Goal: Book appointment/travel/reservation

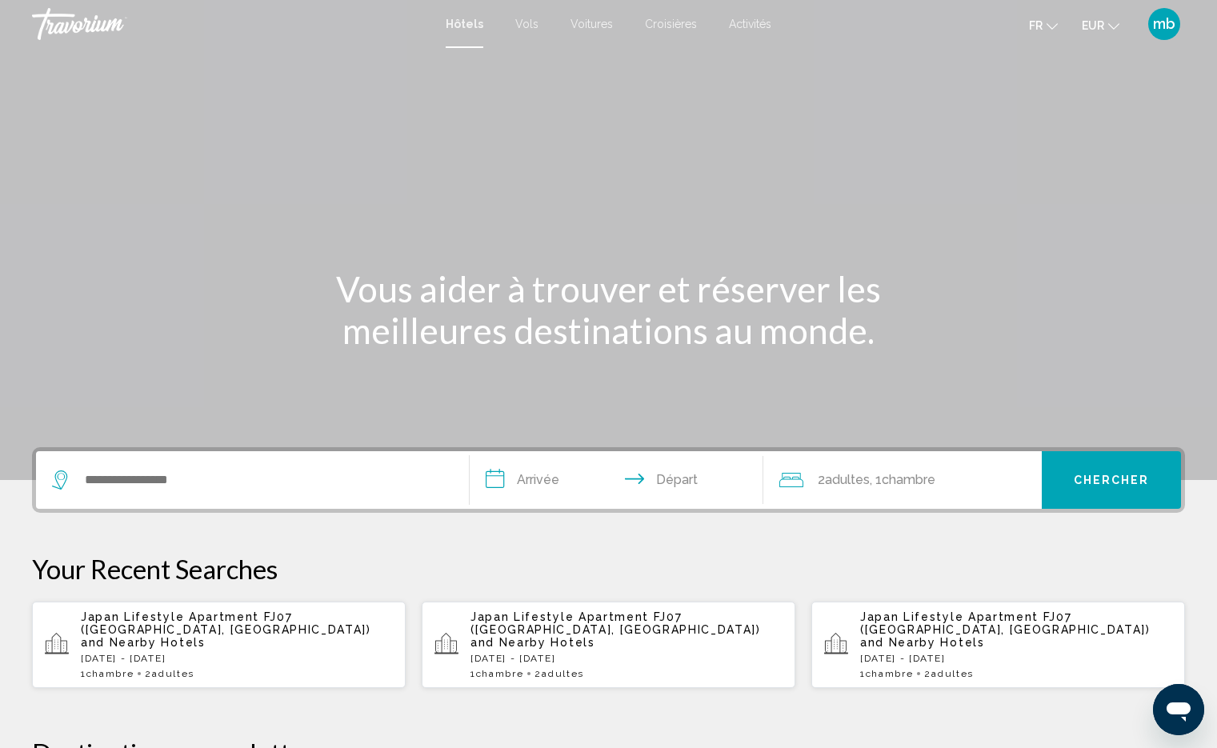
click at [1180, 32] on button "mb" at bounding box center [1165, 24] width 42 height 34
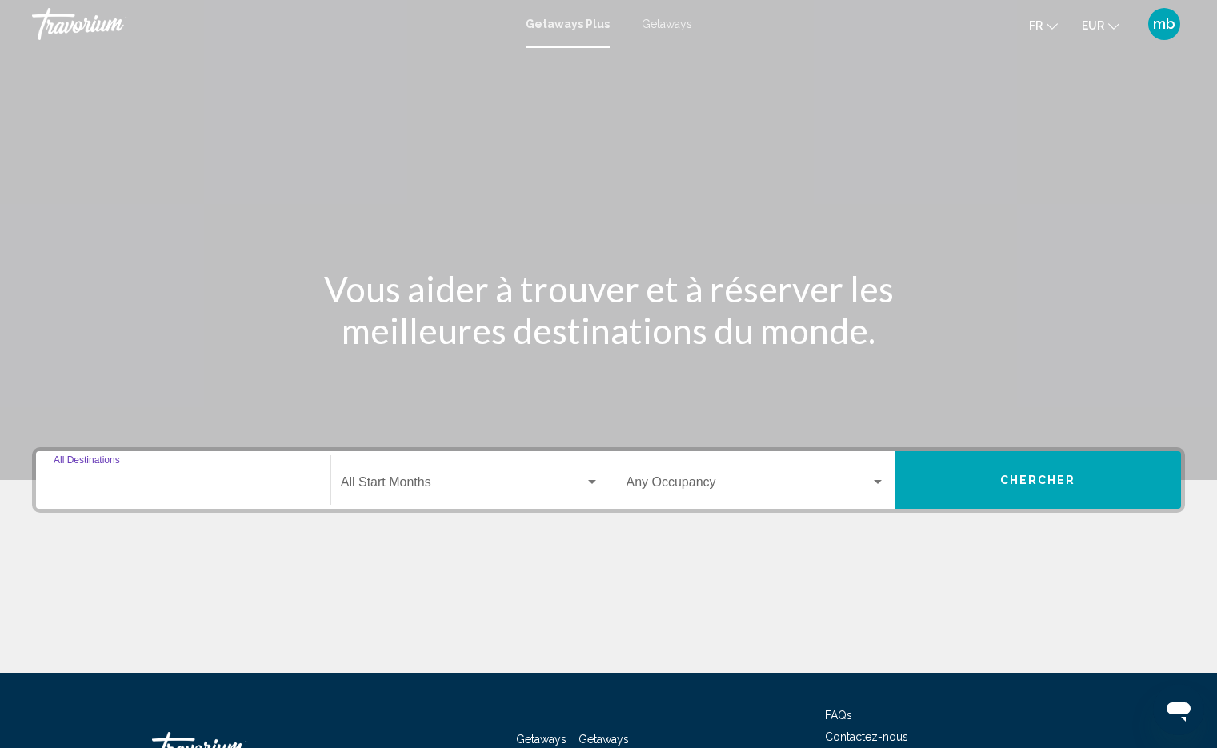
click at [122, 481] on input "Destination All Destinations" at bounding box center [183, 486] width 259 height 14
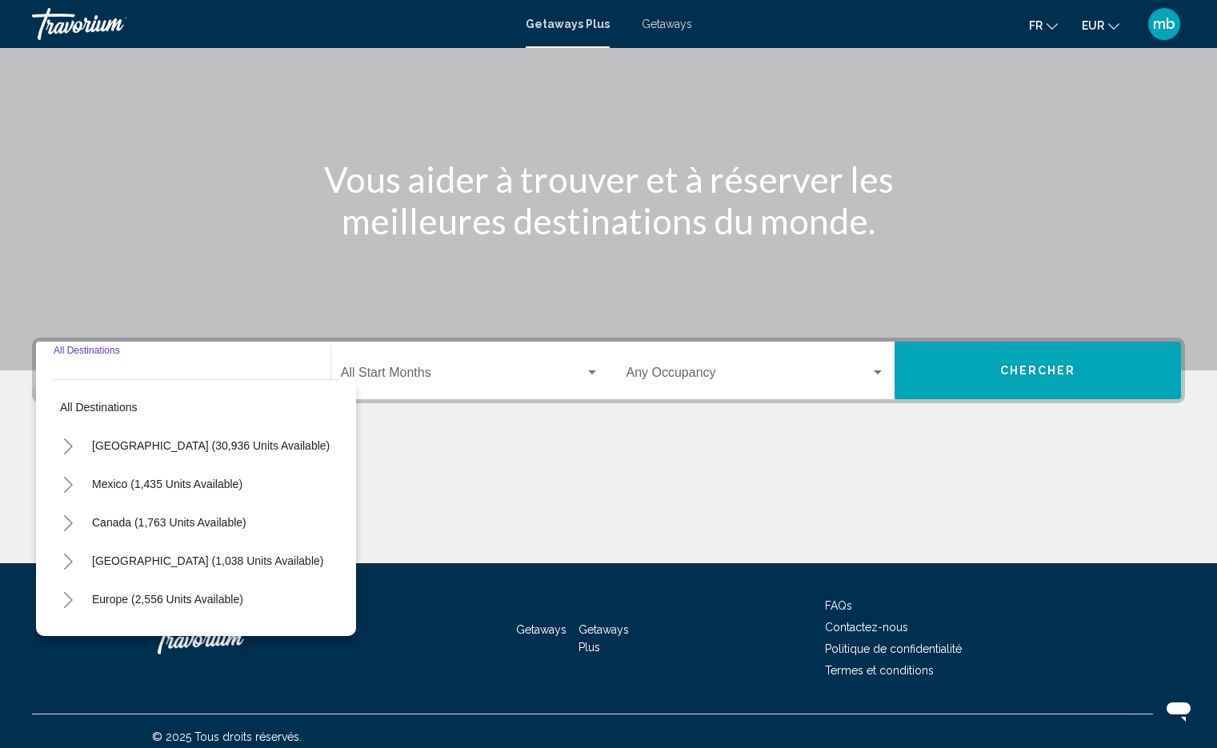
scroll to position [121, 0]
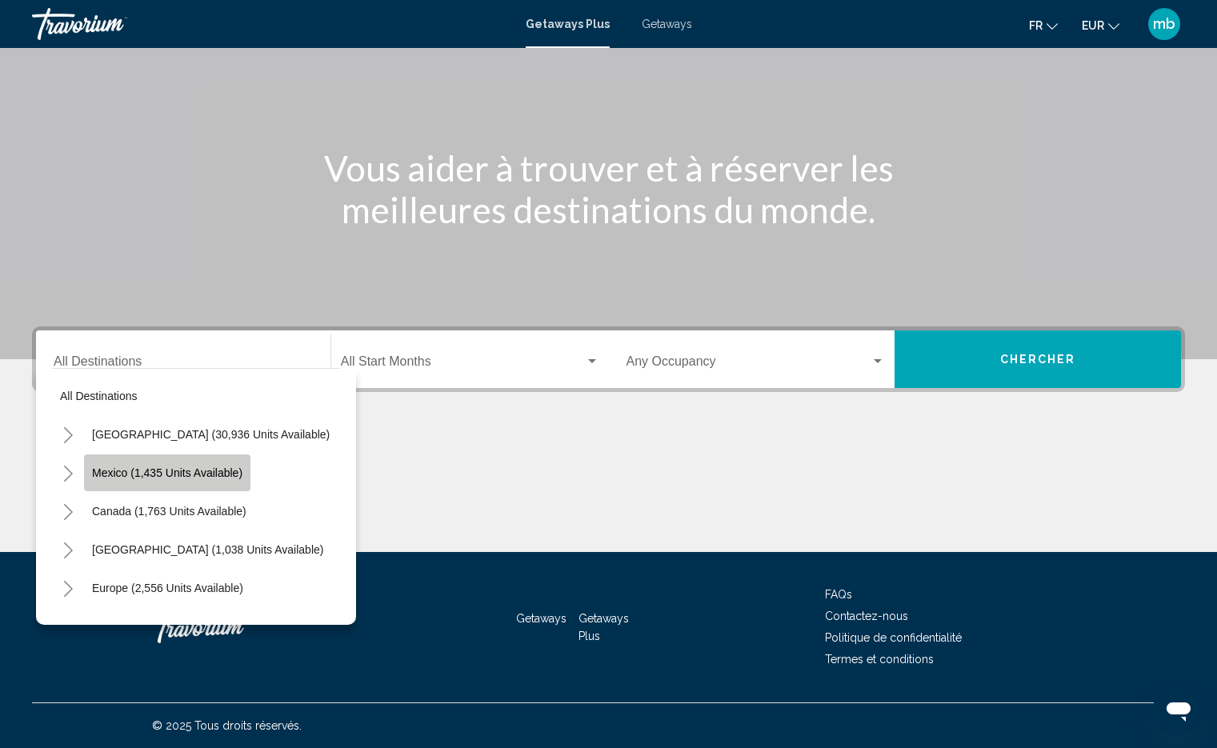
click at [156, 475] on span "Mexico (1,435 units available)" at bounding box center [167, 473] width 150 height 13
type input "**********"
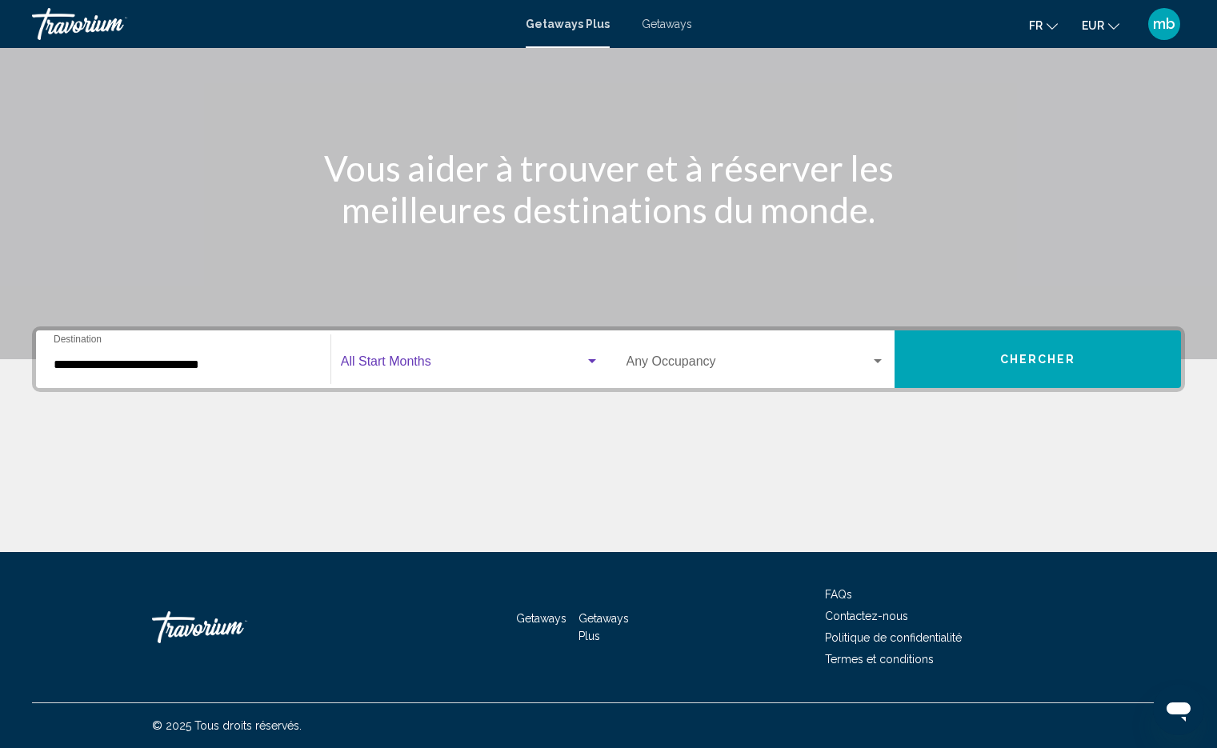
click at [591, 360] on div "Search widget" at bounding box center [592, 361] width 8 height 4
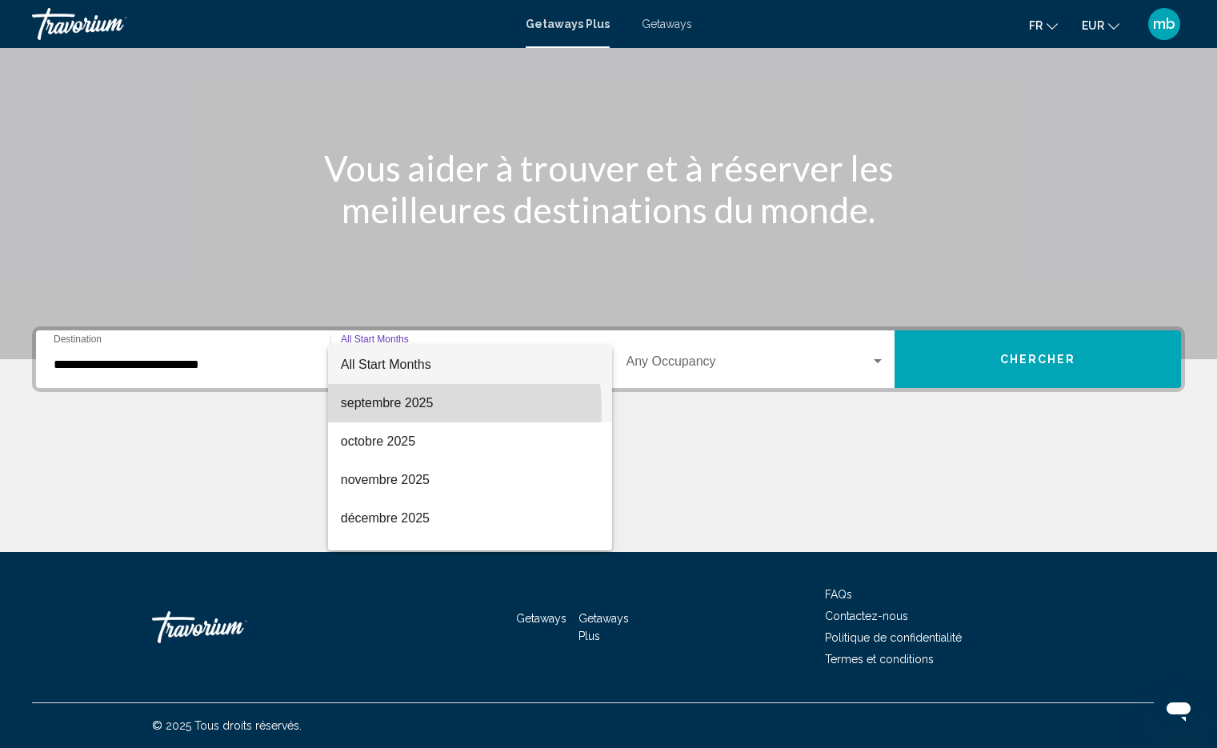
click at [412, 409] on span "septembre 2025" at bounding box center [470, 403] width 258 height 38
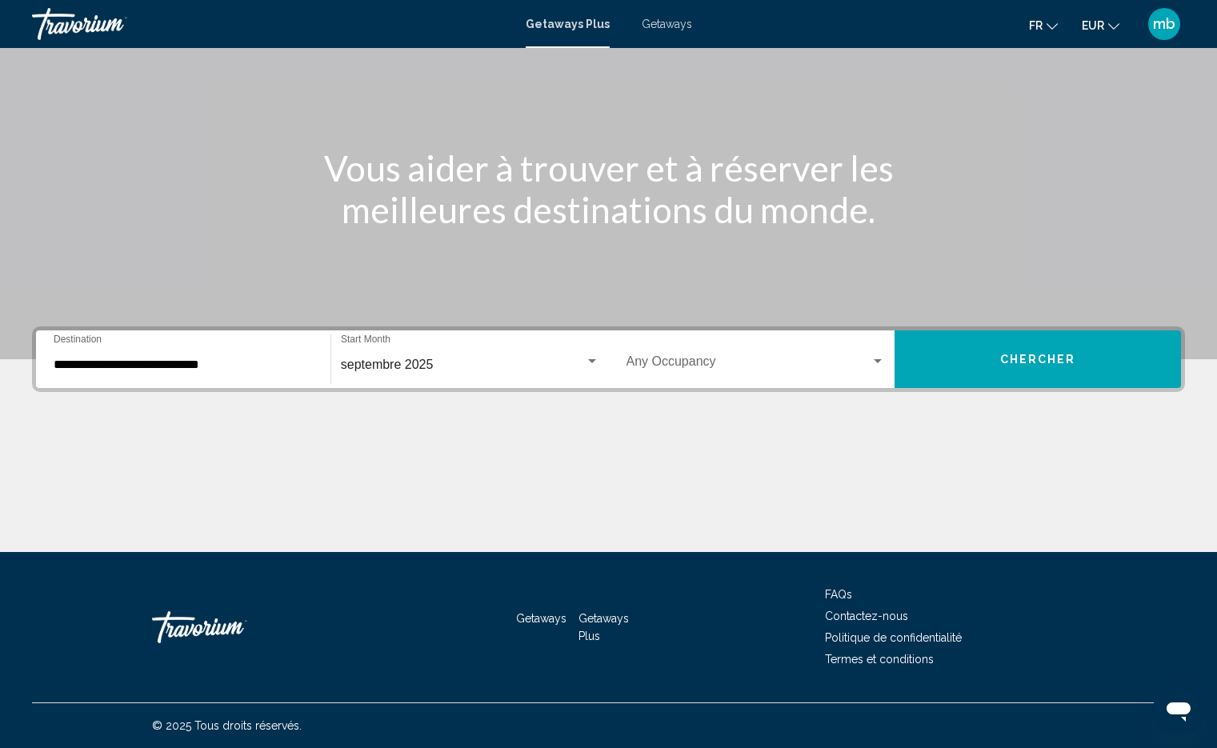
click at [600, 364] on div "septembre 2025 Start Month All Start Months" at bounding box center [470, 359] width 278 height 50
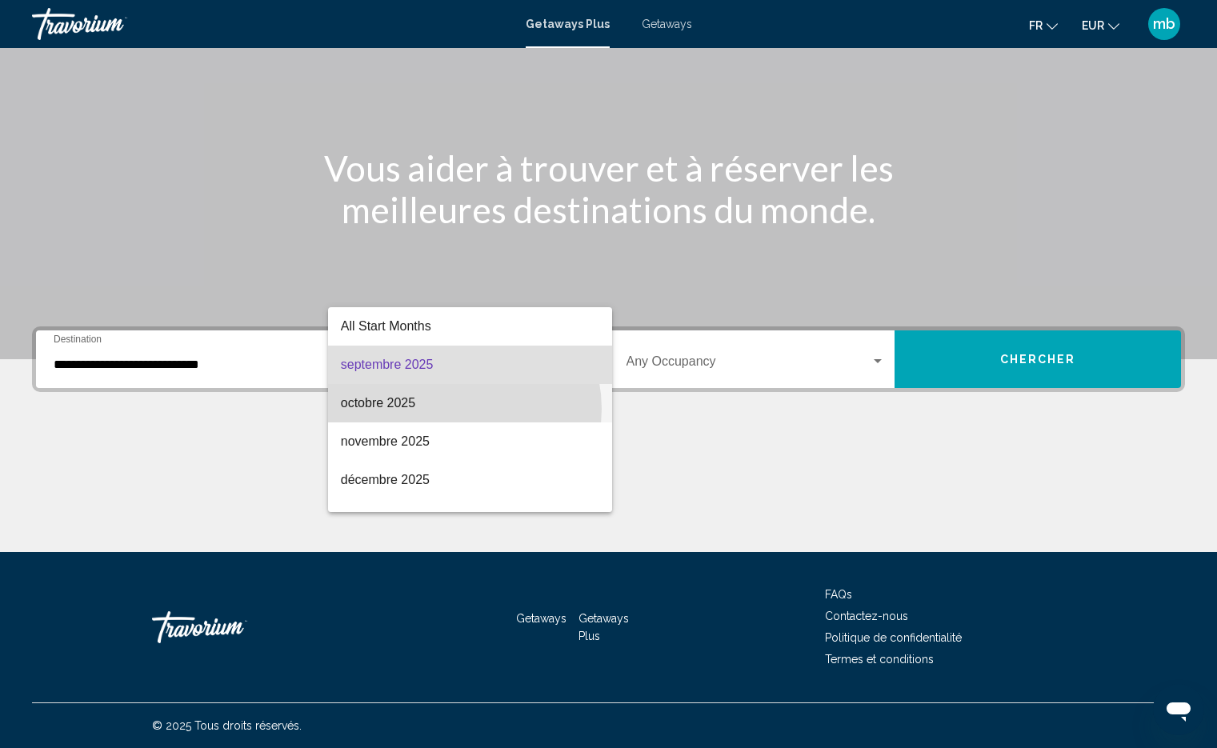
click at [455, 409] on span "octobre 2025" at bounding box center [470, 403] width 258 height 38
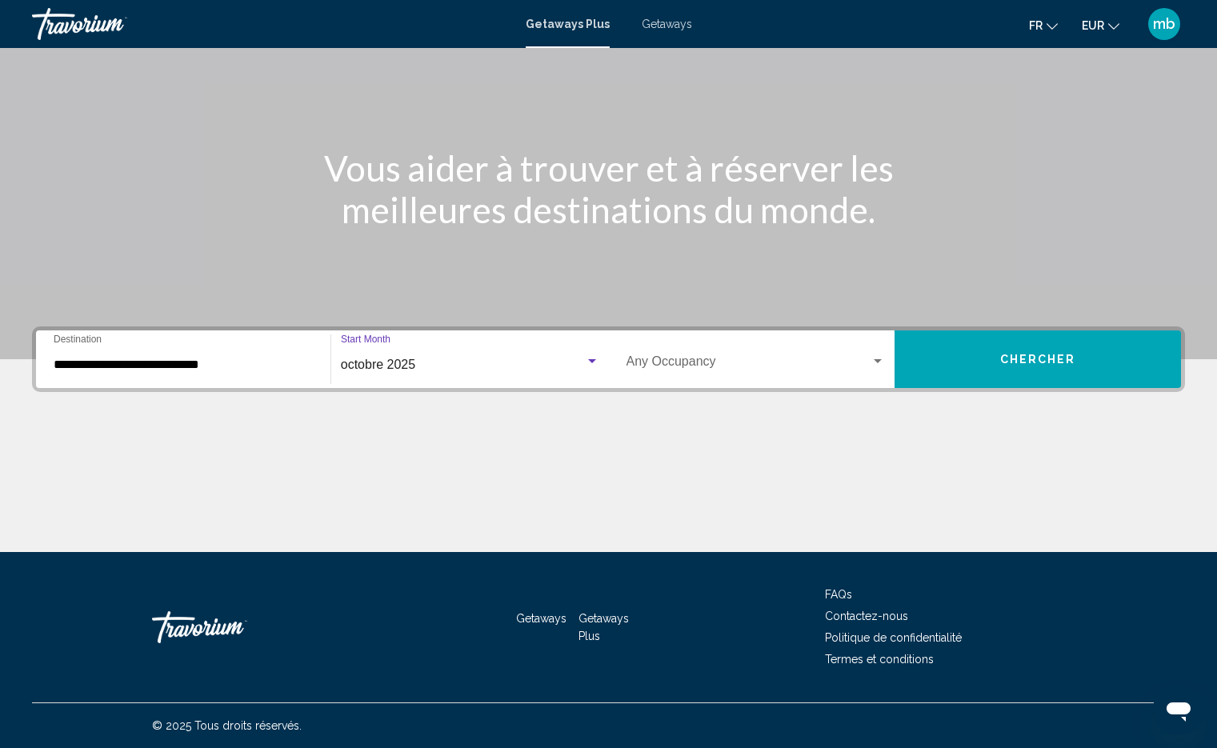
click at [737, 379] on div "Occupancy Any Occupancy" at bounding box center [756, 359] width 259 height 50
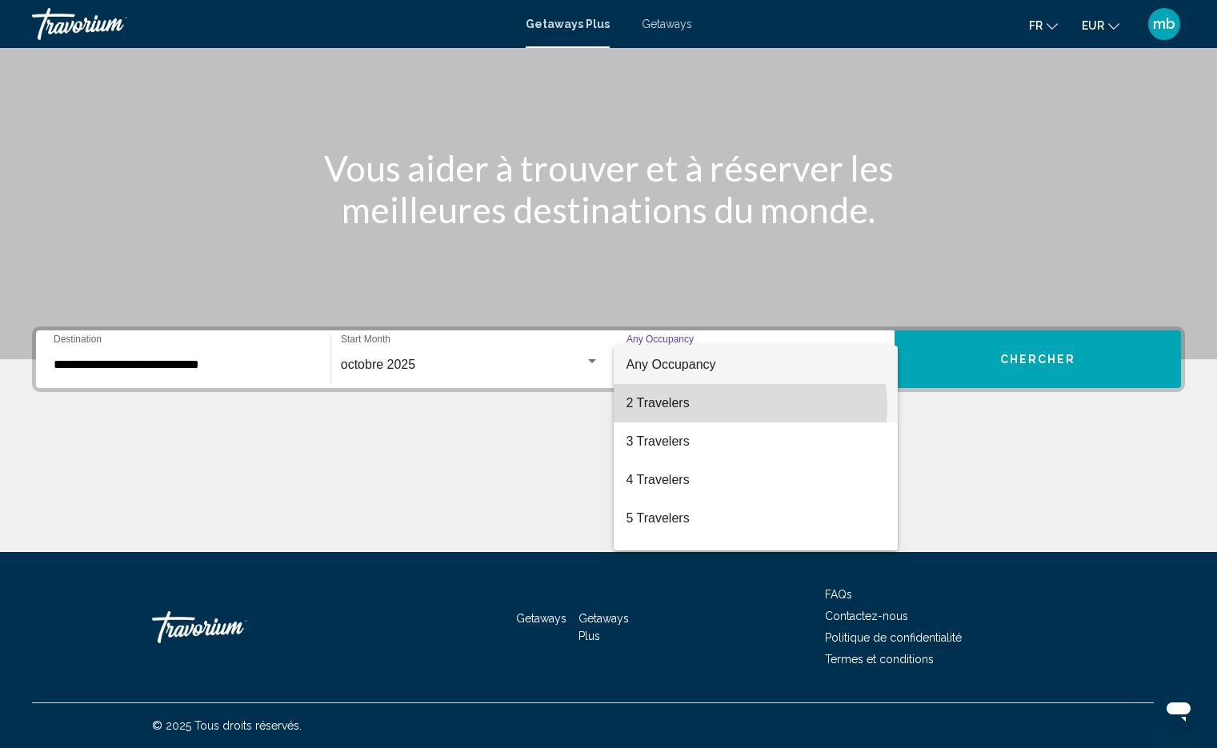
click at [739, 405] on span "2 Travelers" at bounding box center [756, 403] width 259 height 38
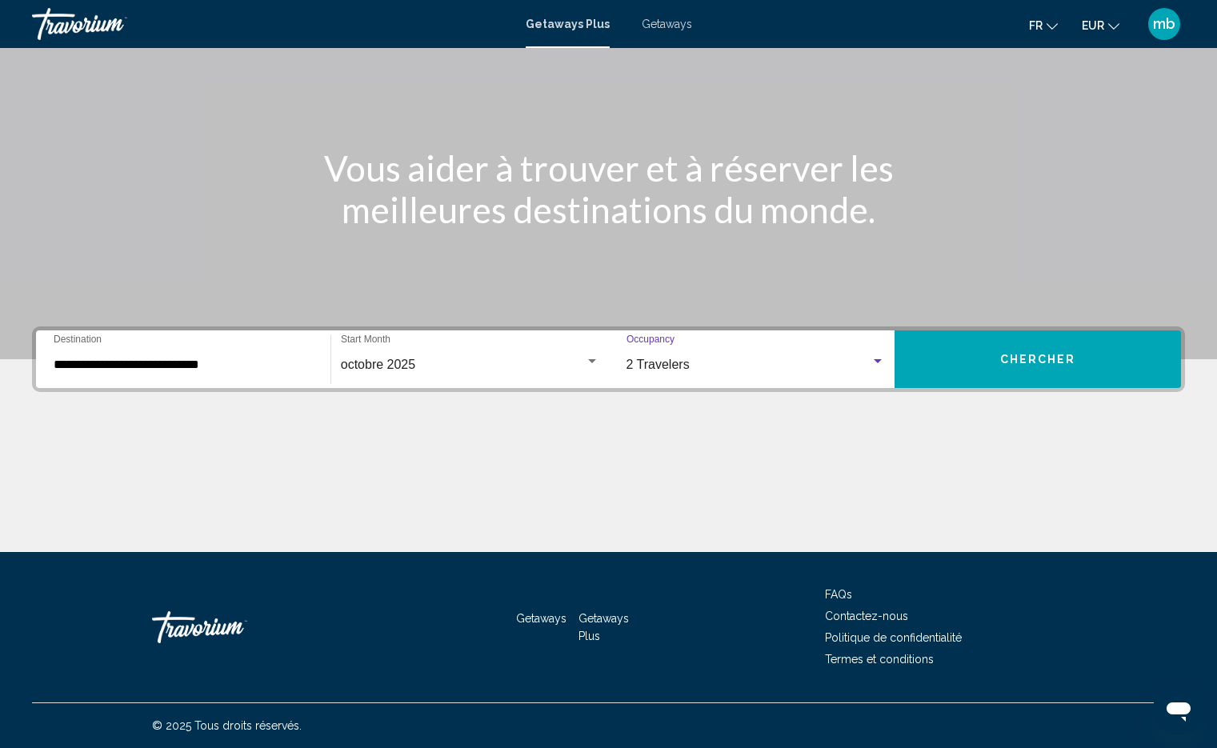
click at [1018, 352] on span "Chercher" at bounding box center [1038, 358] width 76 height 13
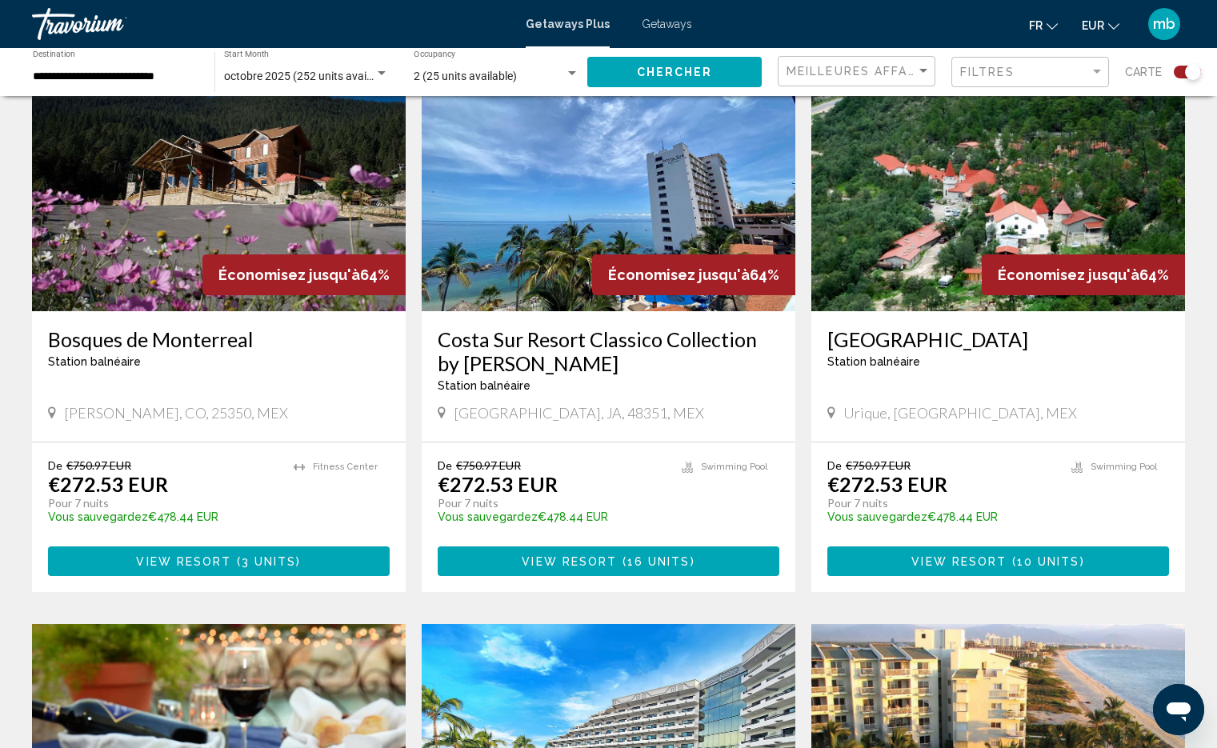
scroll to position [614, 0]
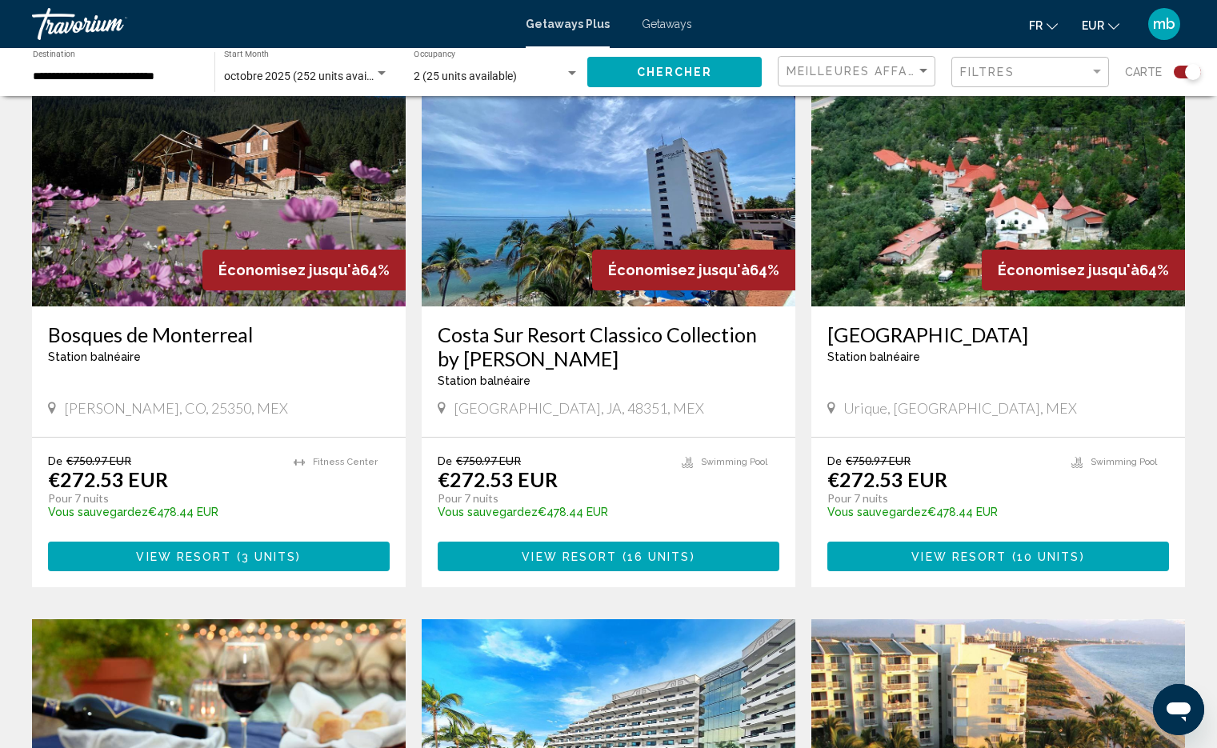
click at [205, 230] on img "Main content" at bounding box center [219, 178] width 374 height 256
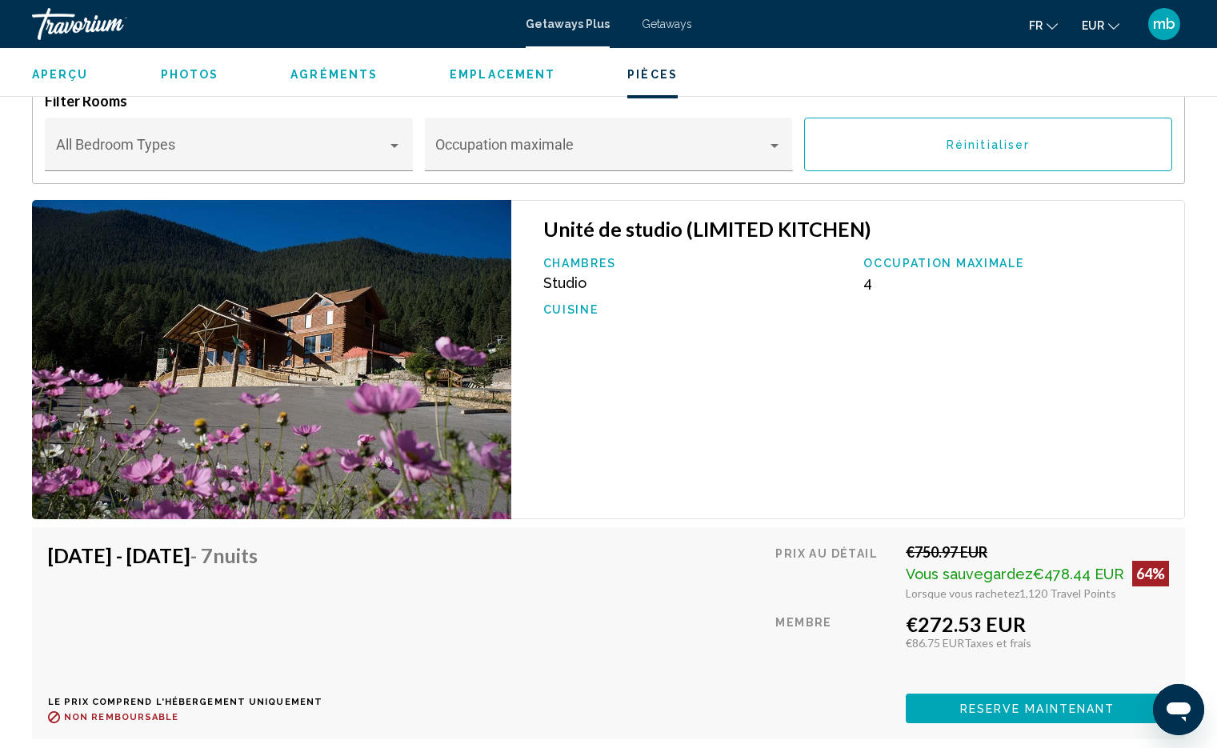
scroll to position [2452, 0]
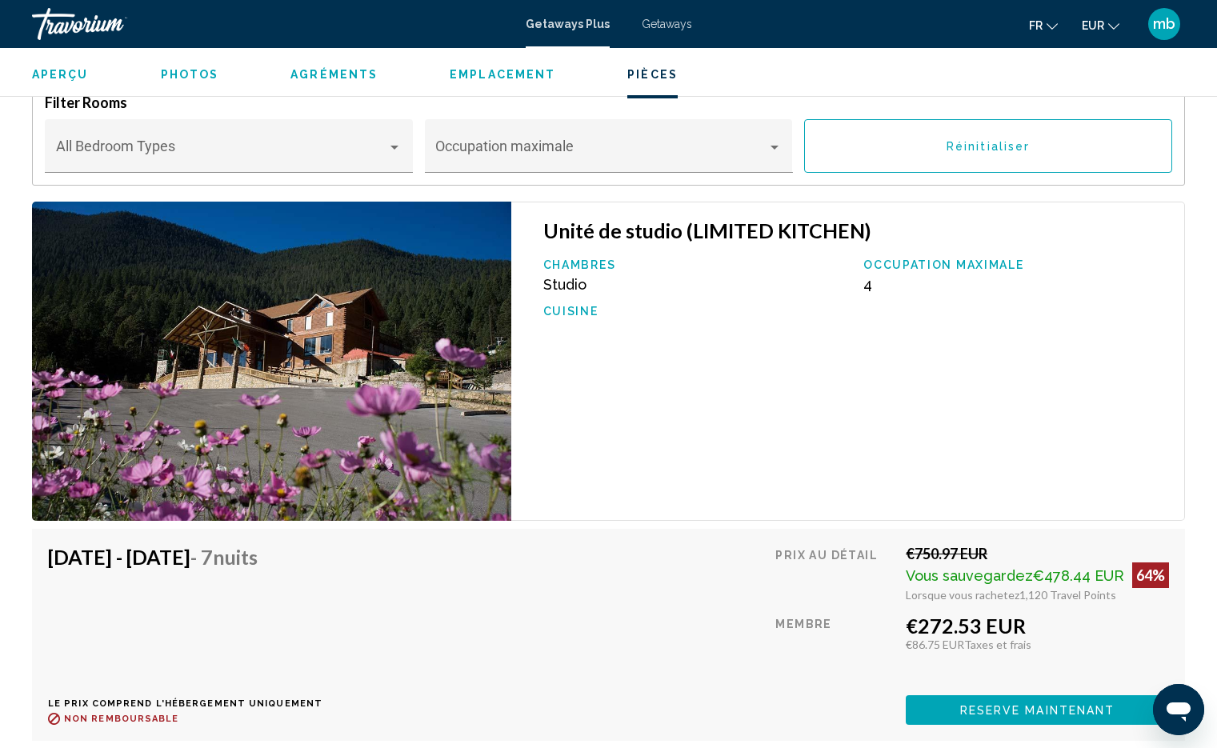
click at [652, 458] on div "Unité de studio (LIMITED KITCHEN) Chambres Studio Occupation maximale 4 Cuisine" at bounding box center [848, 361] width 674 height 319
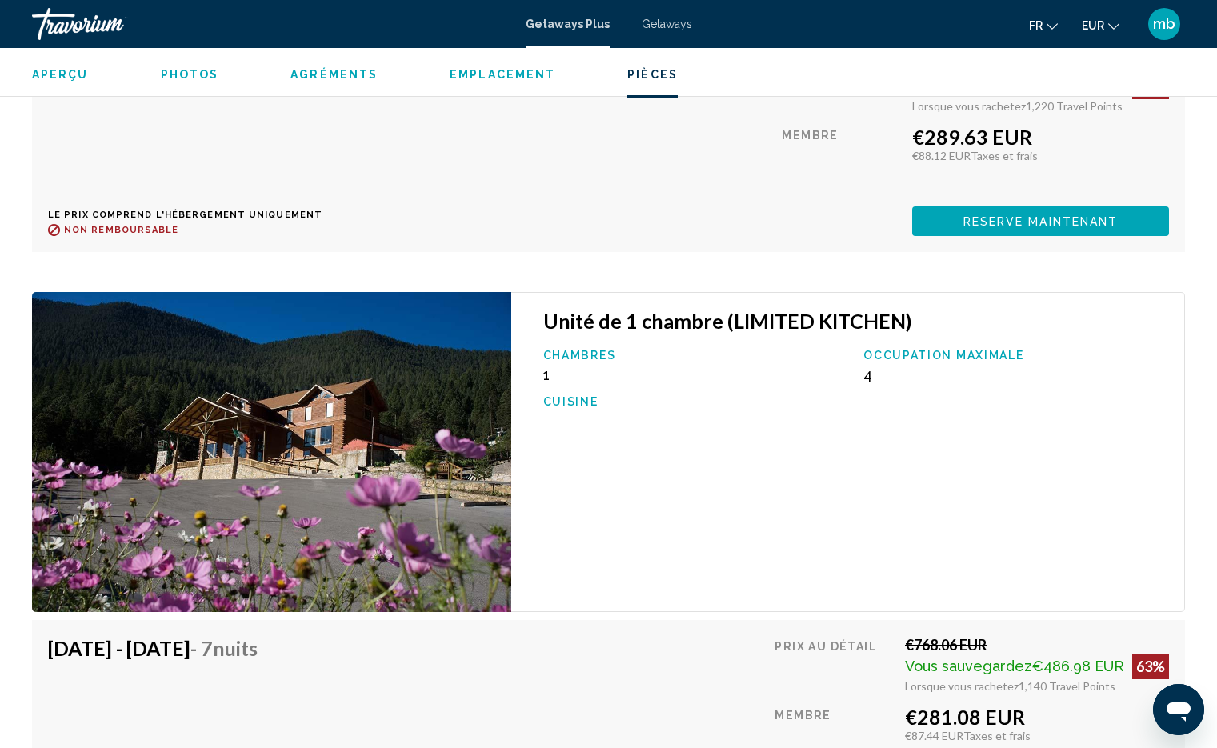
scroll to position [3811, 0]
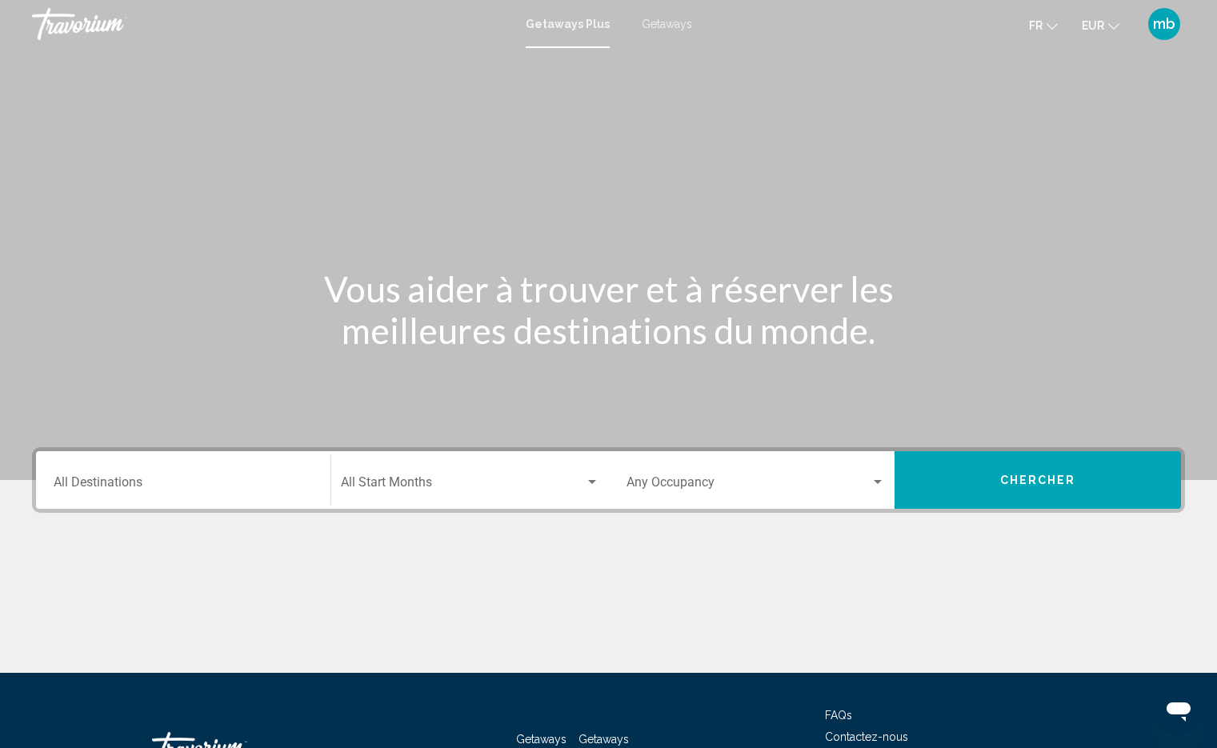
click at [206, 481] on input "Destination All Destinations" at bounding box center [183, 486] width 259 height 14
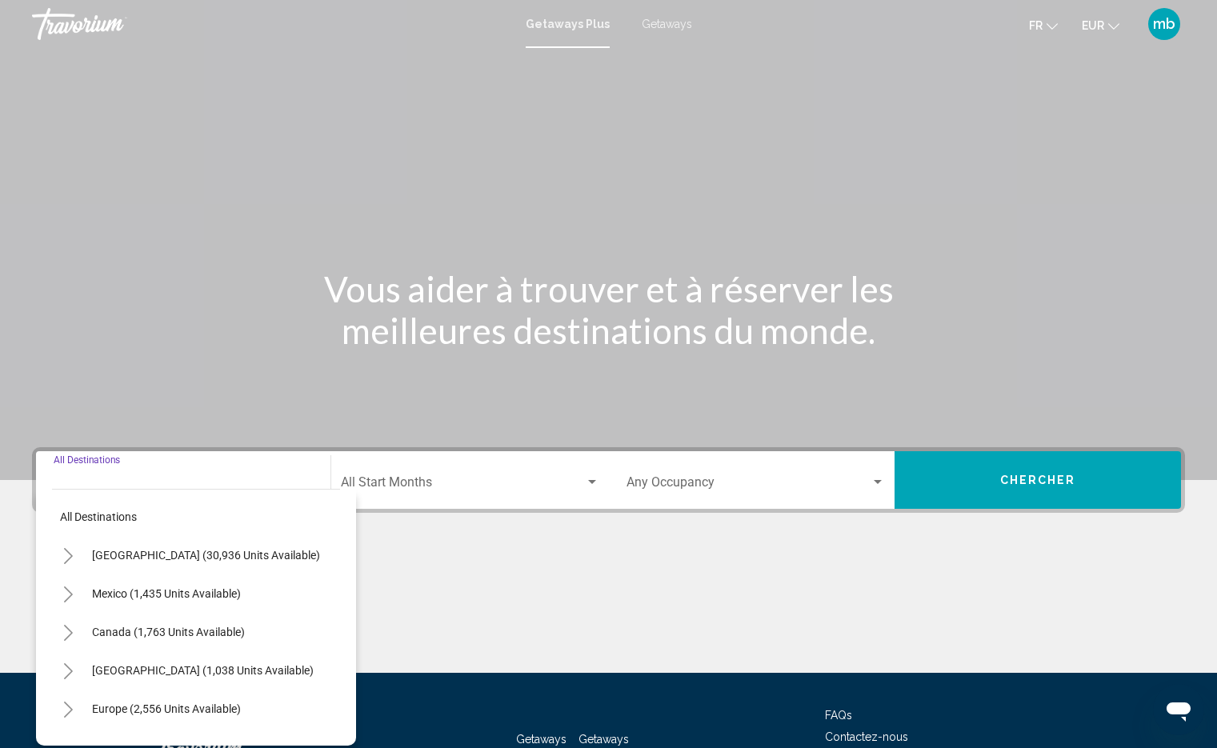
scroll to position [121, 0]
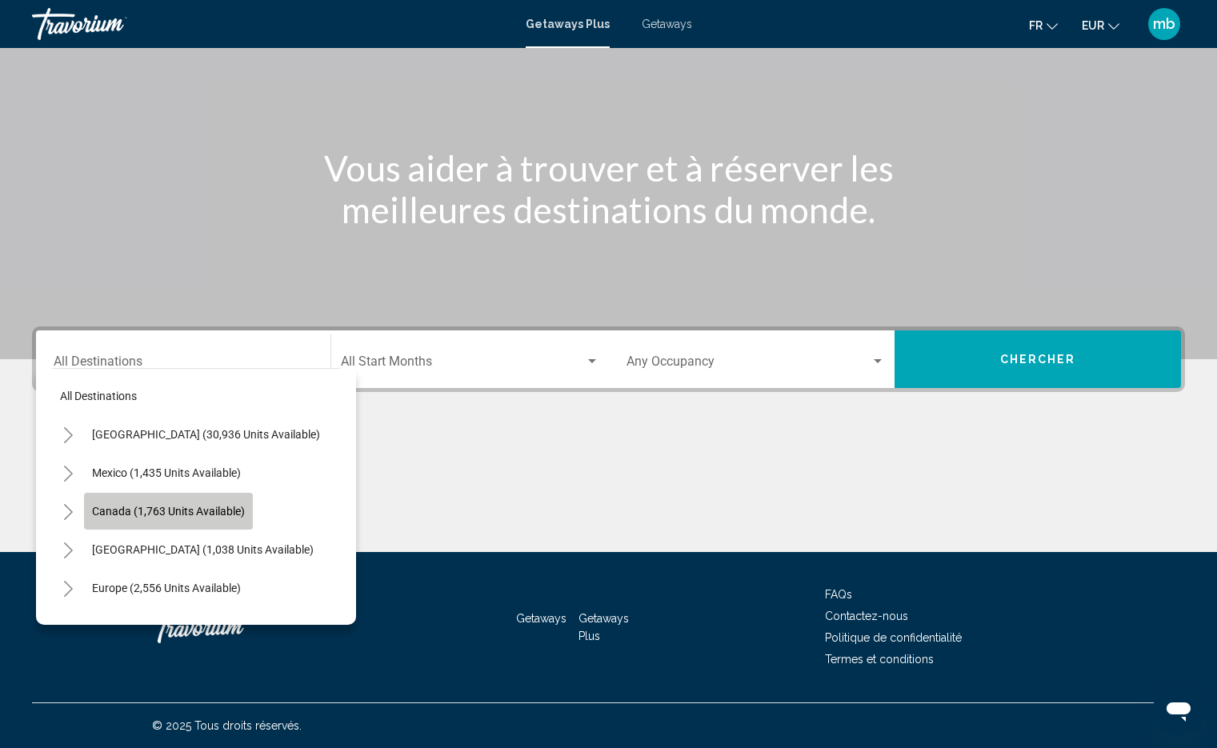
click at [190, 520] on button "Canada (1,763 units available)" at bounding box center [168, 511] width 169 height 37
type input "**********"
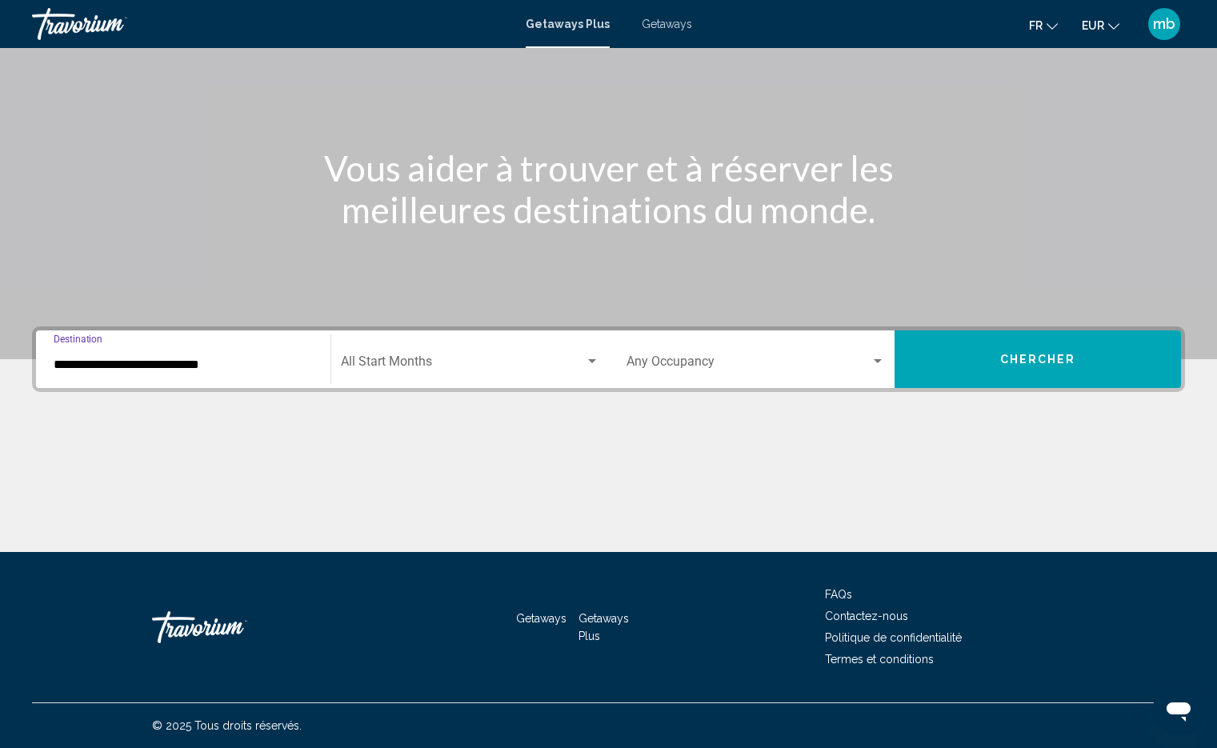
click at [425, 348] on div "Start Month All Start Months" at bounding box center [470, 359] width 258 height 50
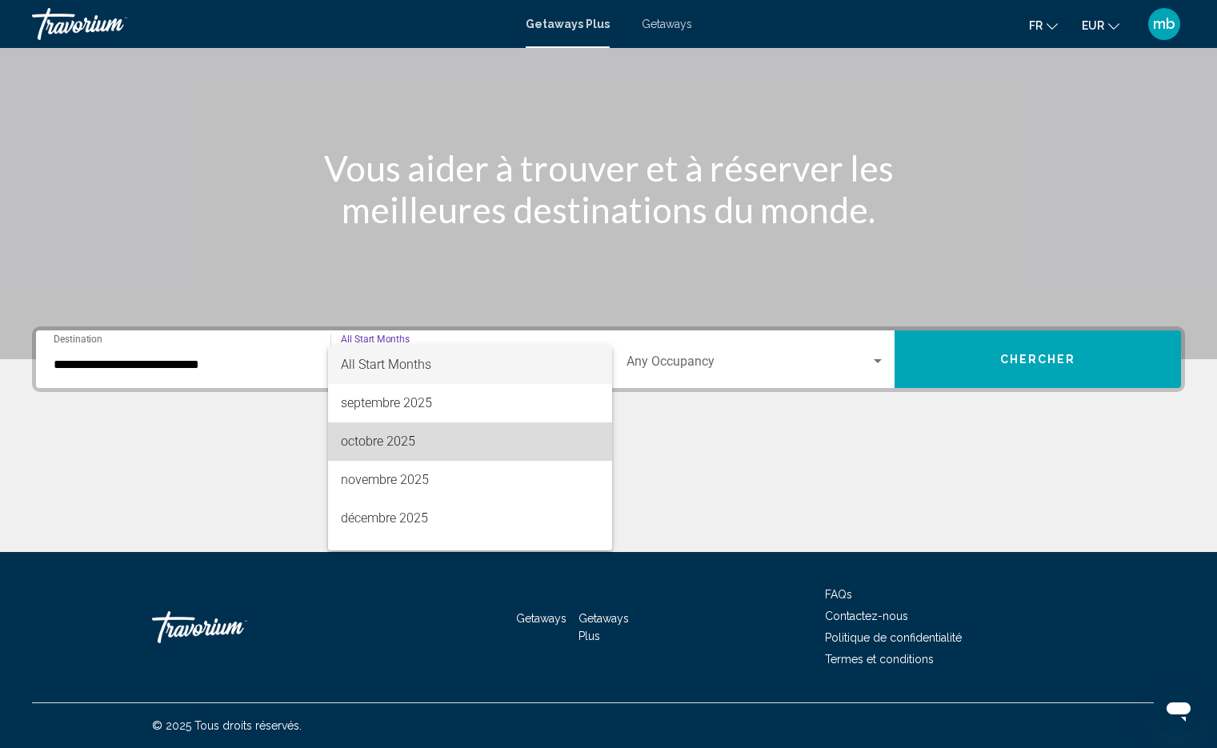
click at [491, 435] on span "octobre 2025" at bounding box center [470, 442] width 258 height 38
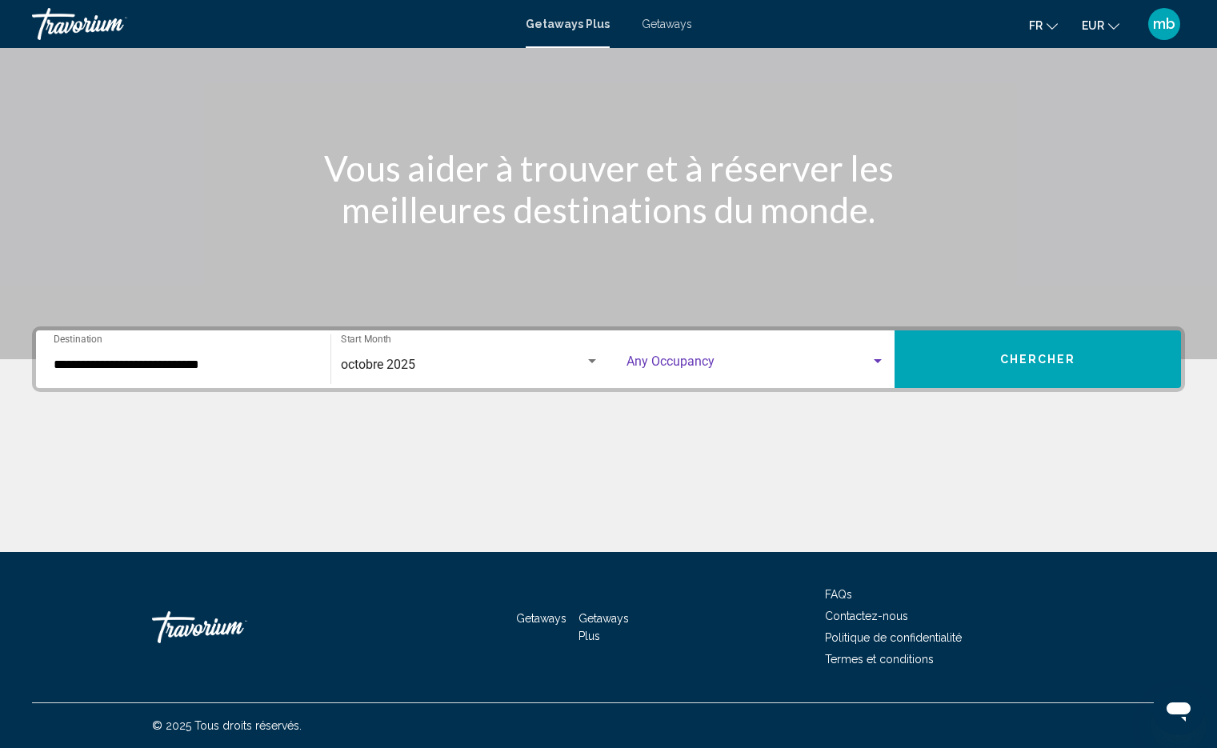
click at [637, 363] on span "Search widget" at bounding box center [749, 365] width 245 height 14
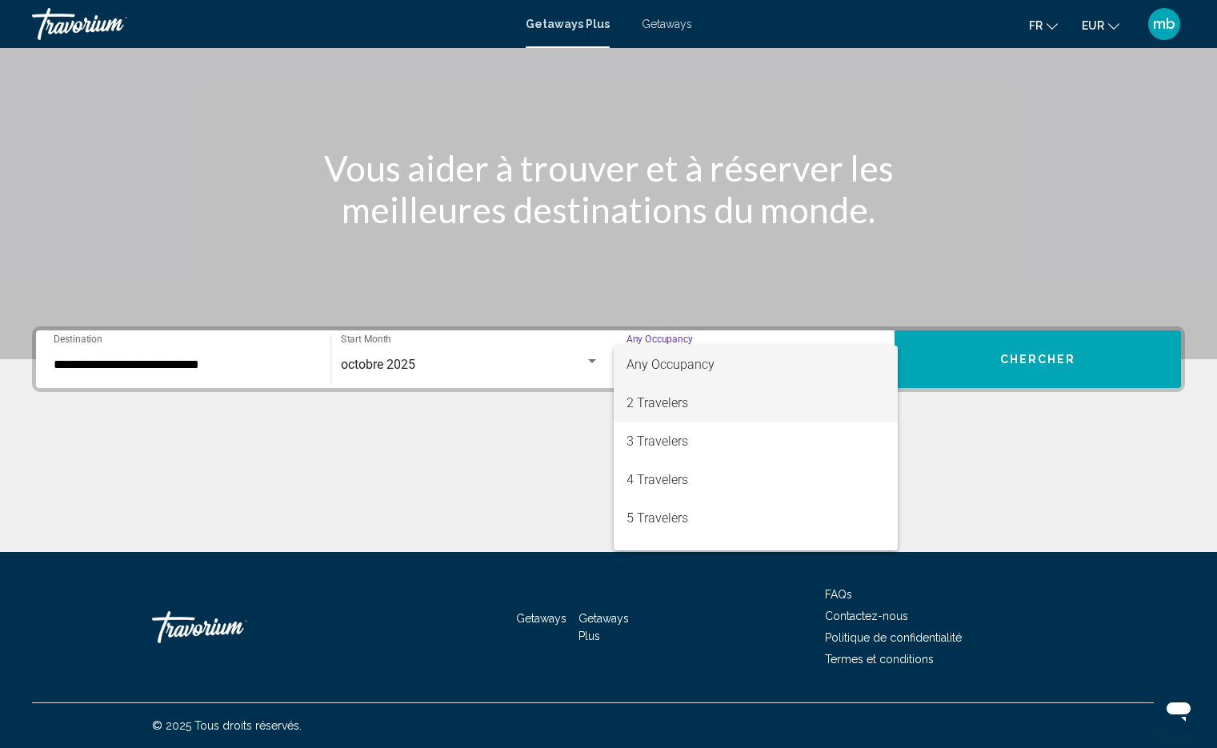
click at [676, 419] on span "2 Travelers" at bounding box center [756, 403] width 259 height 38
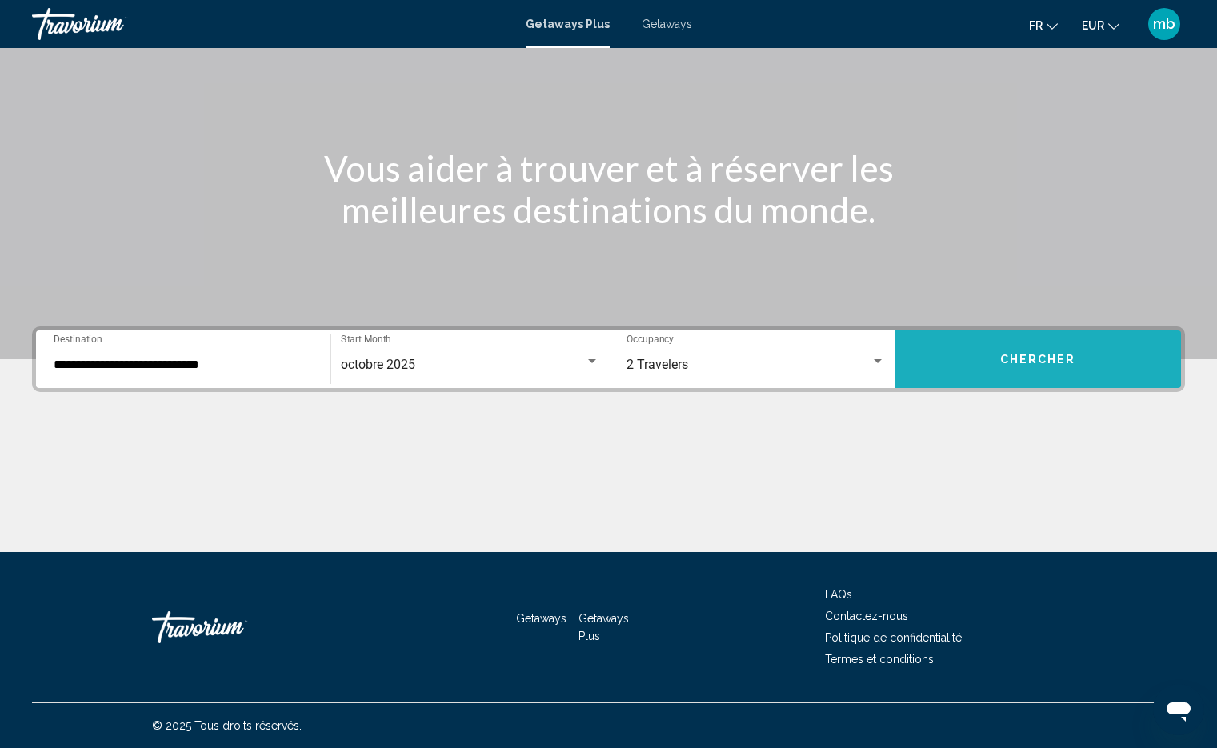
click at [971, 344] on button "Chercher" at bounding box center [1038, 359] width 286 height 58
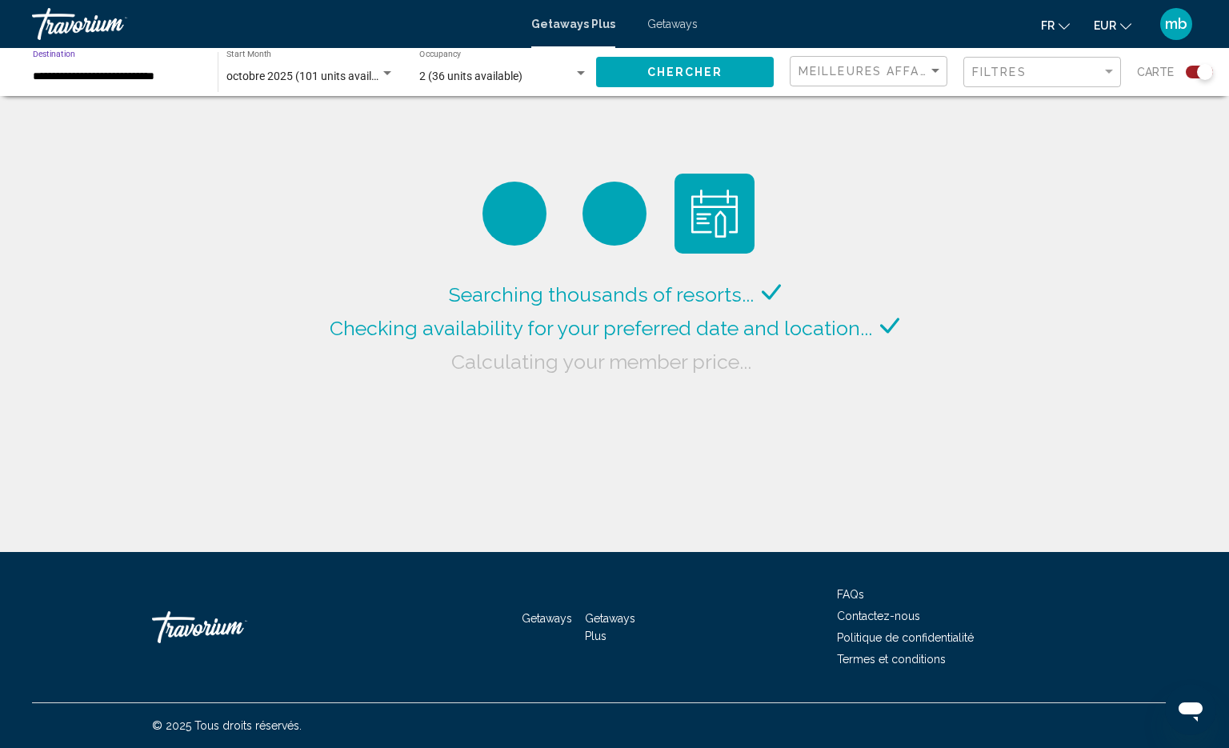
click at [139, 74] on input "**********" at bounding box center [117, 76] width 169 height 13
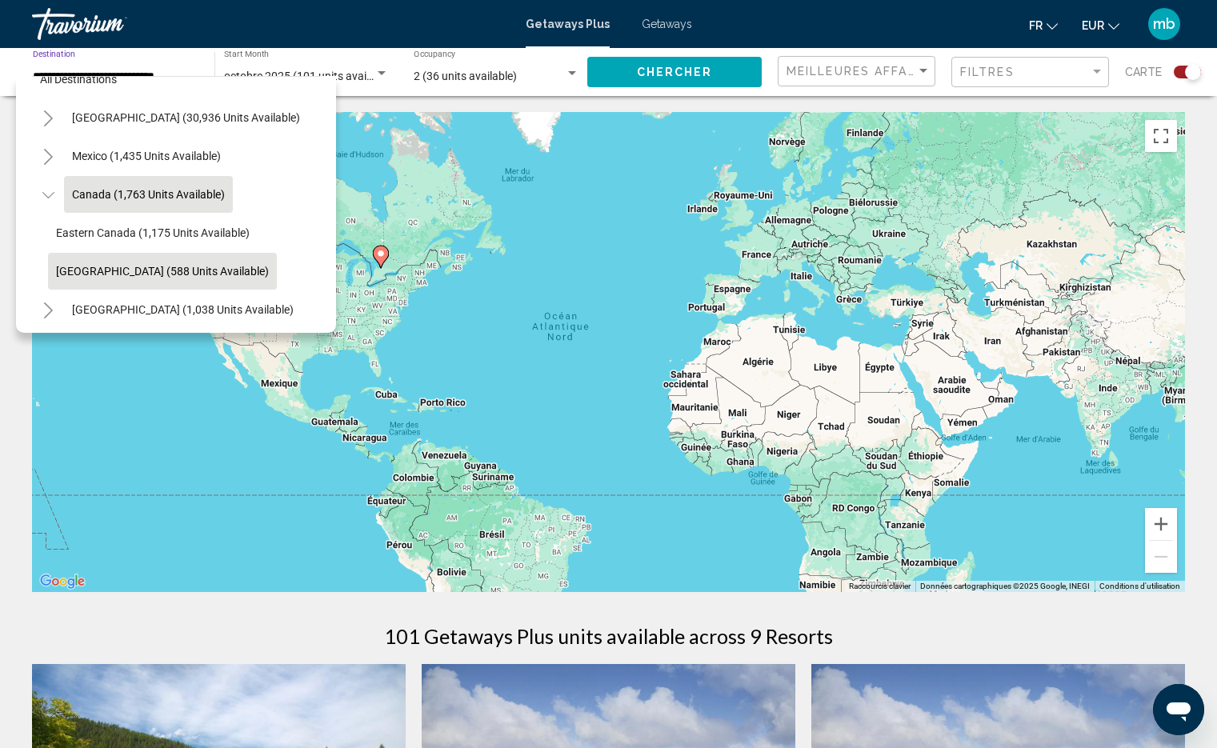
scroll to position [348, 0]
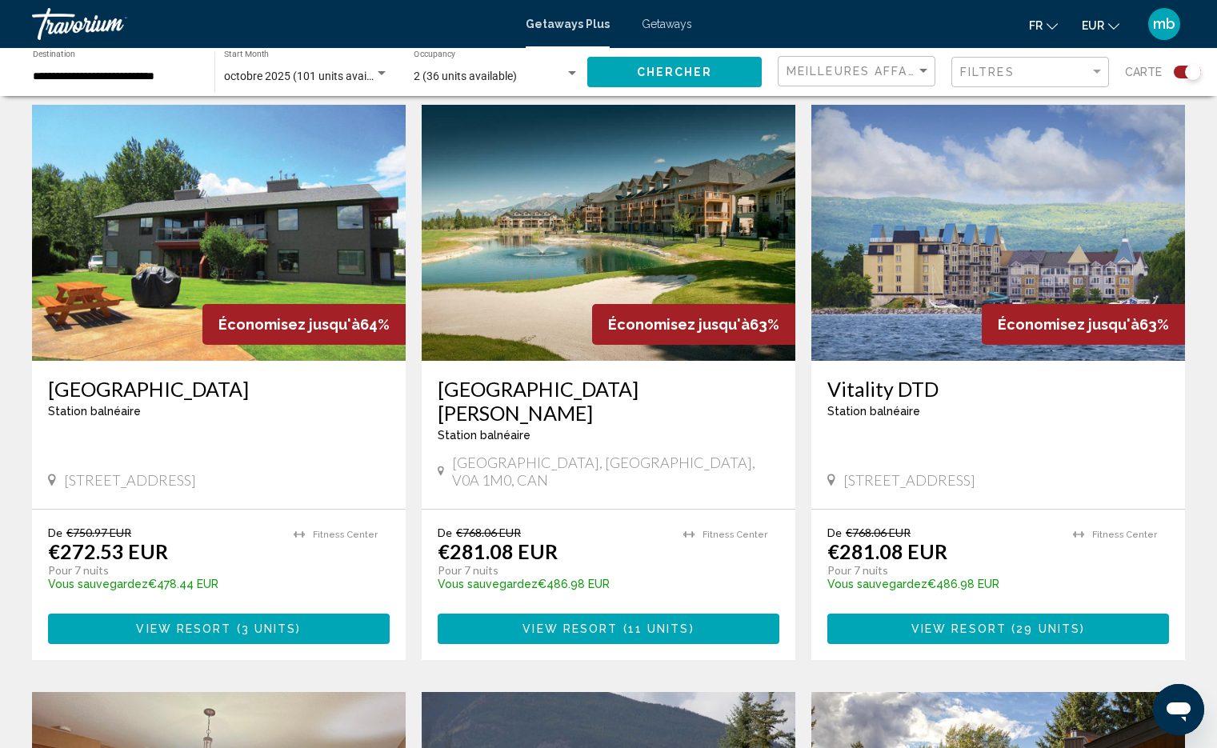
scroll to position [1087, 0]
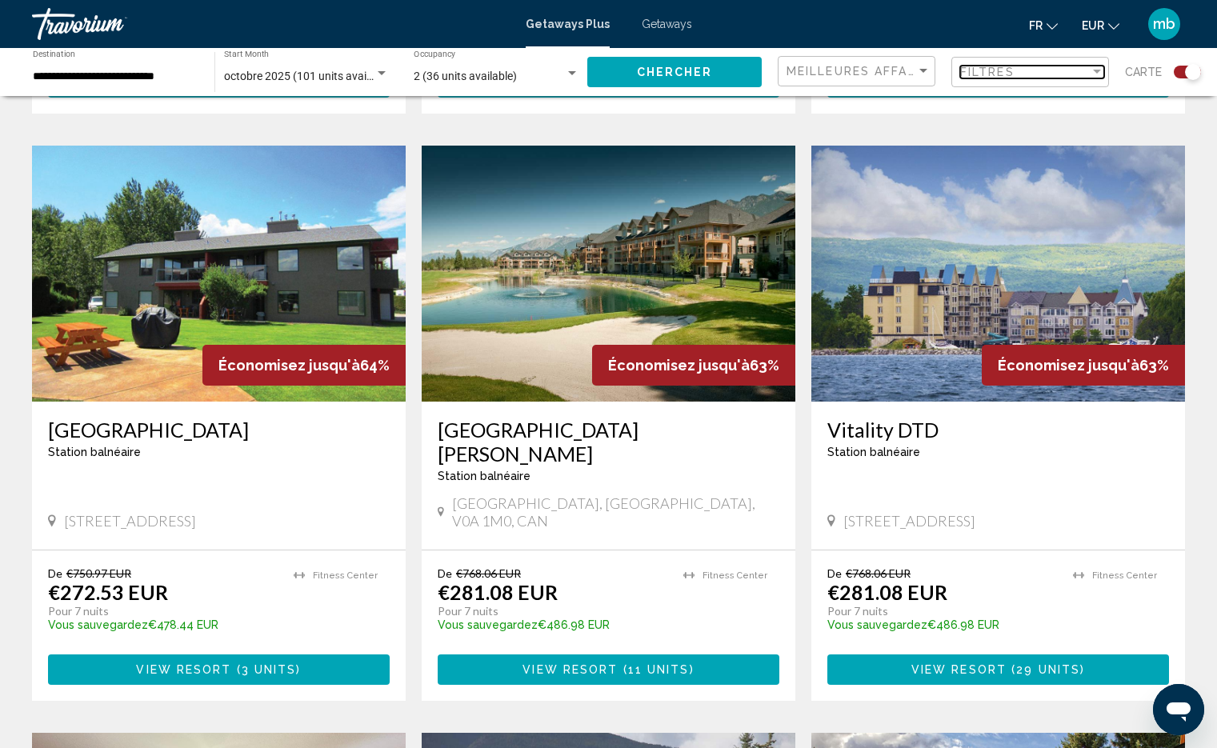
click at [997, 66] on span "Filtres" at bounding box center [987, 72] width 54 height 13
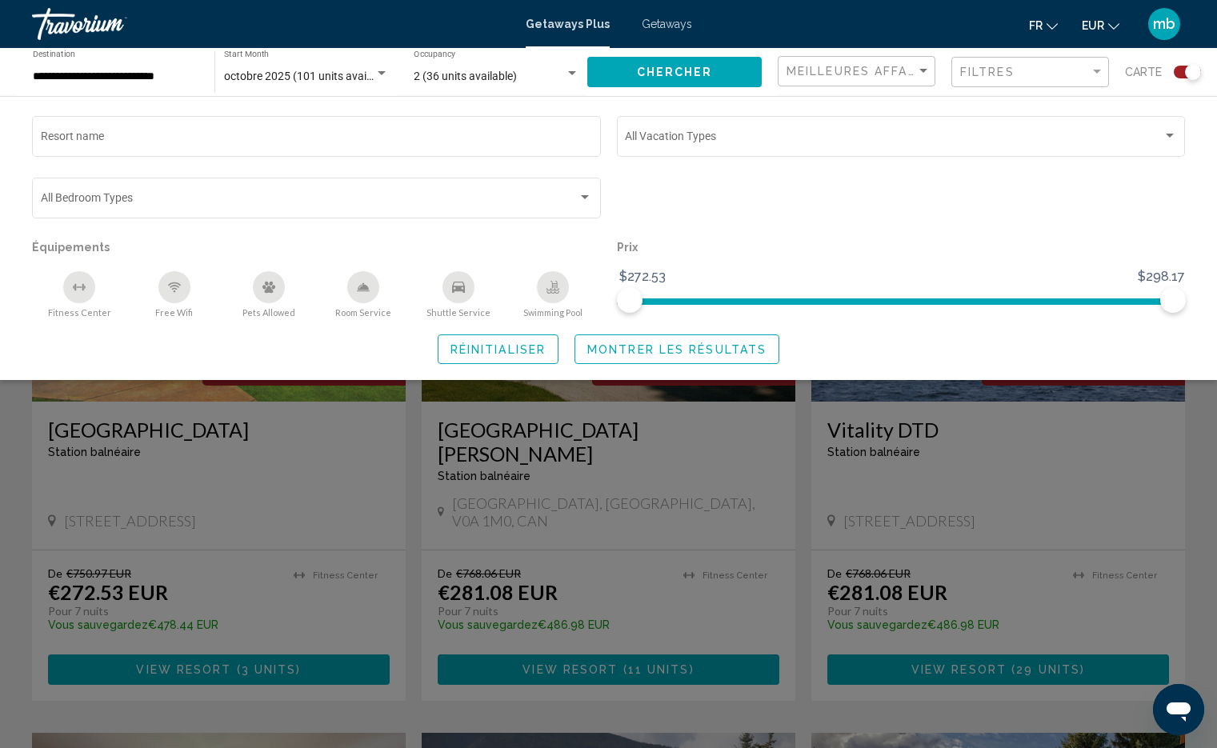
click at [130, 67] on div "**********" at bounding box center [116, 72] width 166 height 44
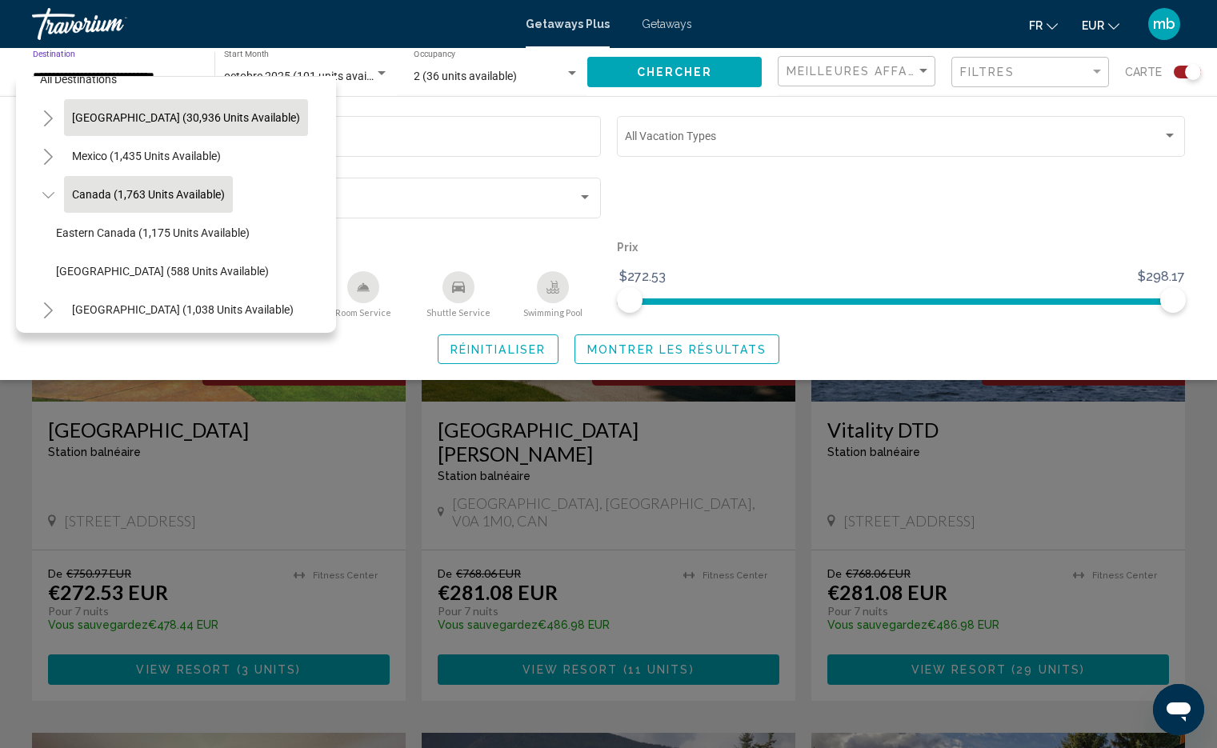
scroll to position [0, 0]
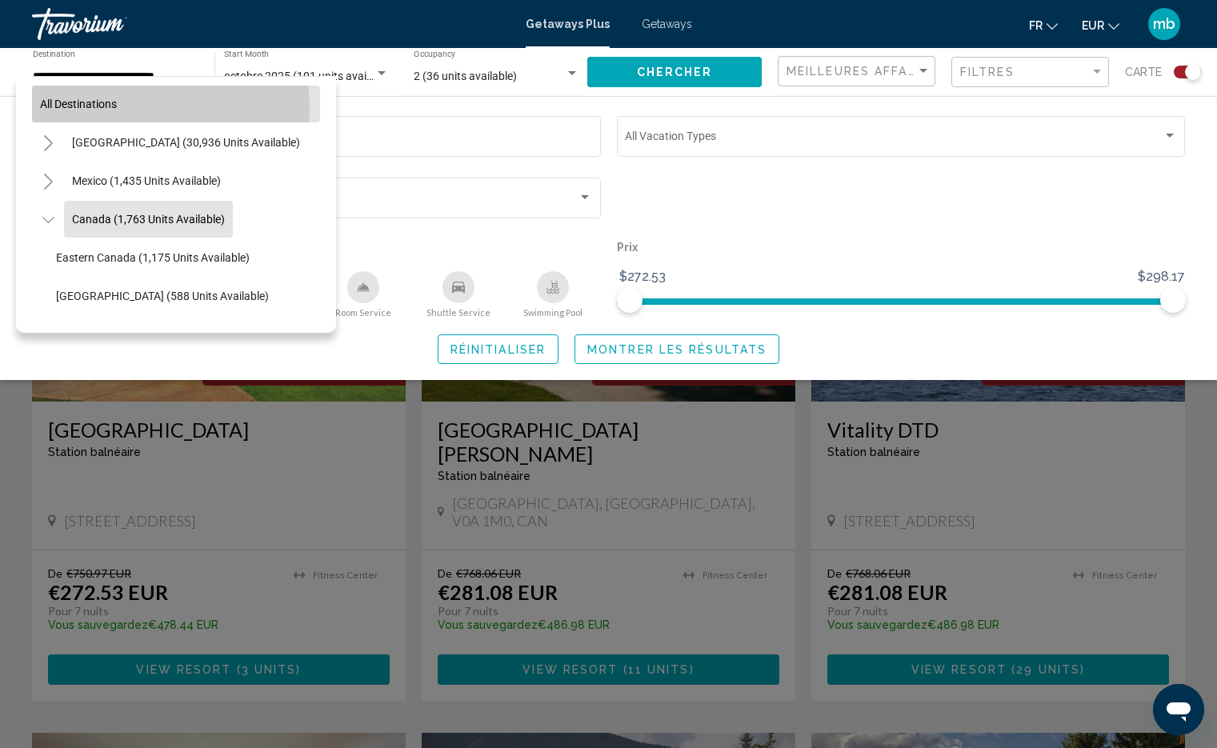
click at [116, 107] on span "All destinations" at bounding box center [78, 104] width 77 height 13
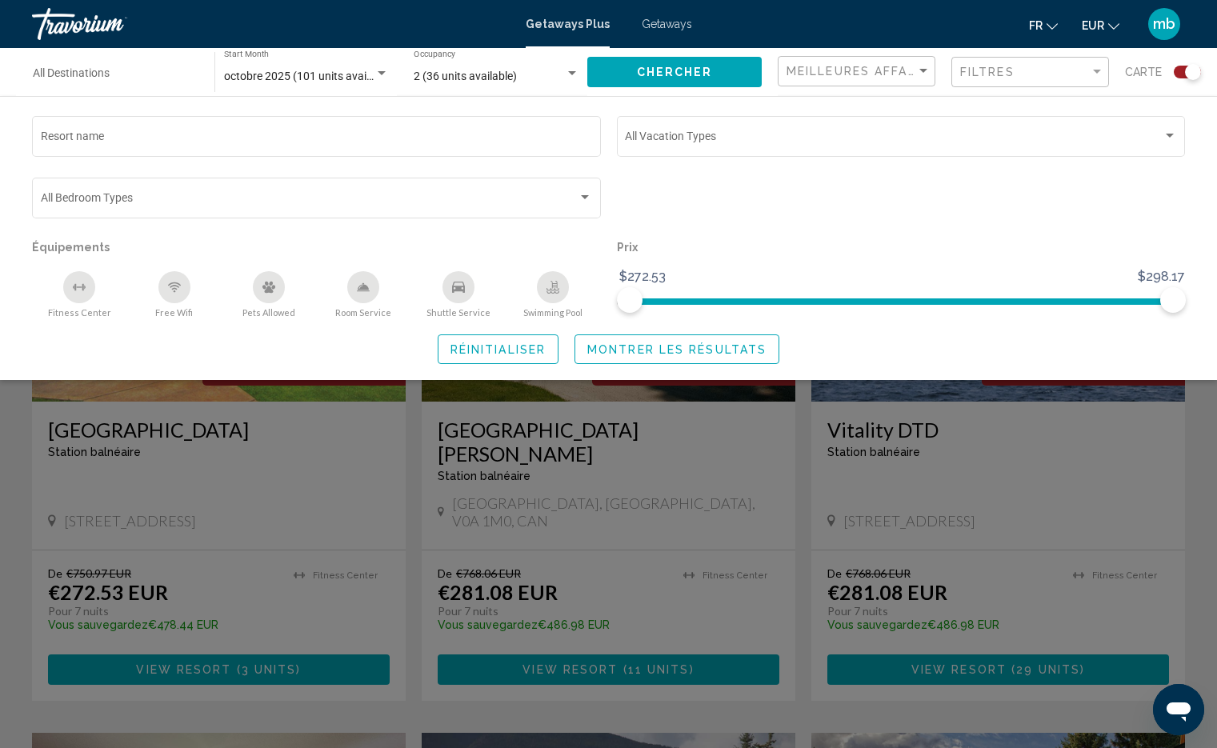
click at [635, 69] on button "Chercher" at bounding box center [674, 72] width 174 height 30
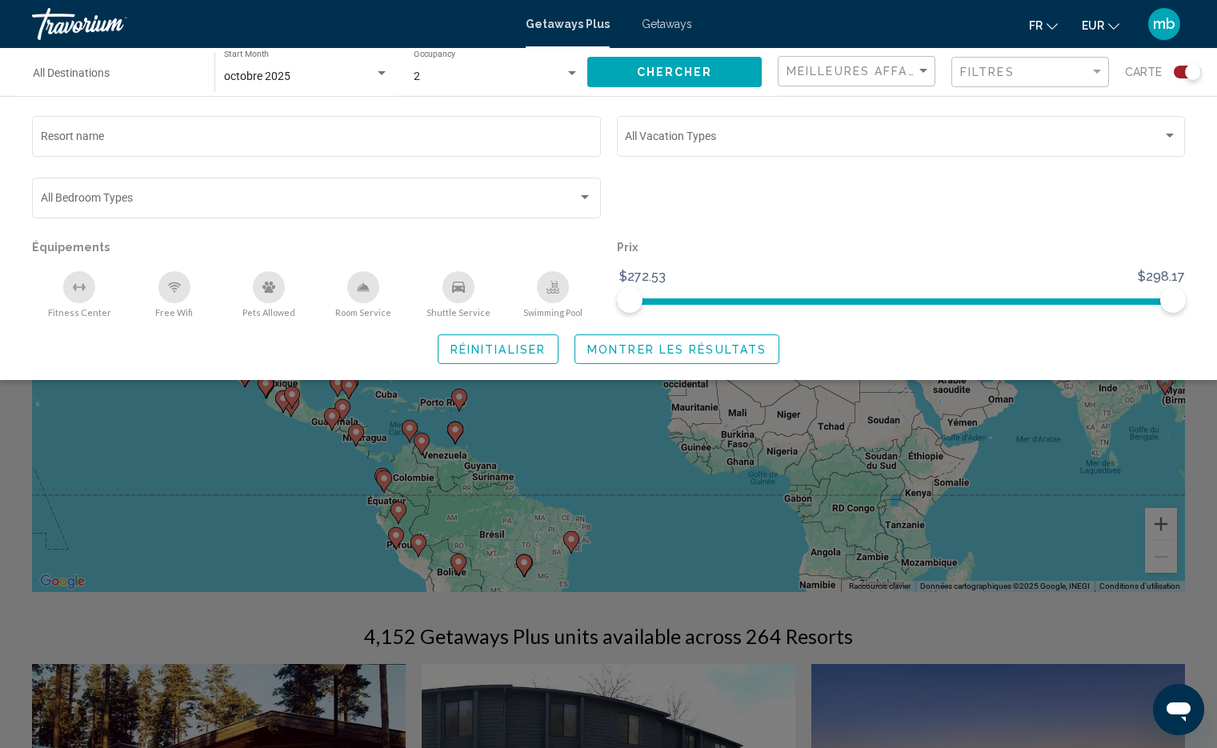
click at [1207, 423] on div "Search widget" at bounding box center [608, 494] width 1217 height 508
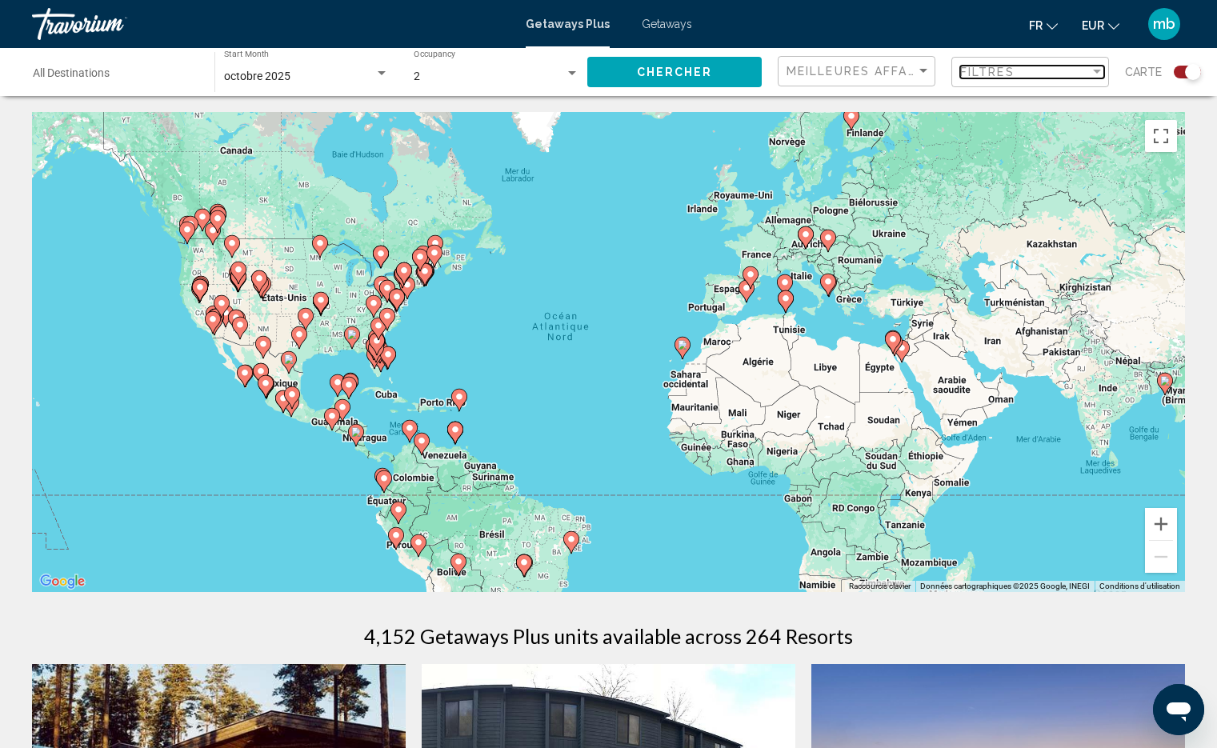
click at [1104, 66] on div "Filter" at bounding box center [1097, 72] width 14 height 13
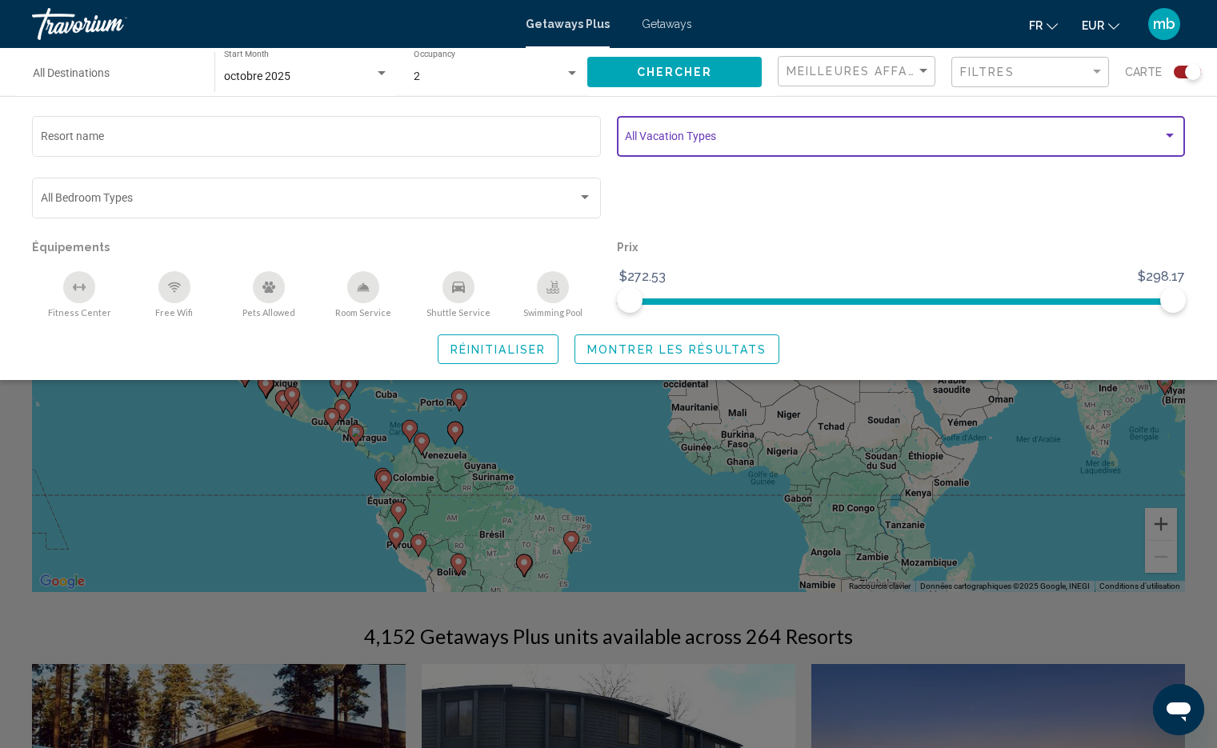
click at [1160, 133] on span "Search widget" at bounding box center [894, 139] width 538 height 13
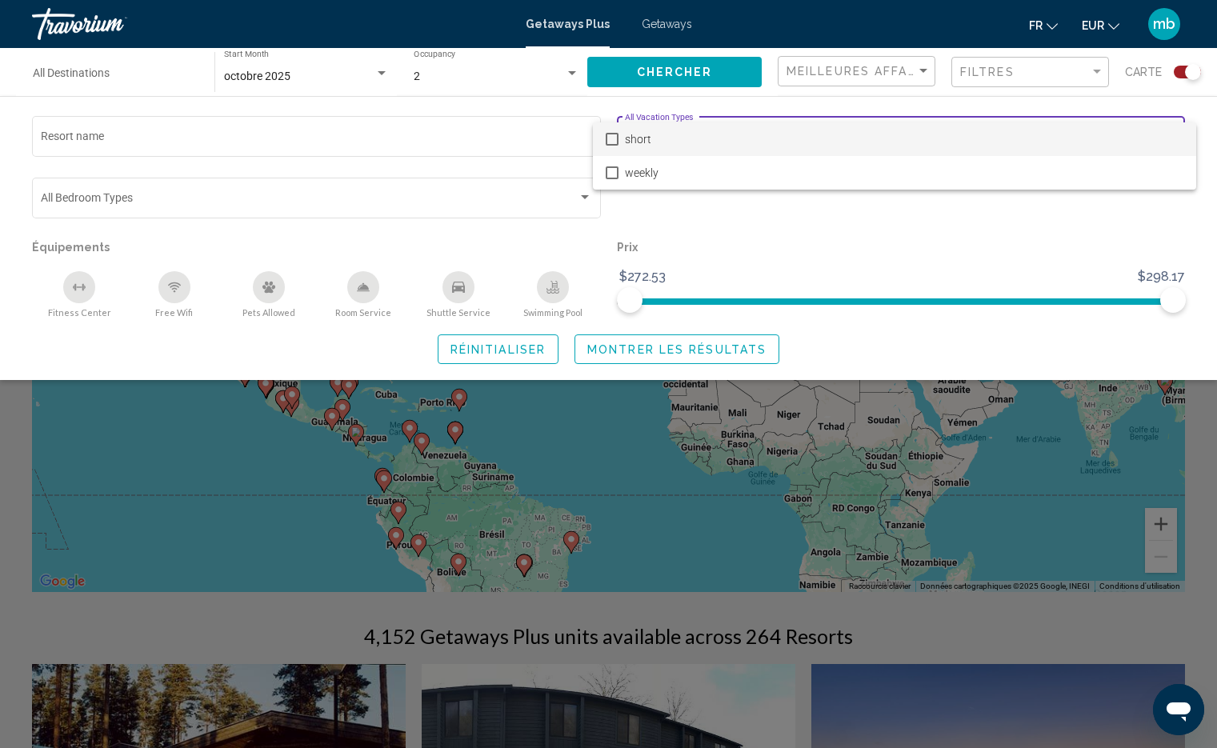
click at [1083, 221] on div at bounding box center [608, 374] width 1217 height 748
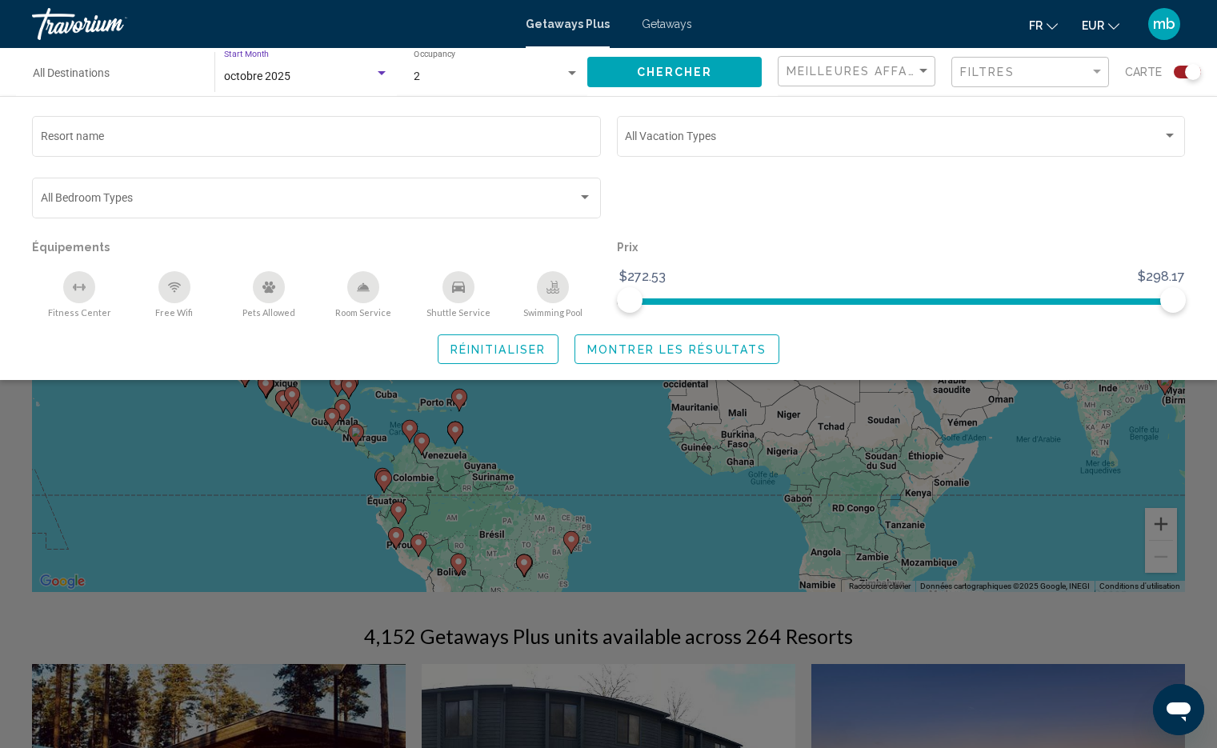
click at [379, 69] on div "Search widget" at bounding box center [382, 73] width 14 height 13
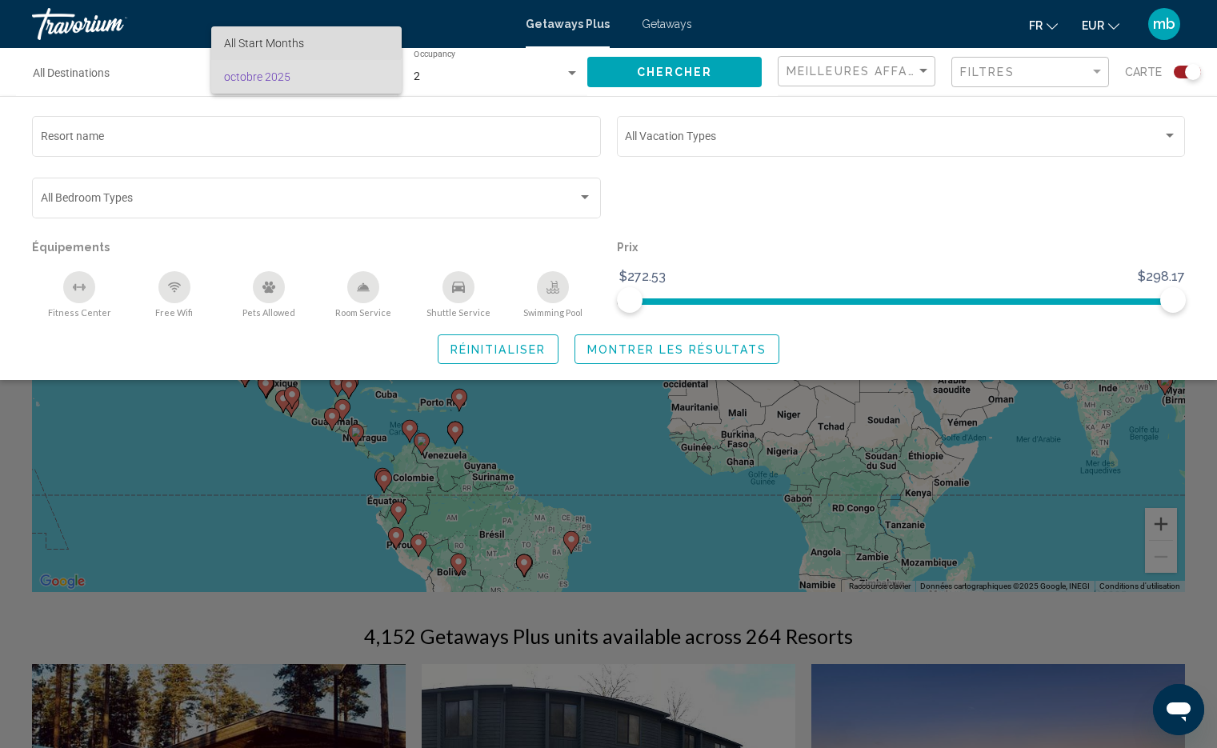
click at [279, 39] on span "All Start Months" at bounding box center [264, 43] width 80 height 13
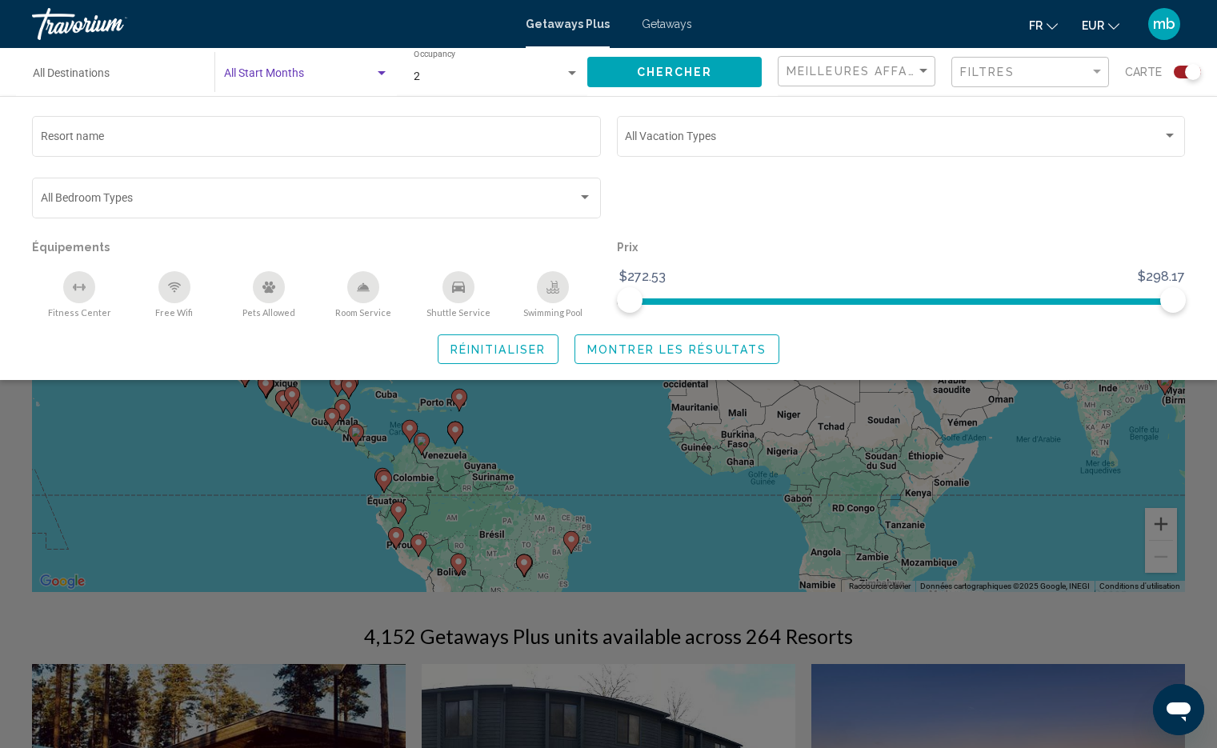
click at [638, 74] on span "Chercher" at bounding box center [675, 72] width 76 height 13
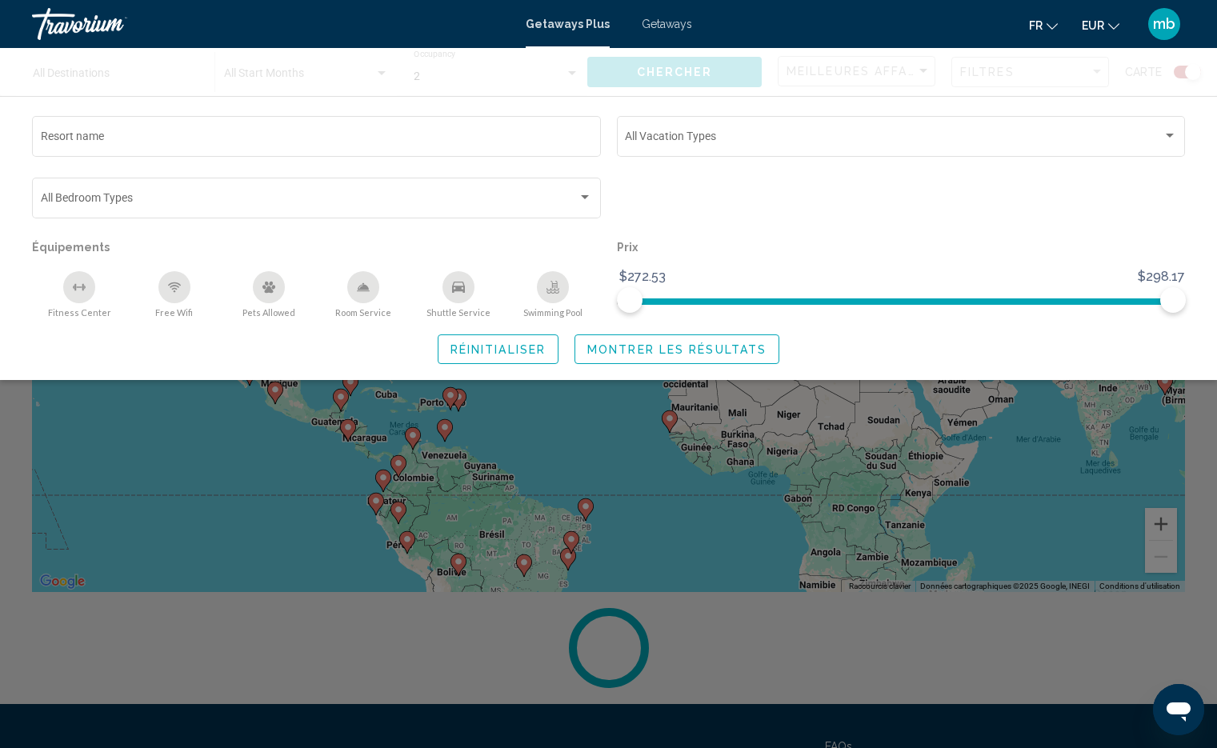
click at [1021, 514] on div "Search widget" at bounding box center [608, 494] width 1217 height 508
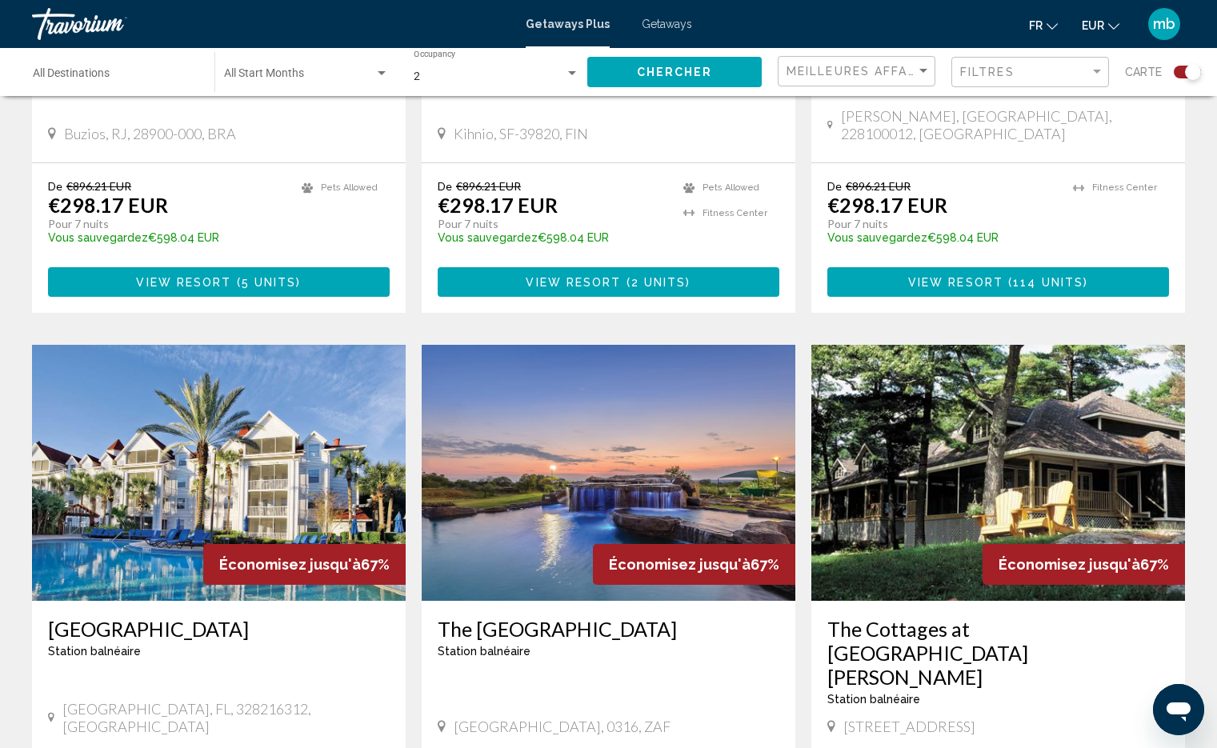
scroll to position [883, 0]
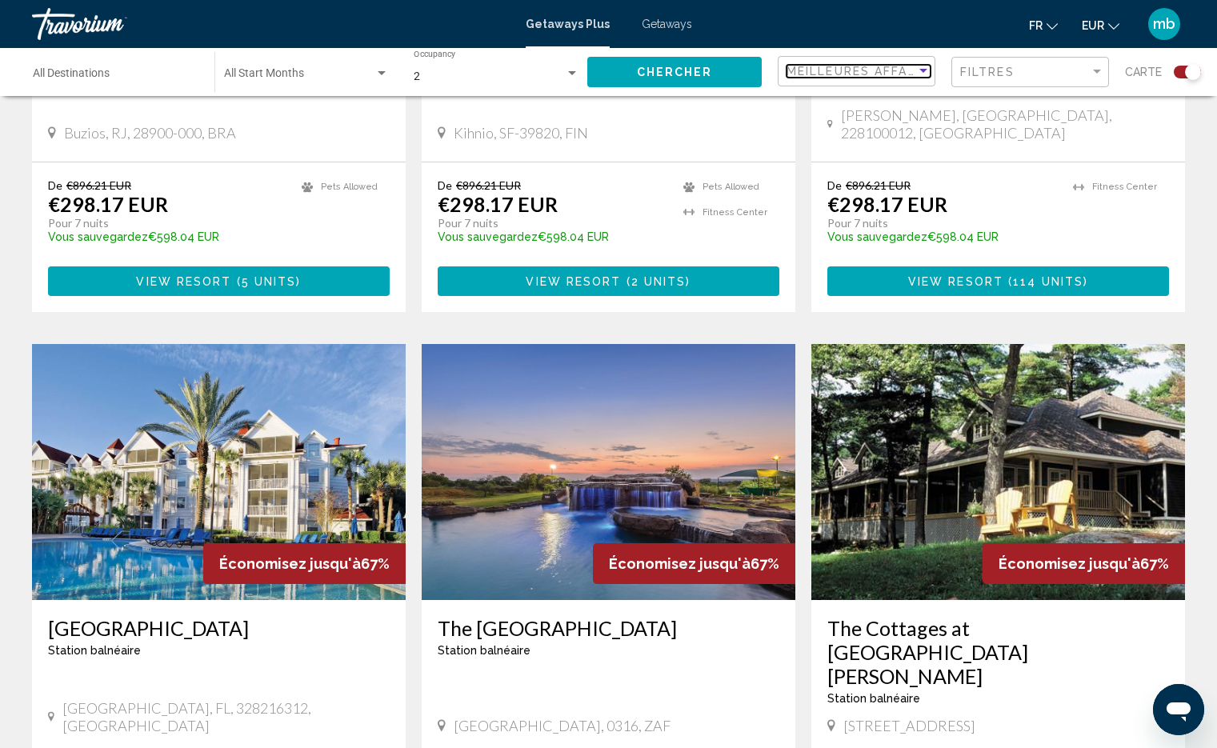
click at [903, 70] on span "Meilleures affaires" at bounding box center [862, 71] width 151 height 13
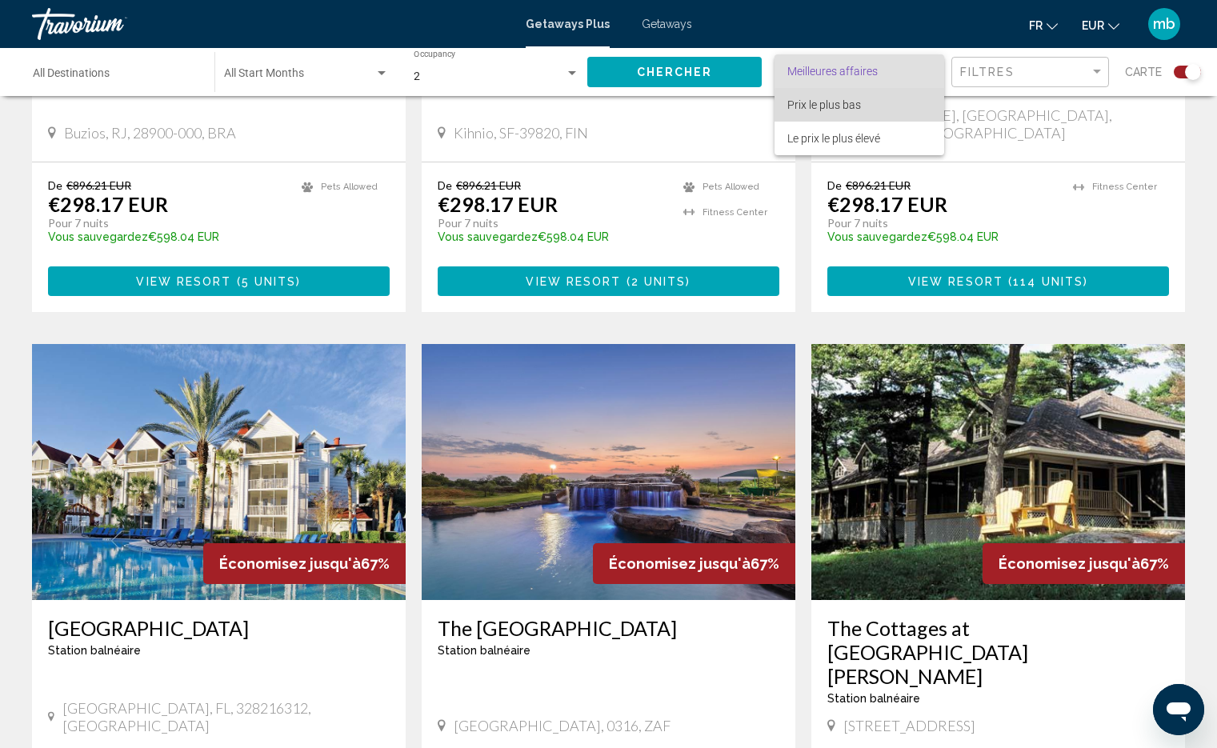
click at [861, 106] on span "Prix ​​le plus bas" at bounding box center [859, 105] width 144 height 34
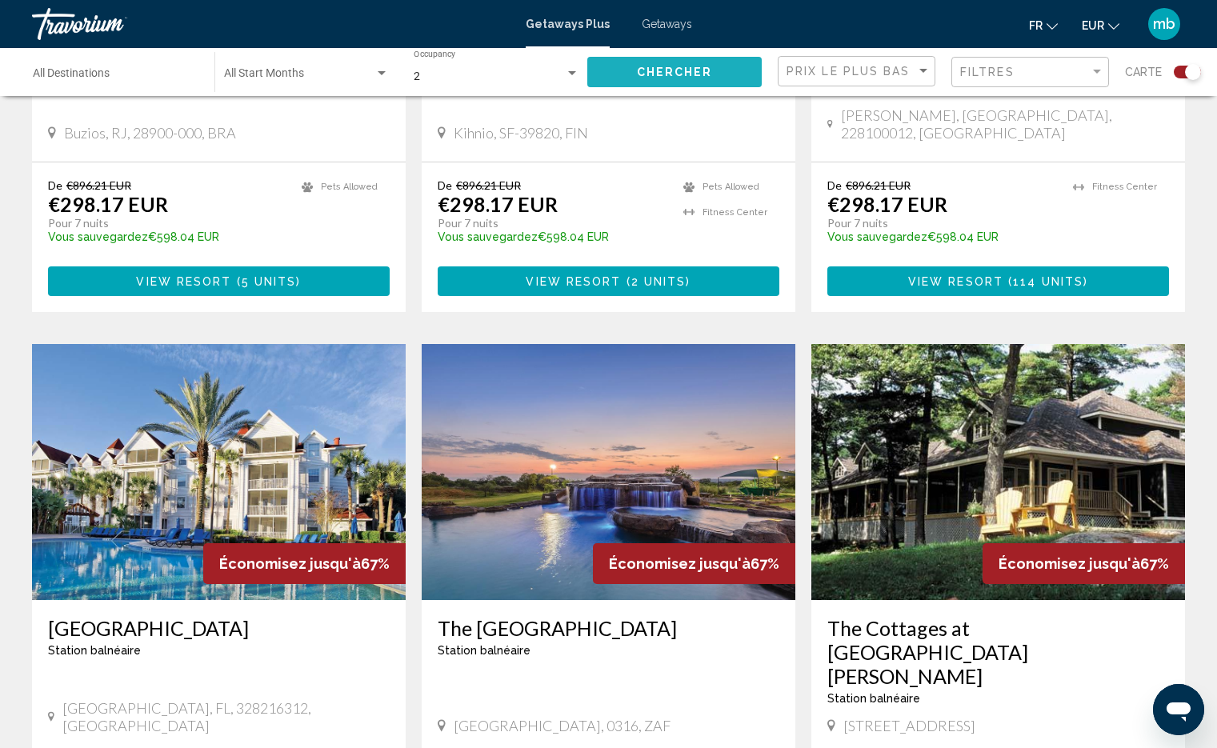
click at [670, 61] on button "Chercher" at bounding box center [674, 72] width 174 height 30
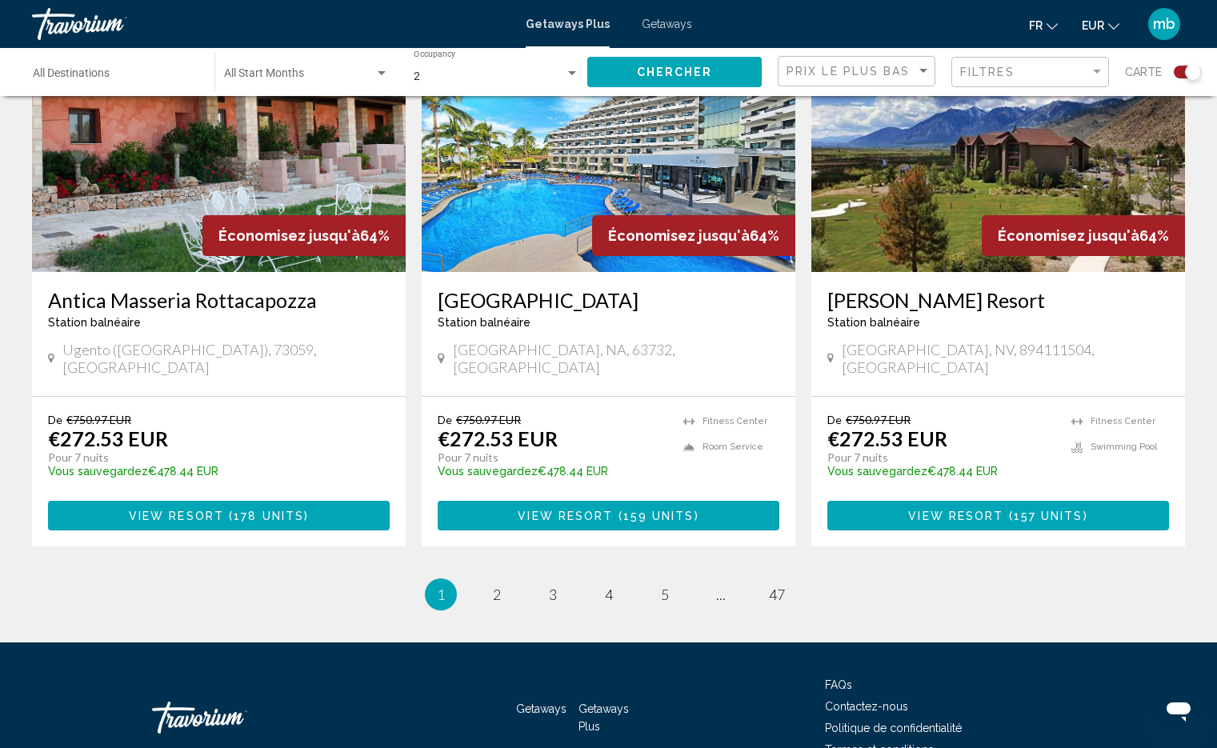
scroll to position [2417, 0]
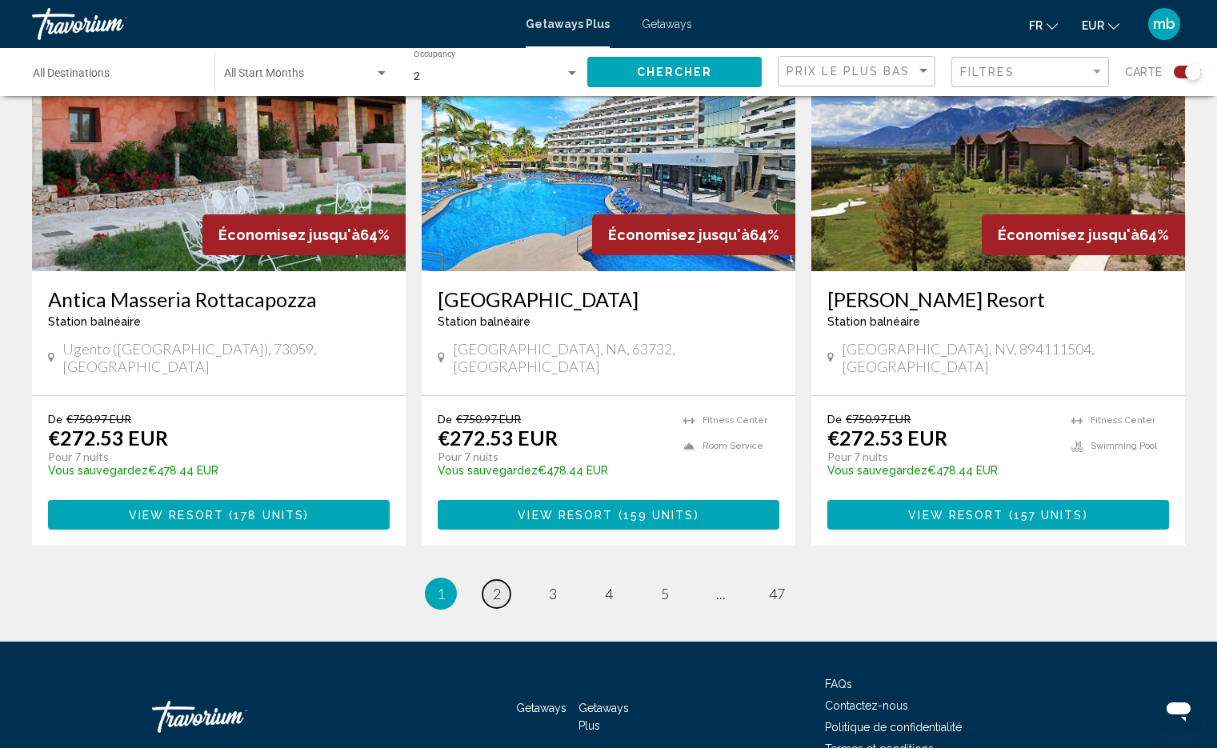
click at [504, 580] on link "page 2" at bounding box center [497, 594] width 28 height 28
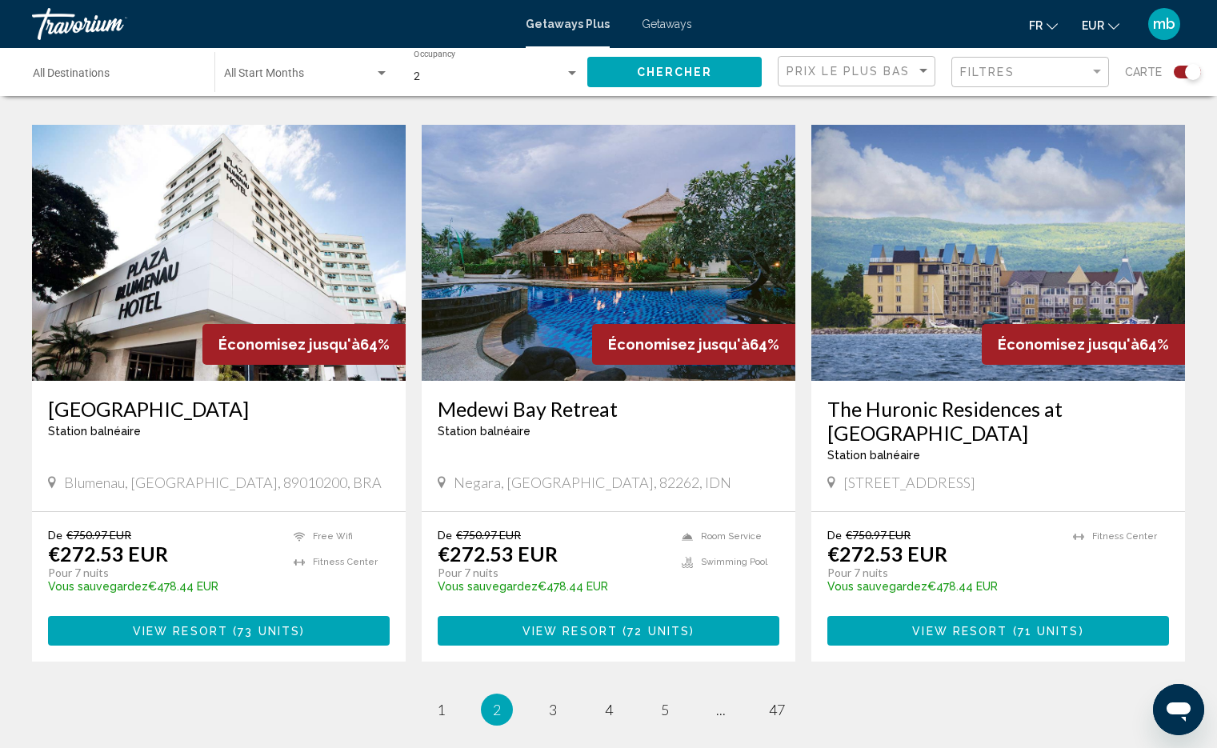
scroll to position [2289, 0]
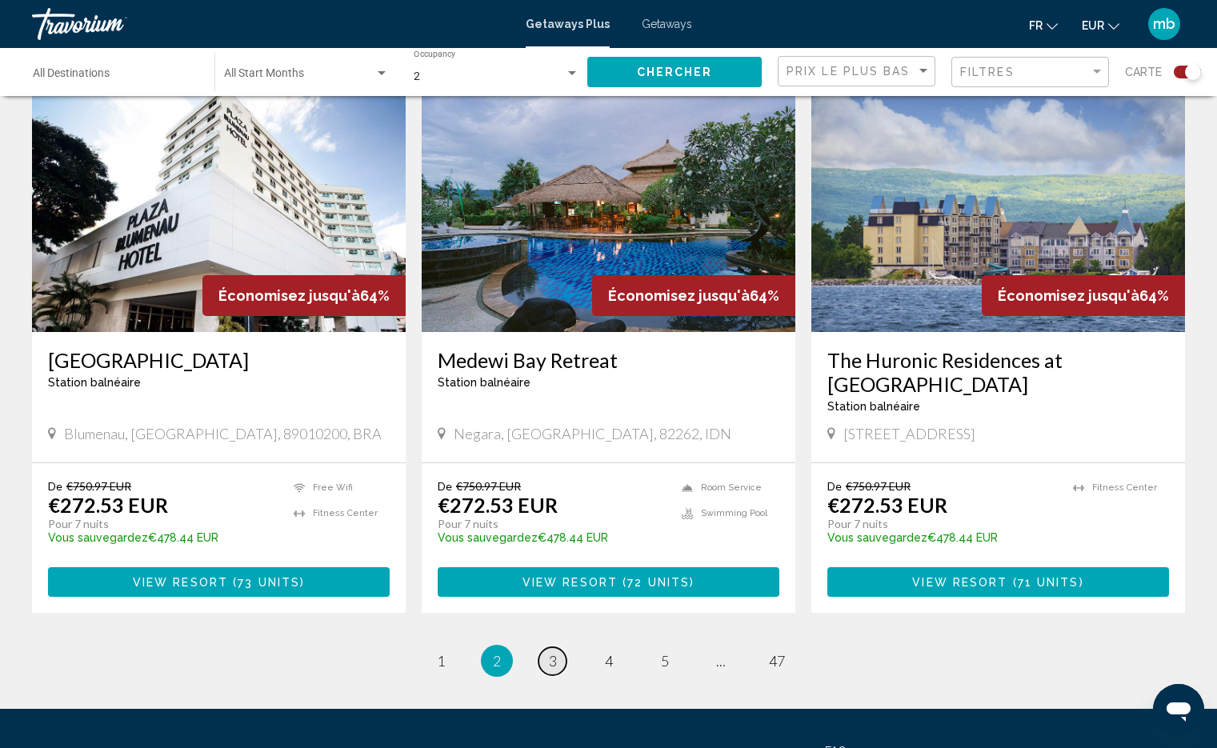
click at [562, 647] on link "page 3" at bounding box center [553, 661] width 28 height 28
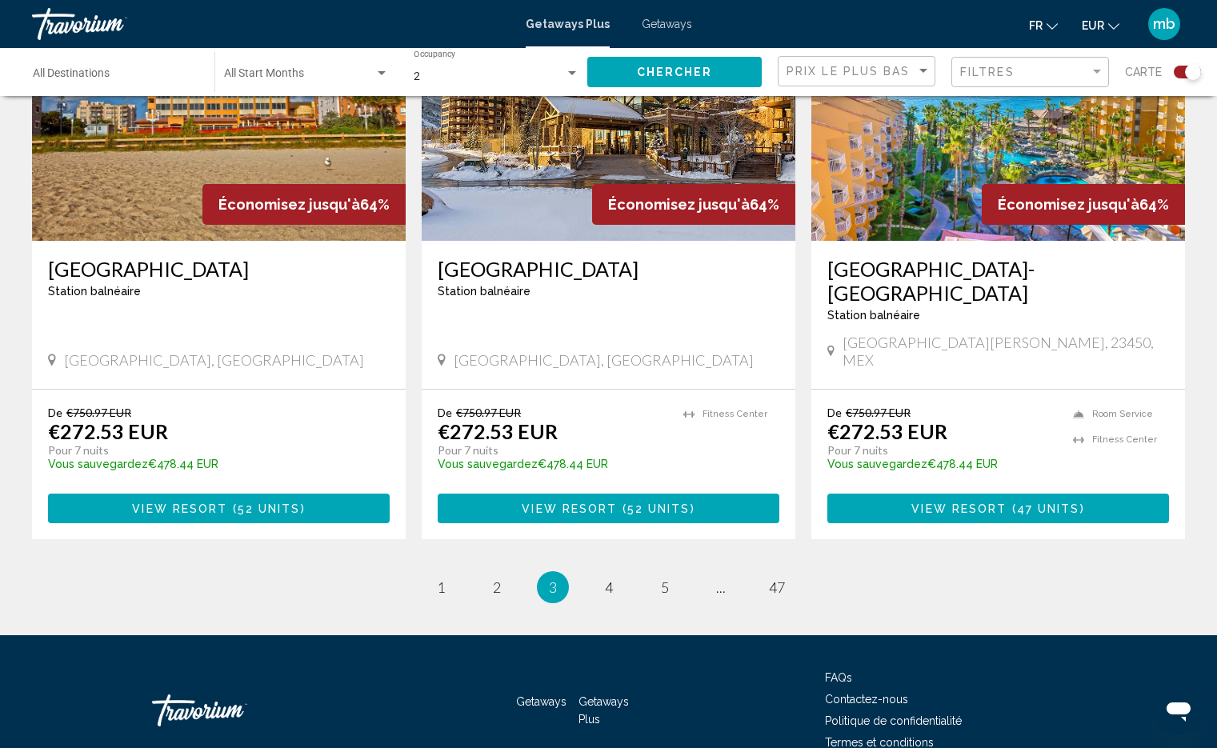
scroll to position [2405, 0]
click at [605, 579] on span "4" at bounding box center [609, 588] width 8 height 18
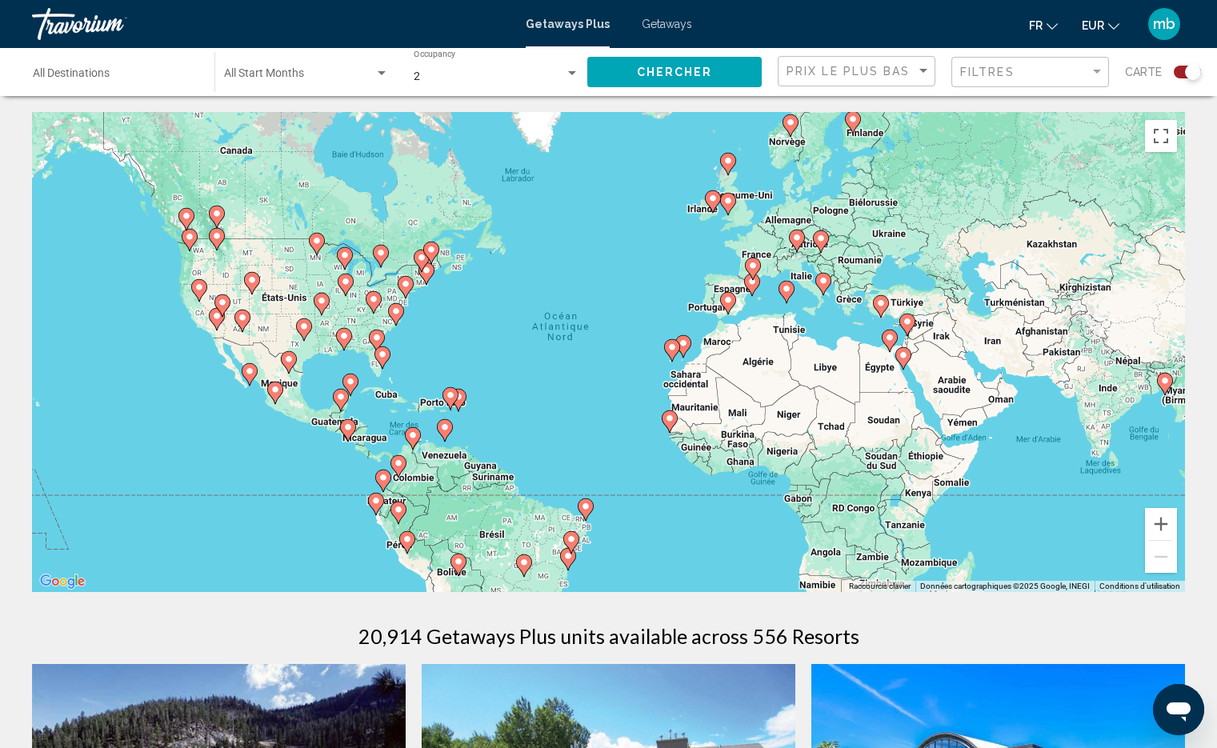
click at [680, 30] on span "Getaways" at bounding box center [667, 24] width 50 height 13
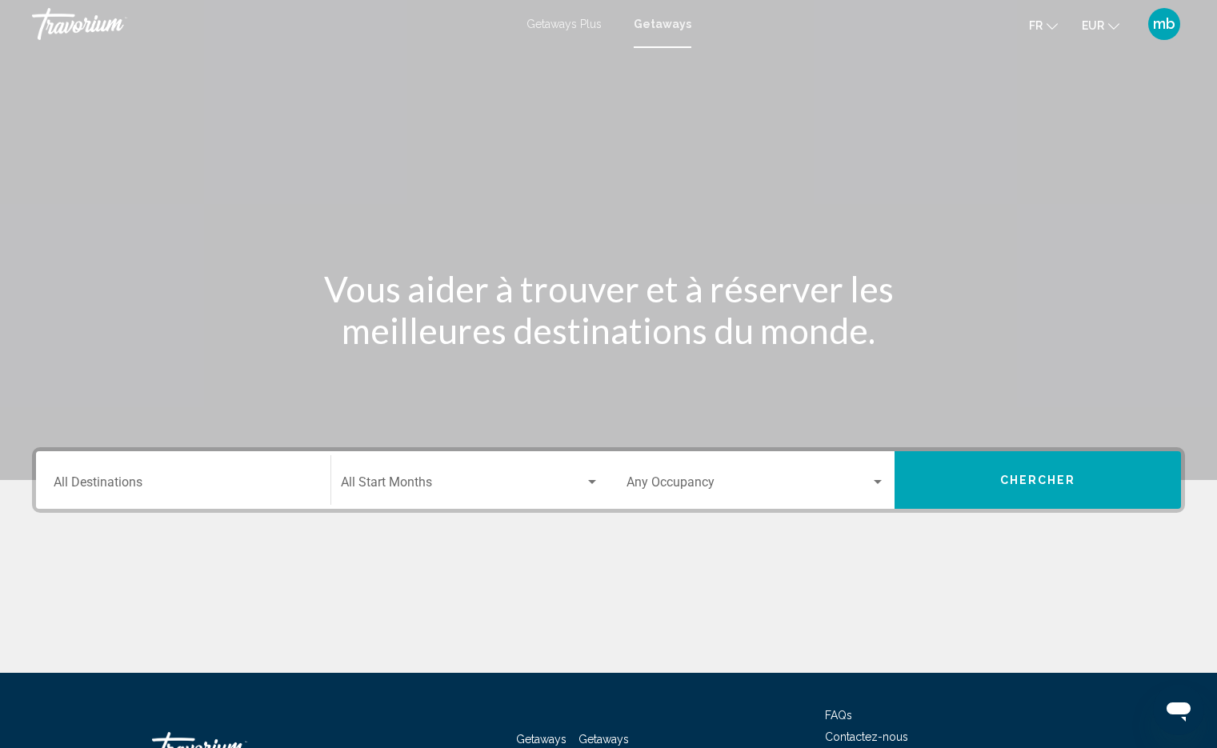
click at [951, 479] on button "Chercher" at bounding box center [1038, 480] width 286 height 58
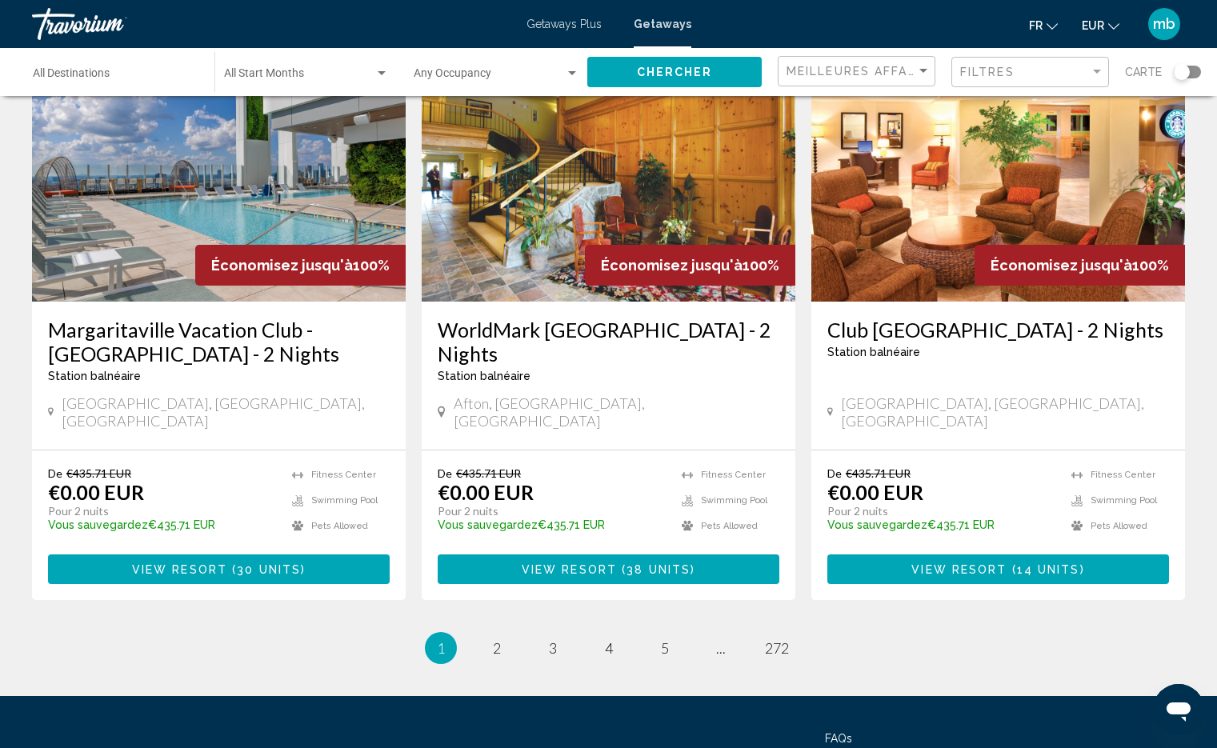
scroll to position [1861, 0]
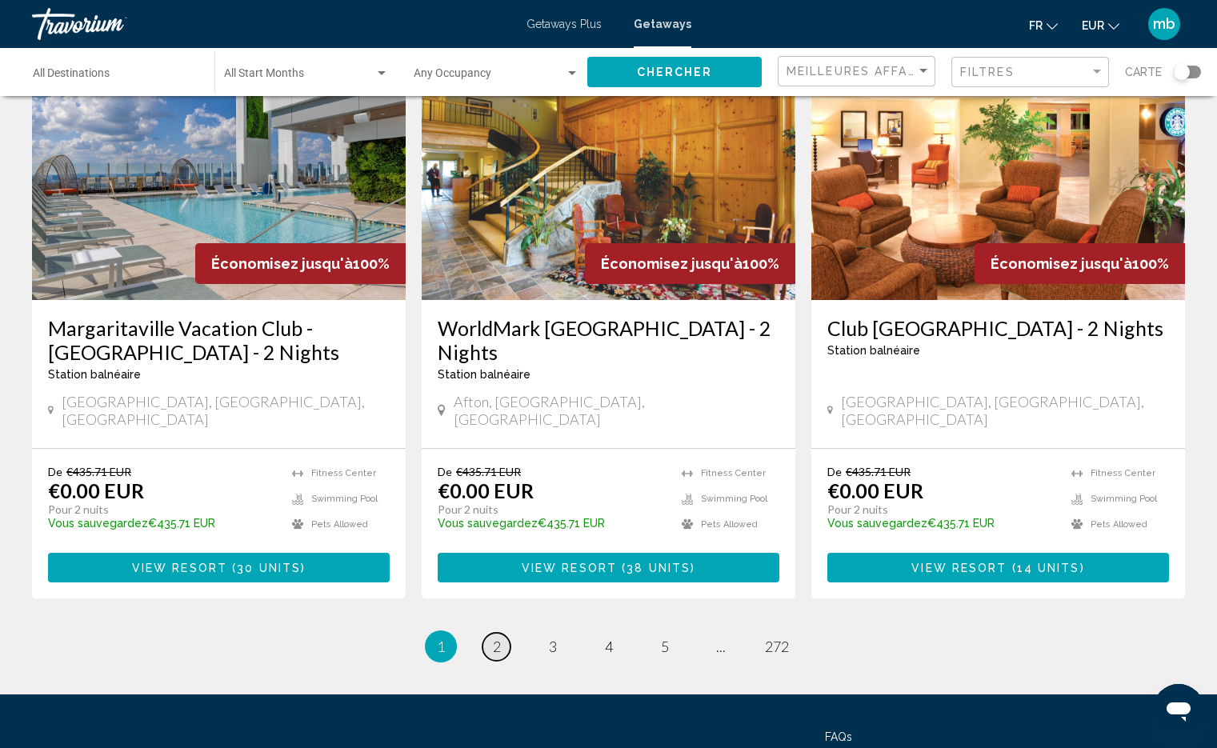
click at [498, 638] on span "2" at bounding box center [497, 647] width 8 height 18
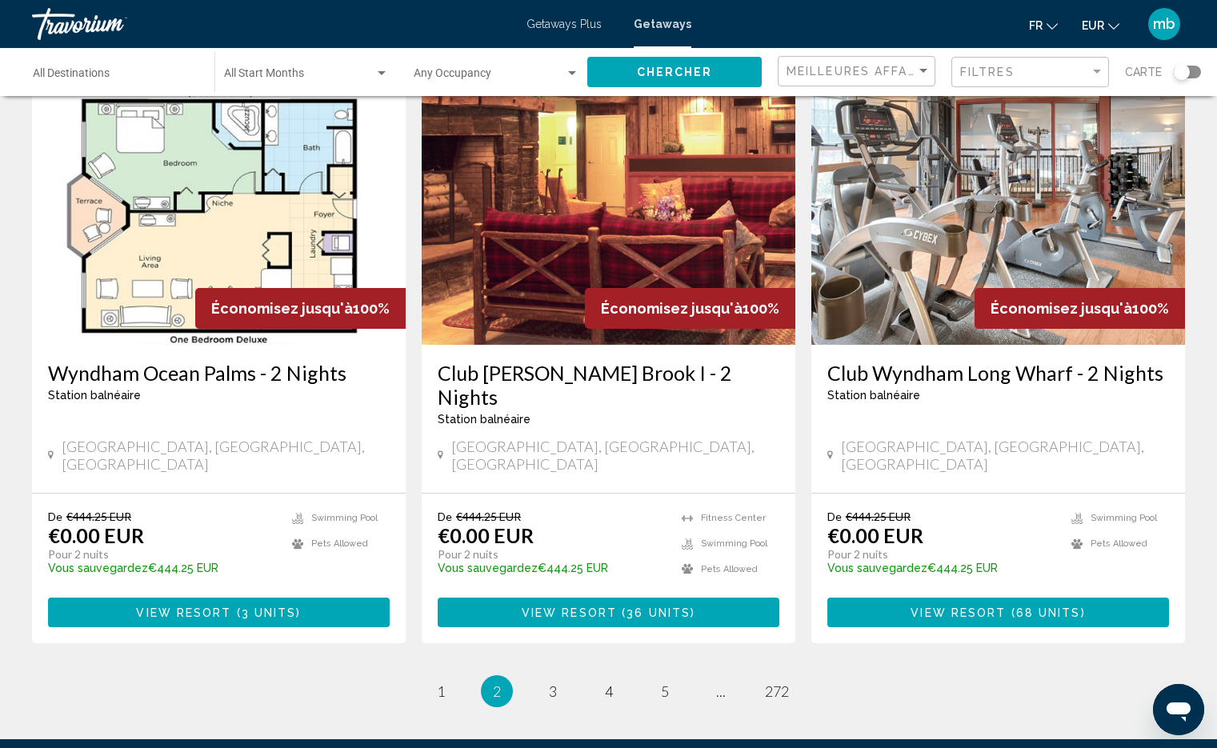
scroll to position [1841, 0]
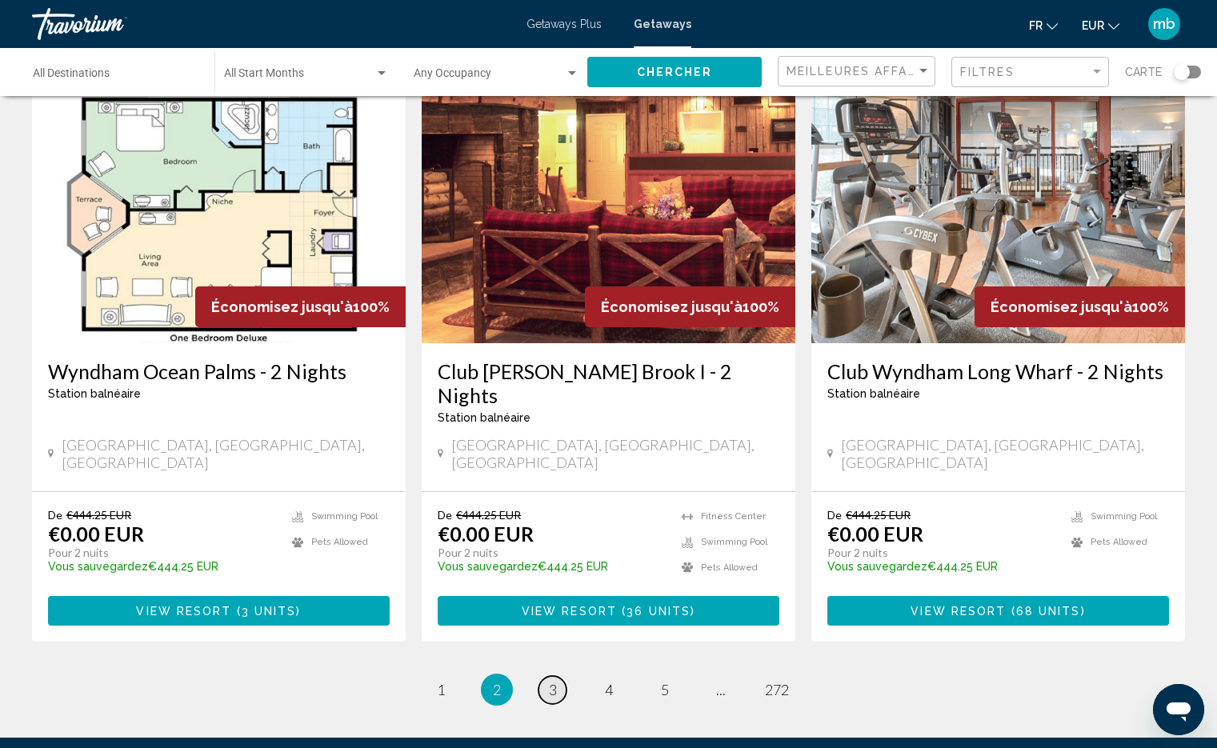
click at [552, 681] on span "3" at bounding box center [553, 690] width 8 height 18
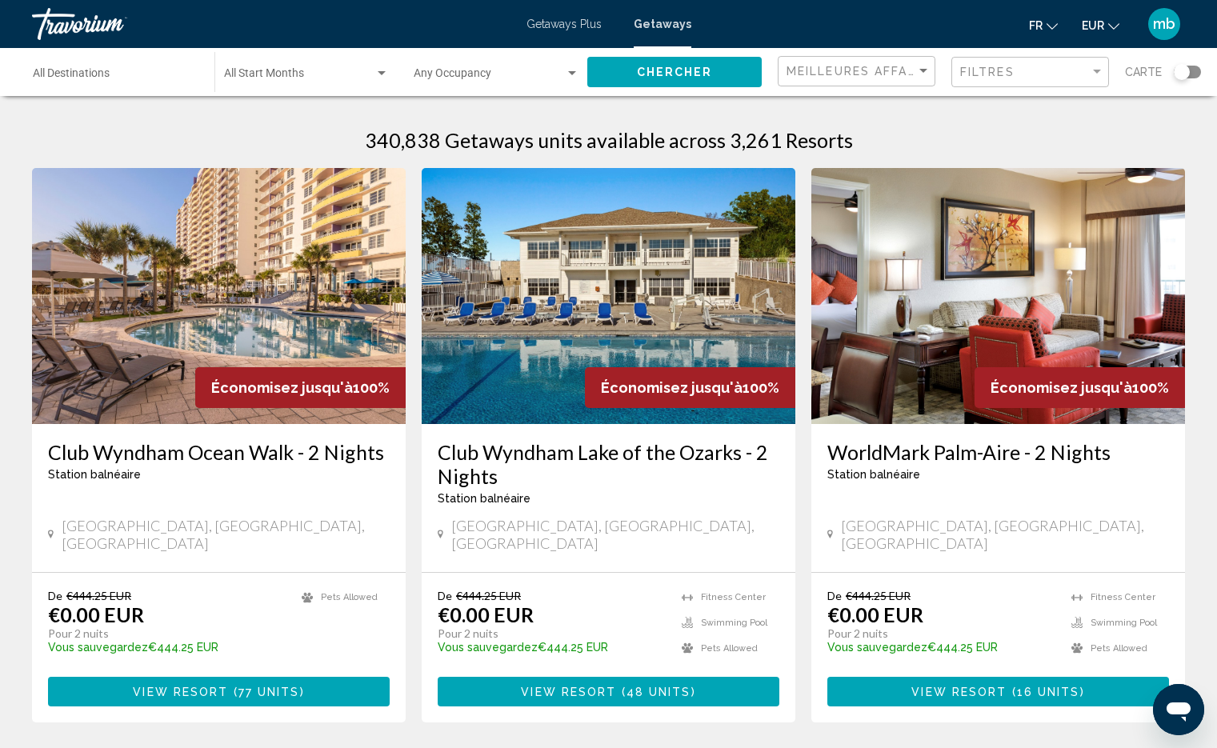
click at [170, 78] on input "Destination All Destinations" at bounding box center [116, 76] width 166 height 13
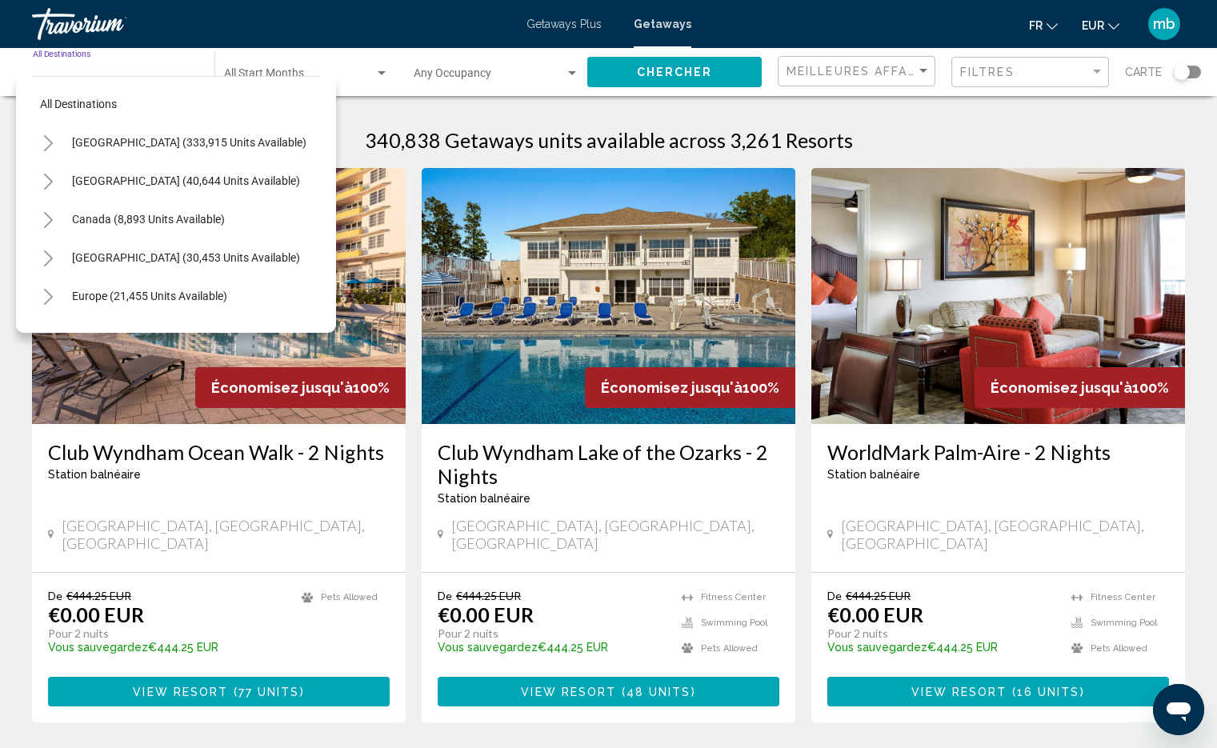
click at [154, 73] on input "Destination All Destinations" at bounding box center [116, 76] width 166 height 13
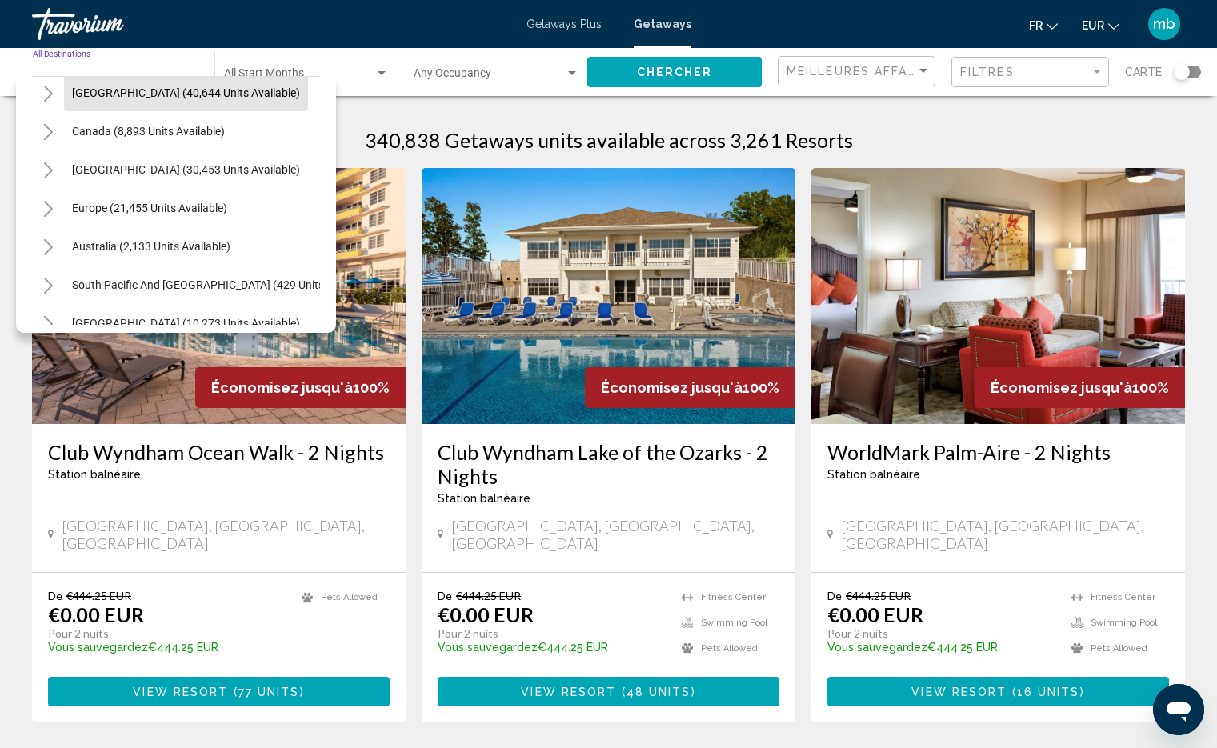
scroll to position [92, 0]
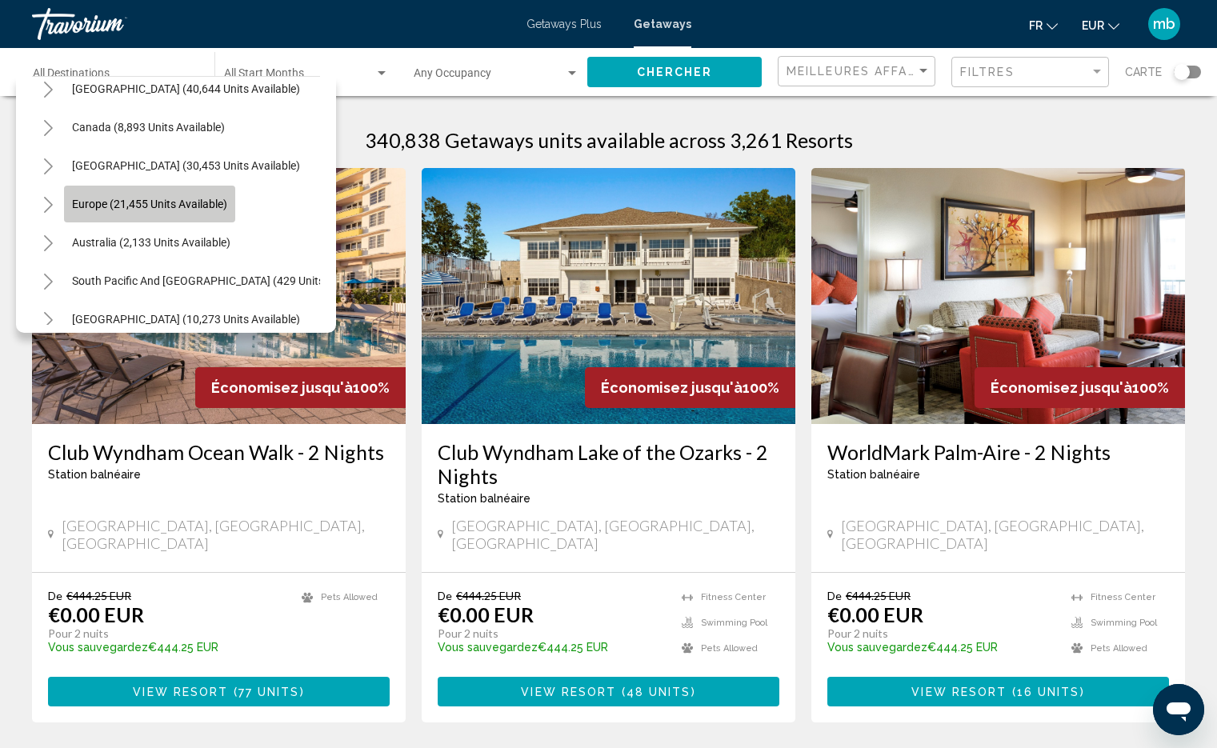
click at [115, 206] on span "Europe (21,455 units available)" at bounding box center [149, 204] width 155 height 13
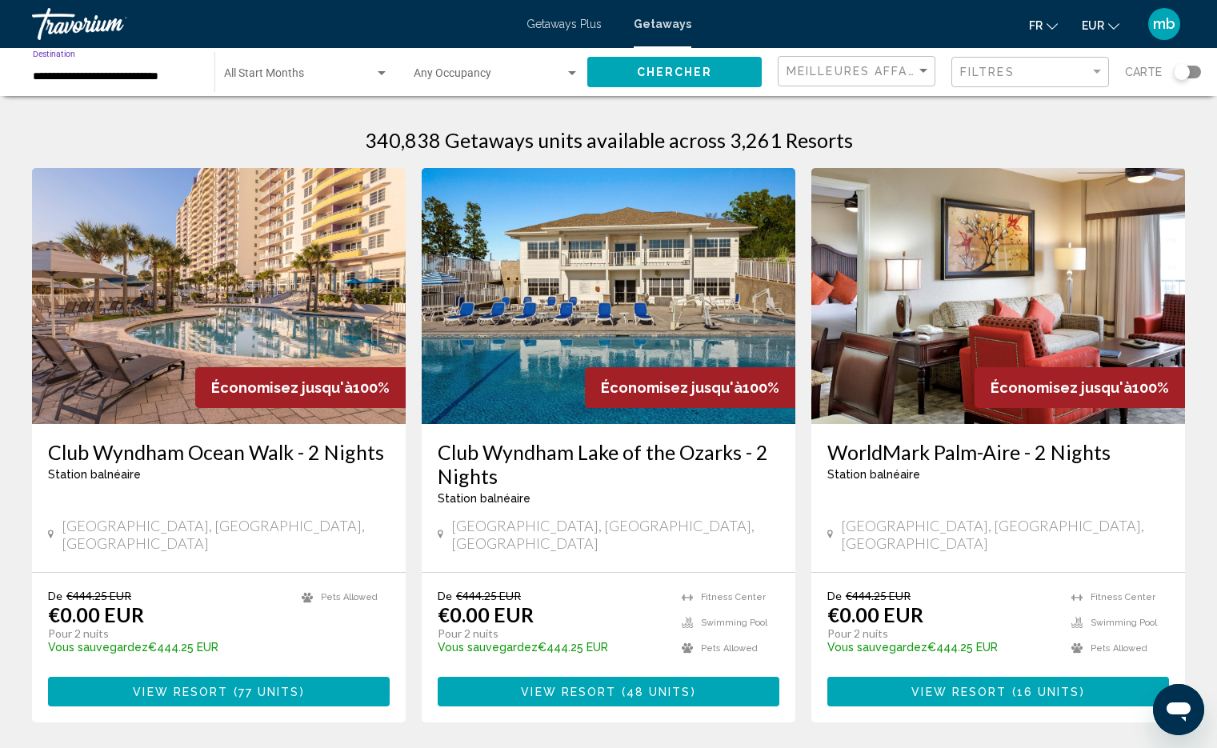
click at [535, 66] on div "Occupancy Any Occupancy" at bounding box center [497, 72] width 166 height 44
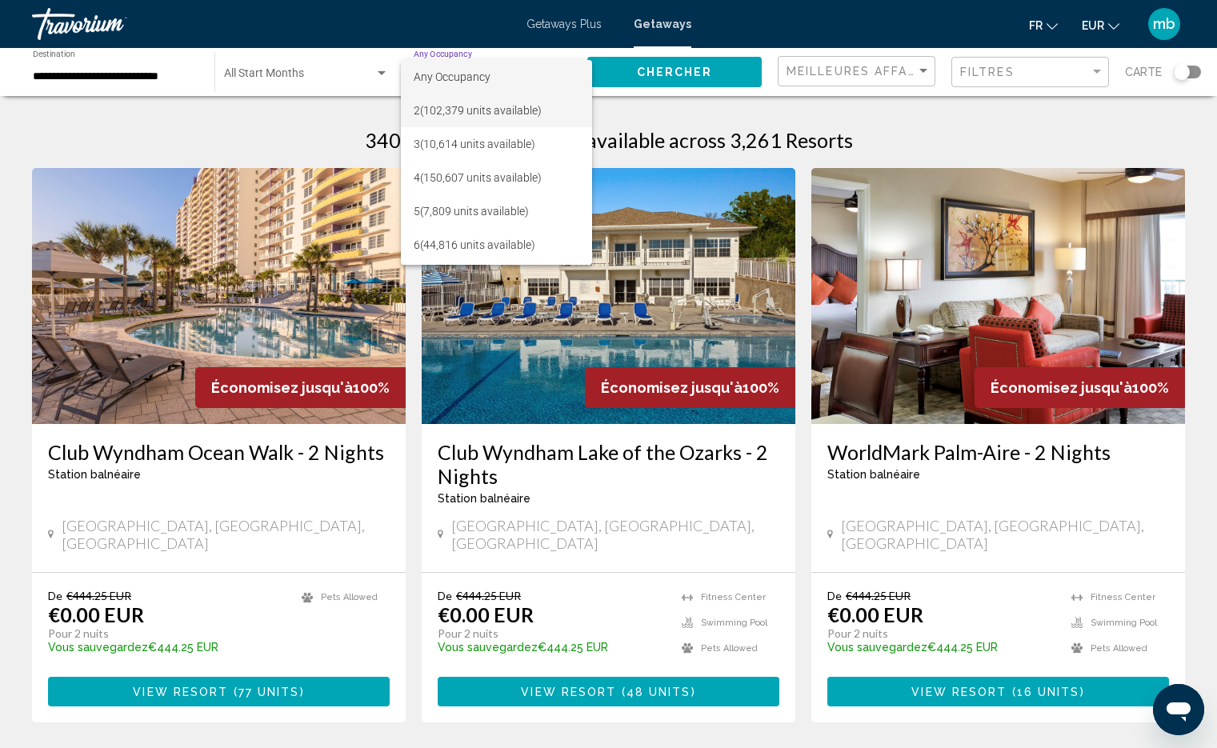
click at [491, 105] on span "2 (102,379 units available)" at bounding box center [497, 111] width 166 height 34
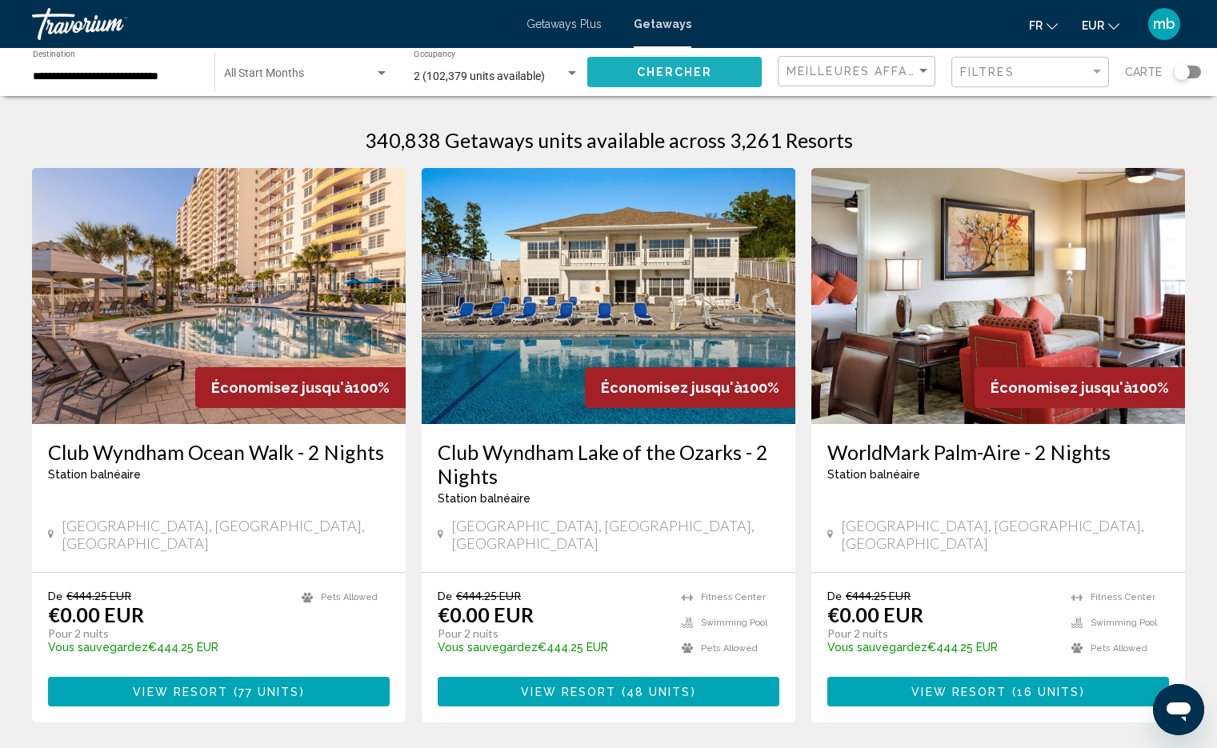
click at [646, 76] on span "Chercher" at bounding box center [675, 72] width 76 height 13
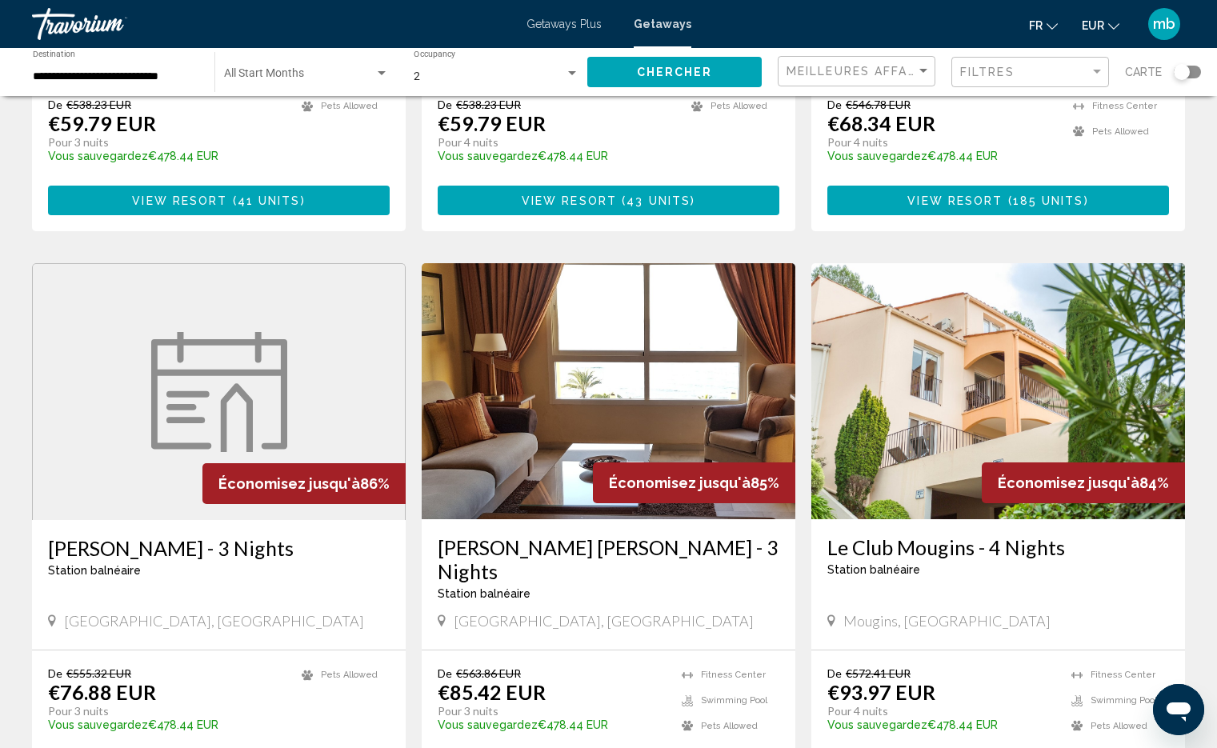
scroll to position [1761, 0]
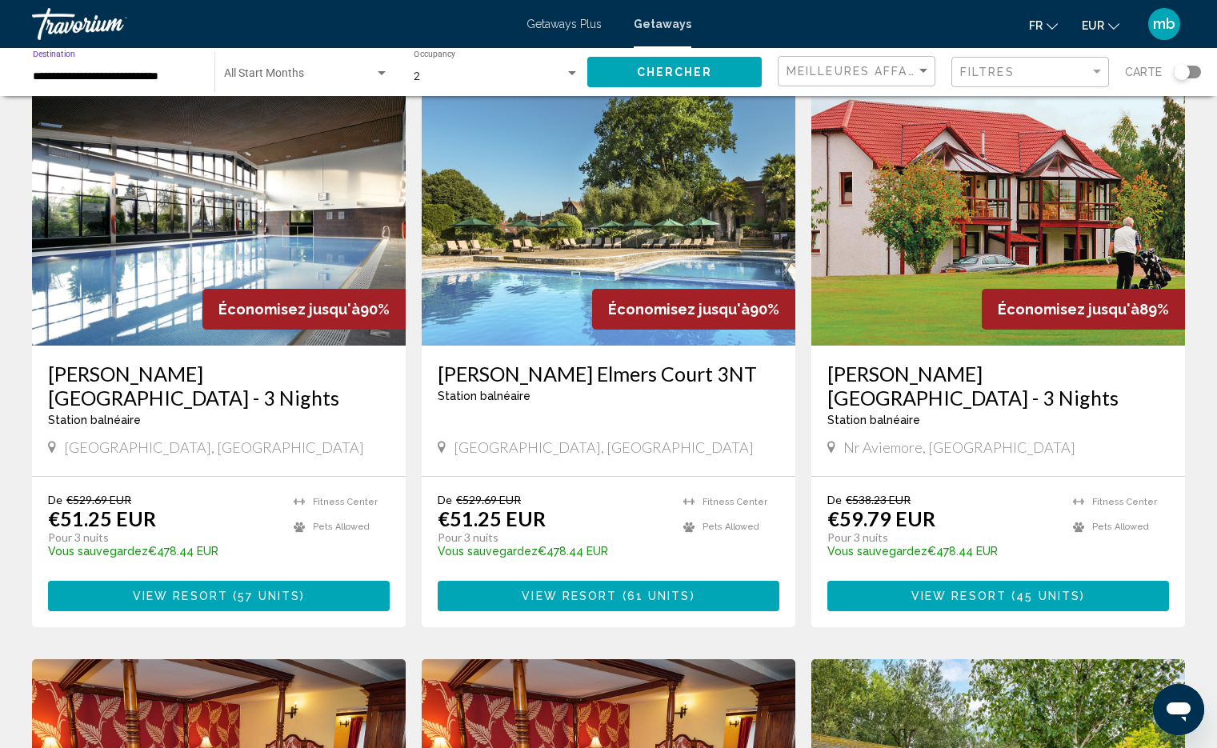
click at [106, 75] on input "**********" at bounding box center [116, 76] width 166 height 13
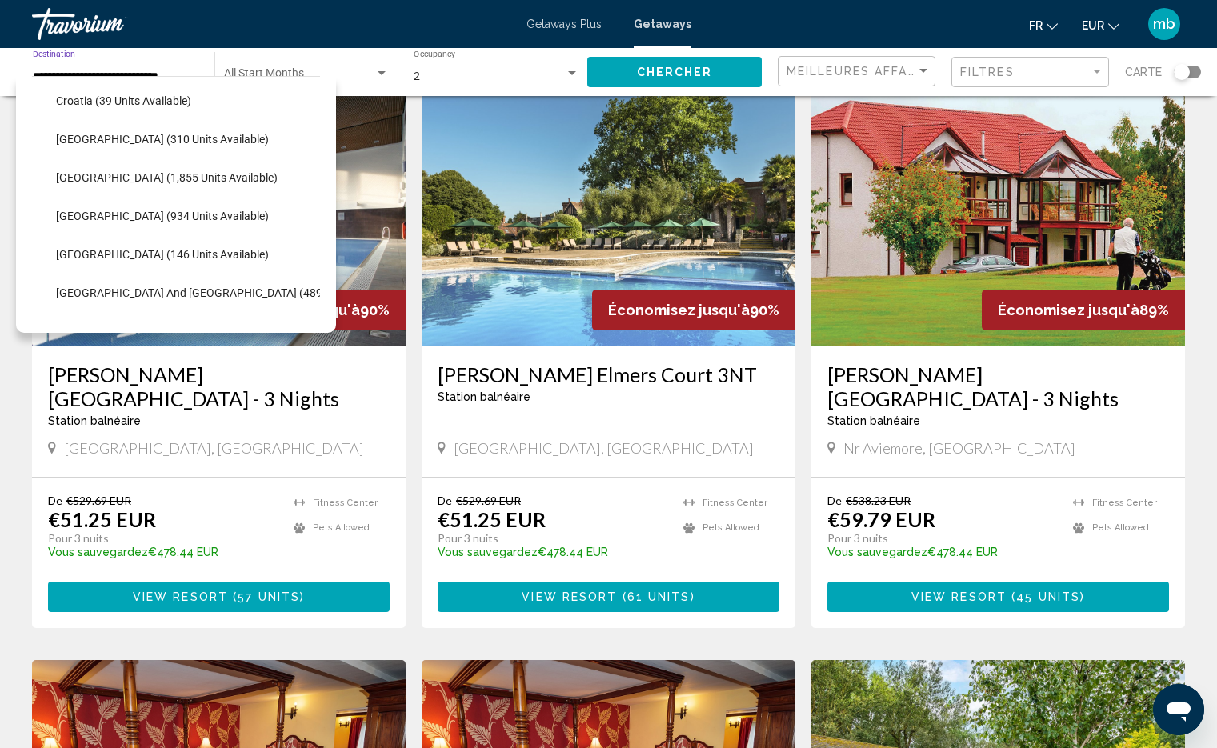
scroll to position [346, 0]
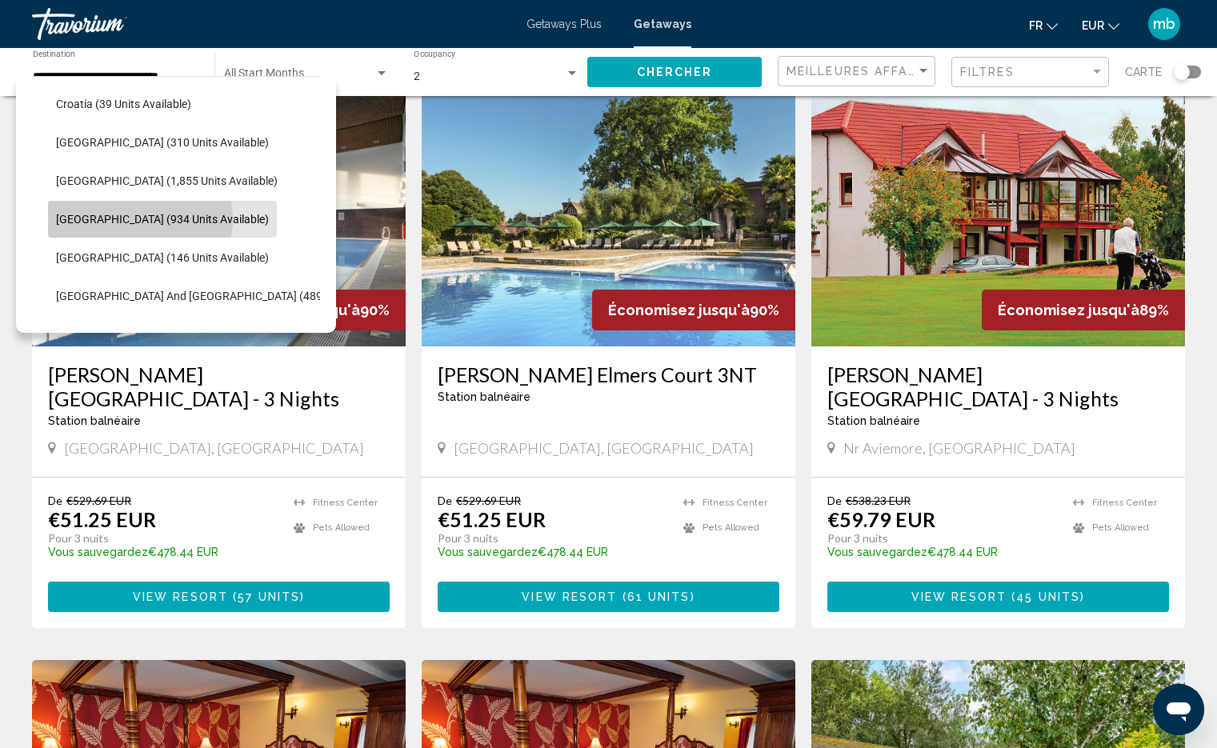
click at [139, 218] on span "[GEOGRAPHIC_DATA] (934 units available)" at bounding box center [162, 219] width 213 height 13
type input "**********"
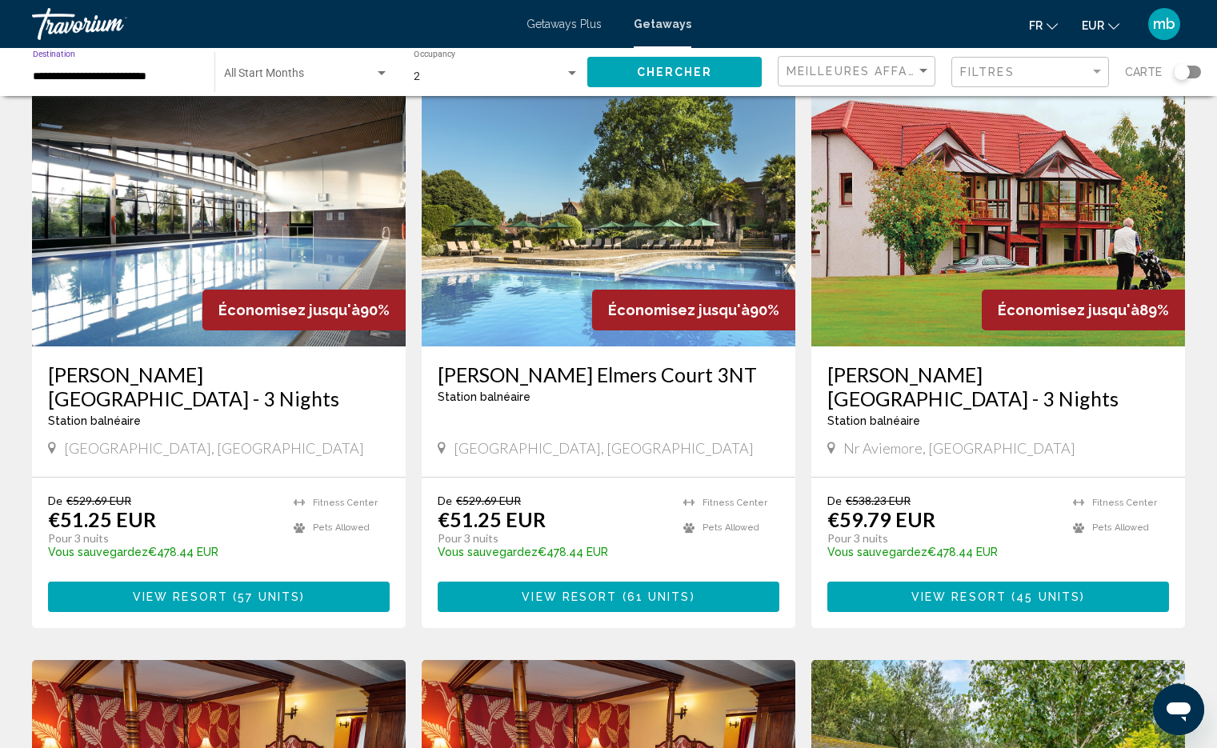
click at [603, 74] on button "Chercher" at bounding box center [674, 72] width 174 height 30
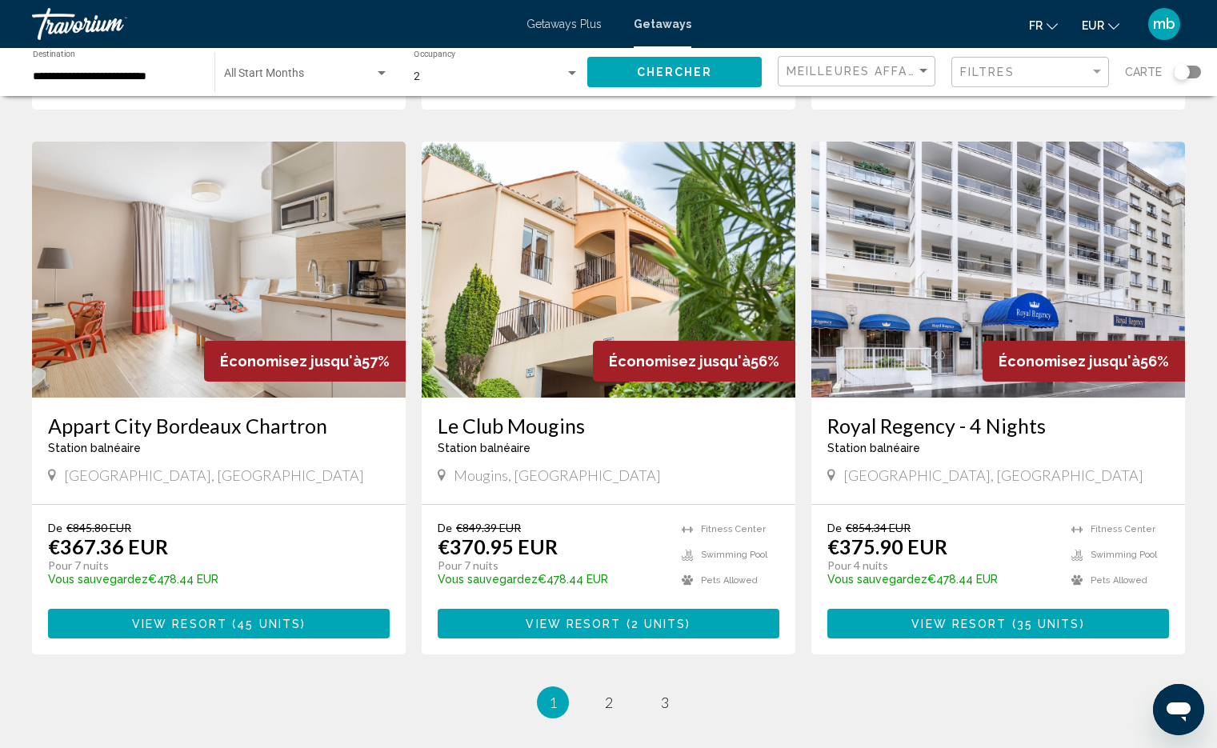
scroll to position [1731, 0]
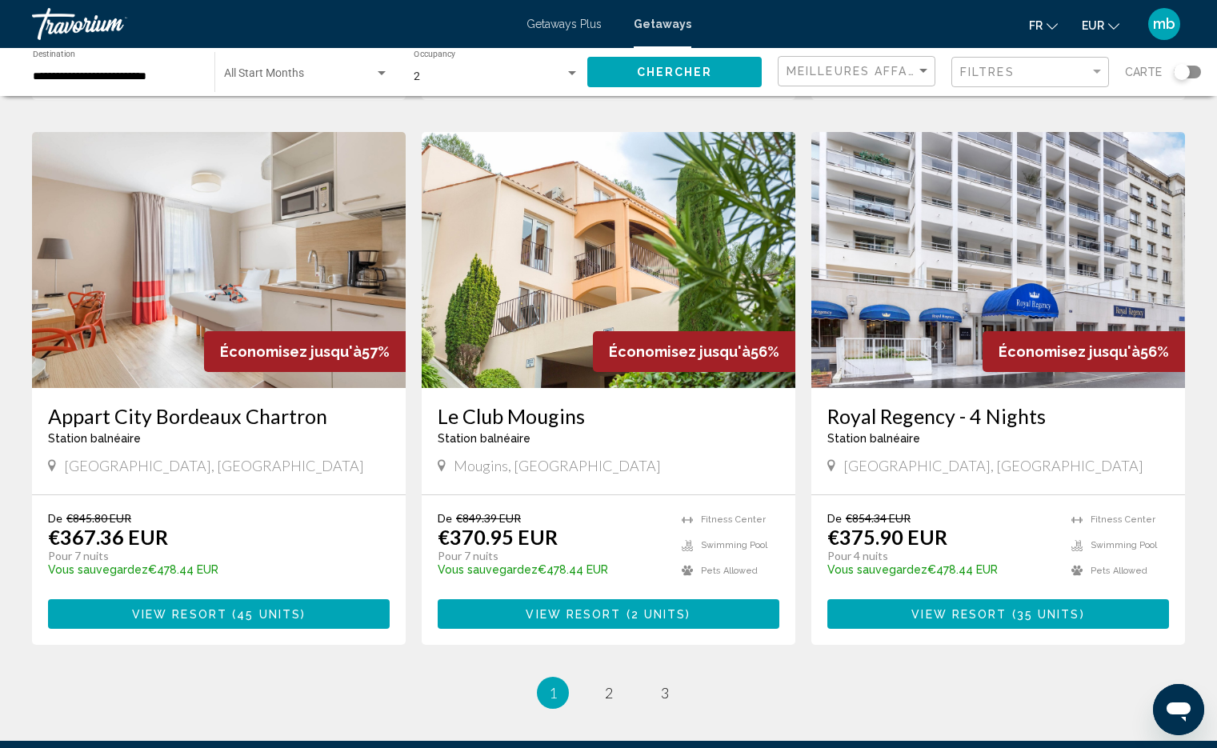
click at [361, 67] on div "Start Month All Start Months" at bounding box center [306, 72] width 165 height 44
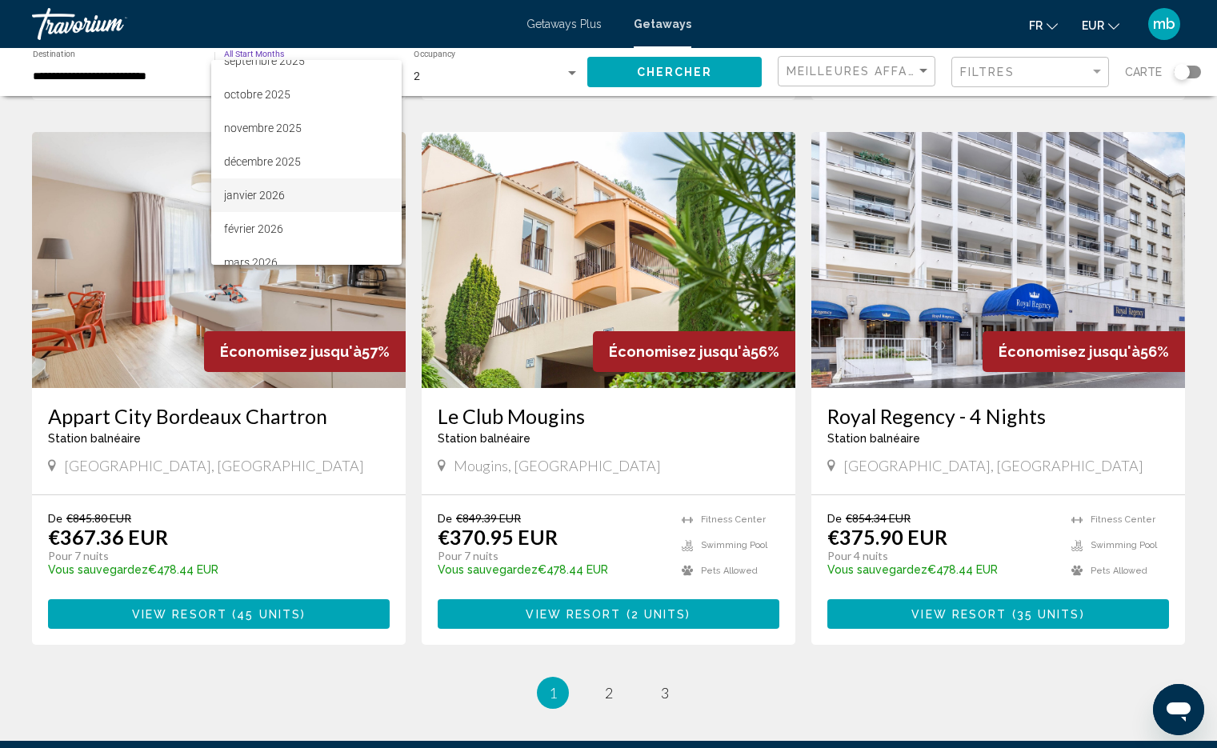
scroll to position [54, 0]
click at [294, 244] on span "mars 2026" at bounding box center [306, 258] width 165 height 34
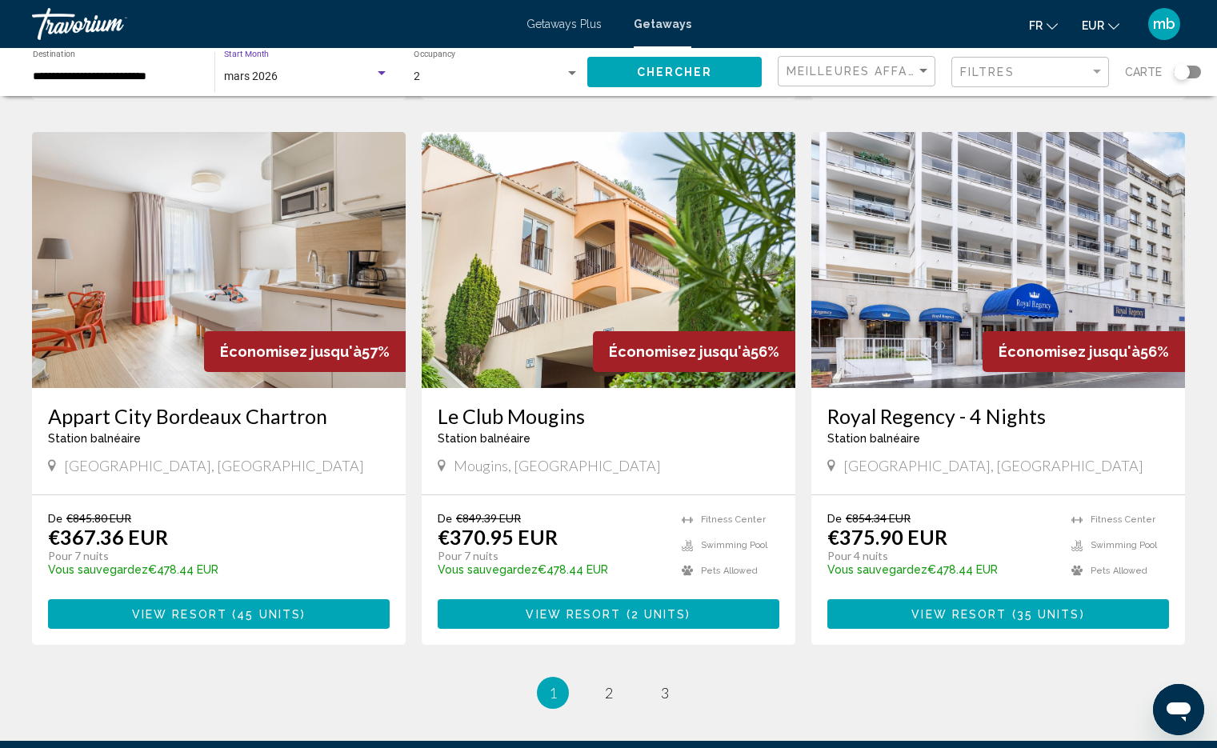
scroll to position [64, 0]
click at [629, 73] on button "Chercher" at bounding box center [674, 72] width 174 height 30
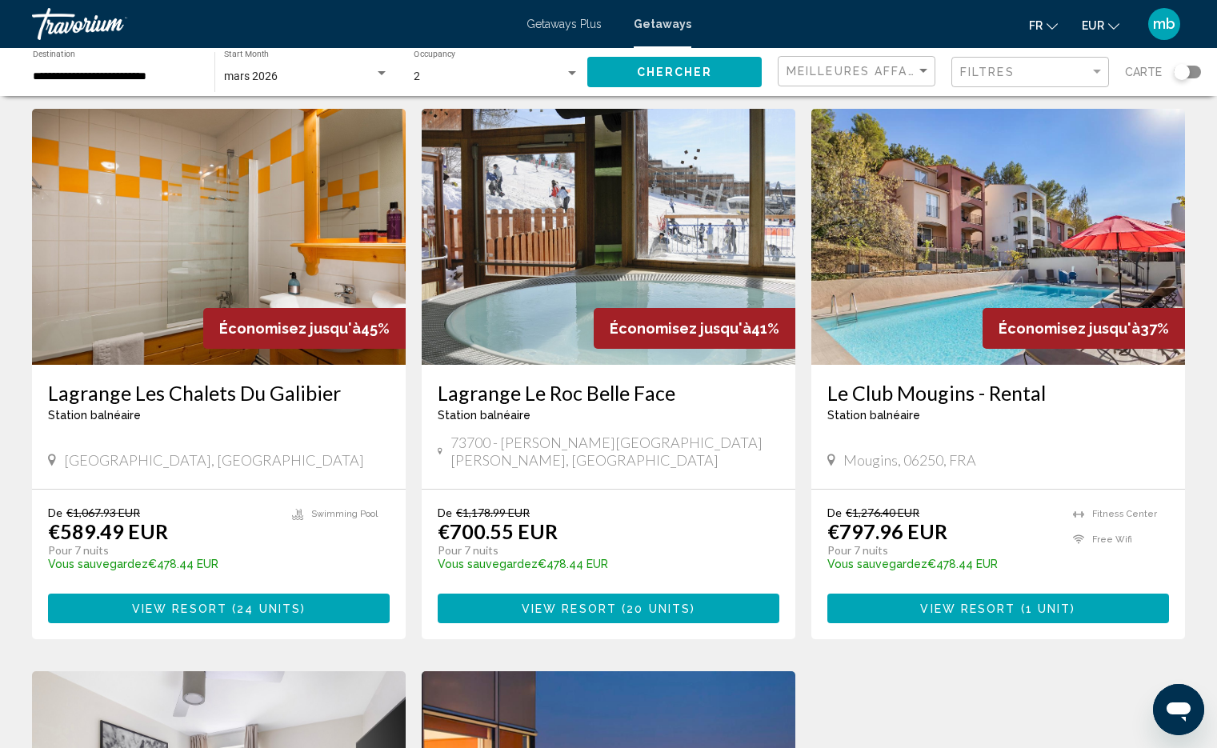
scroll to position [1212, 0]
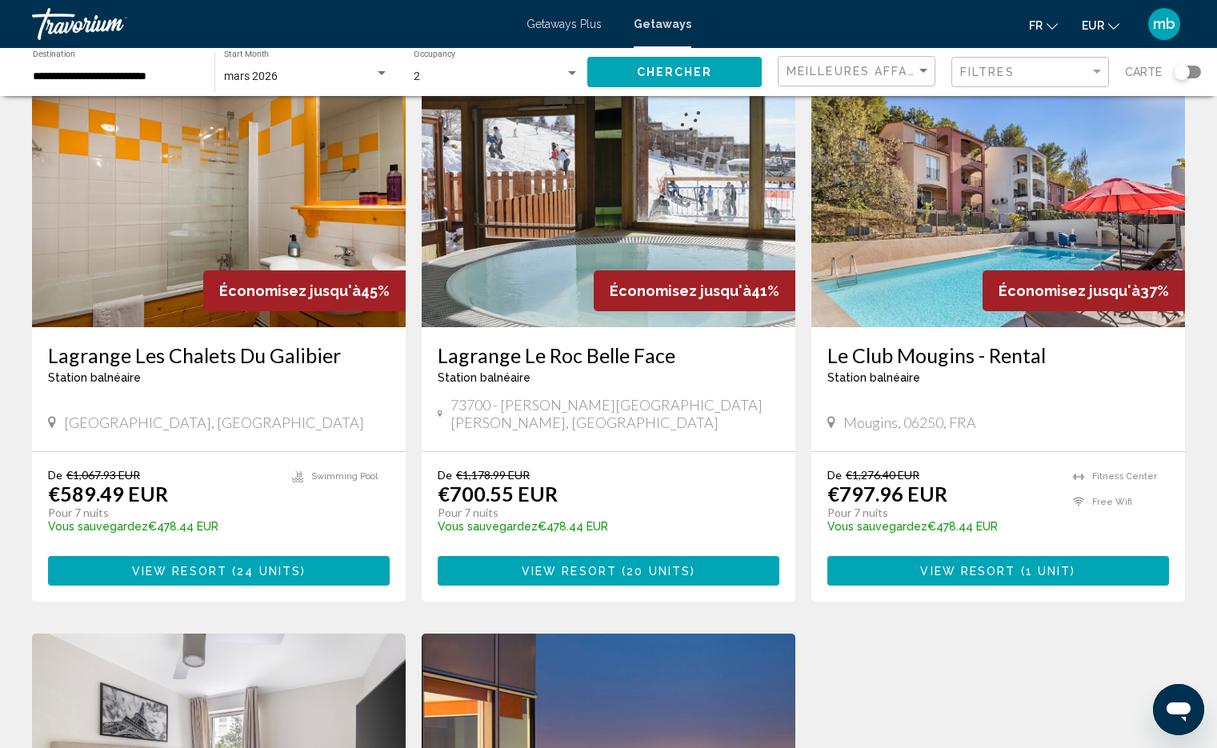
click at [609, 506] on p "Pour 7 nuits" at bounding box center [601, 513] width 326 height 14
click at [621, 565] on span "( 20 units )" at bounding box center [656, 571] width 78 height 13
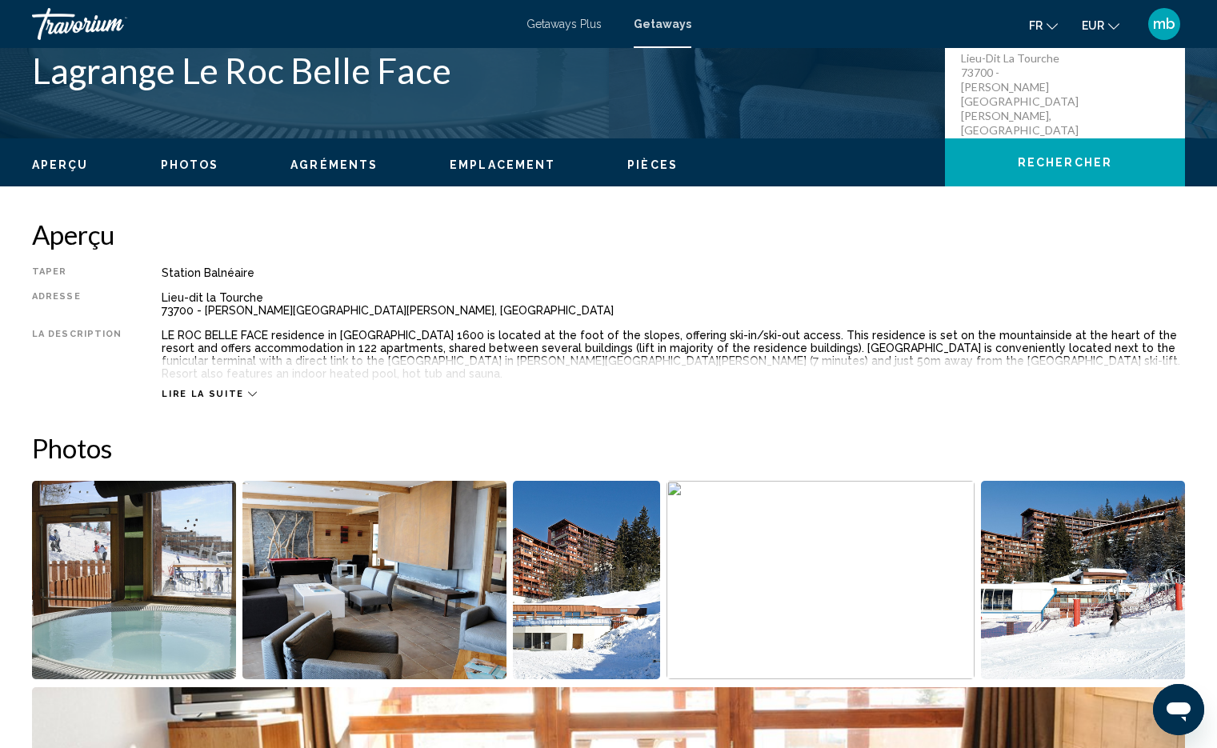
scroll to position [391, 0]
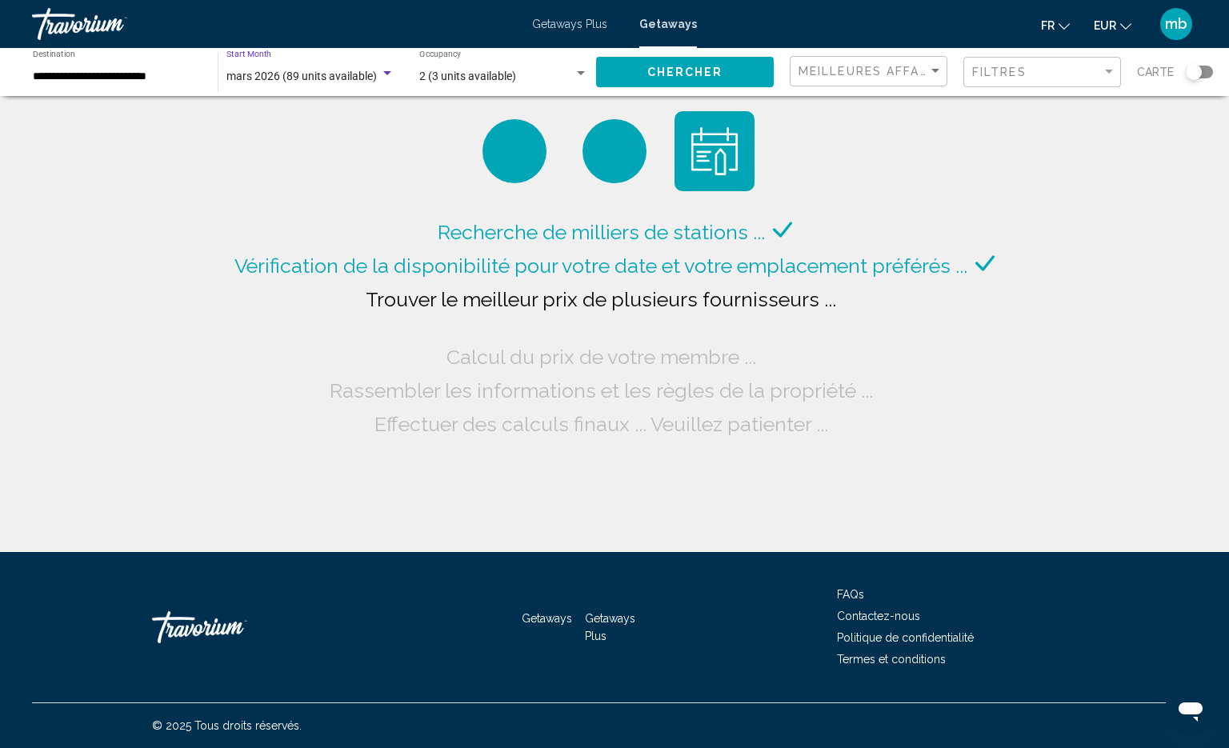
click at [304, 73] on span "mars 2026 (89 units available)" at bounding box center [301, 76] width 150 height 13
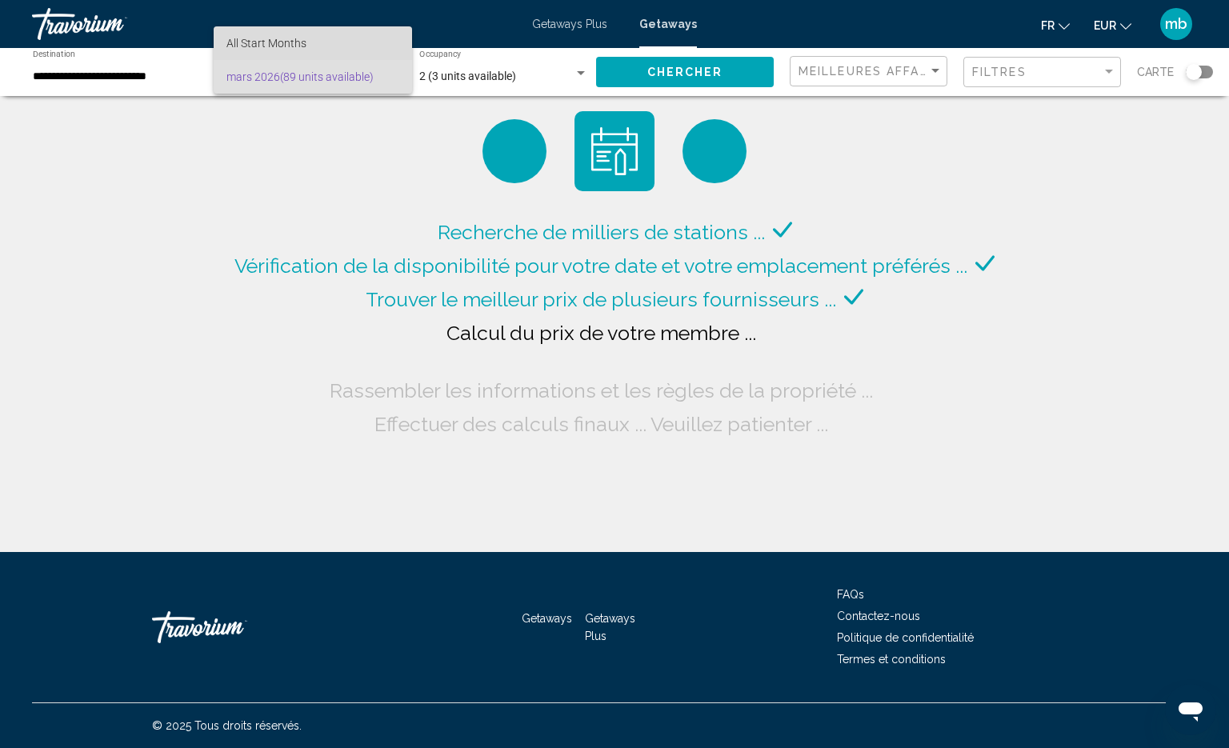
click at [326, 50] on span "All Start Months" at bounding box center [312, 43] width 173 height 34
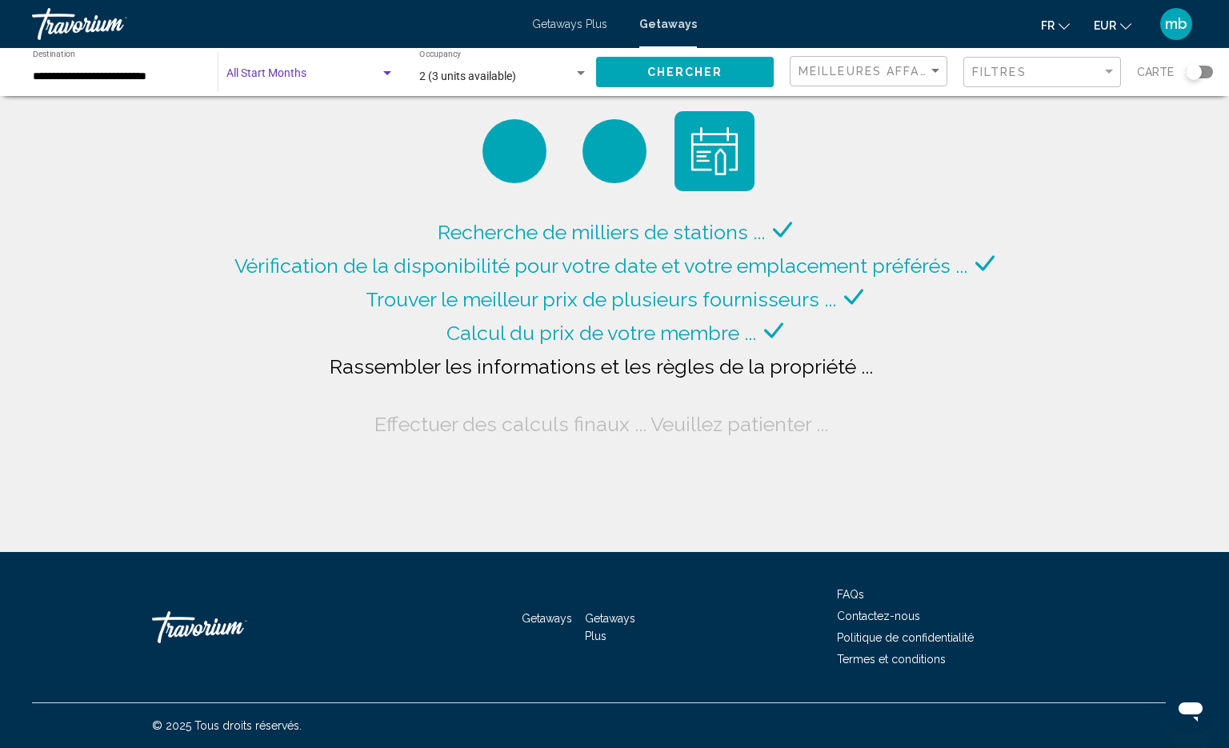
click at [189, 77] on input "**********" at bounding box center [117, 76] width 169 height 13
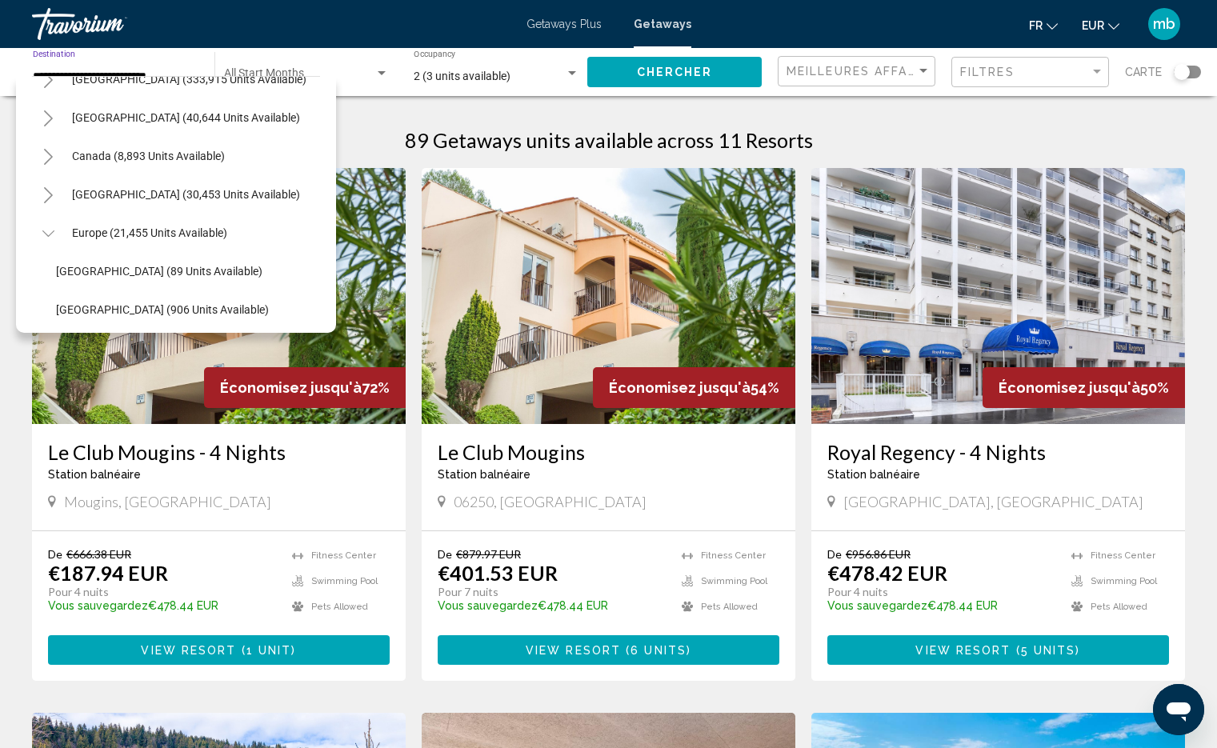
scroll to position [62, 0]
click at [69, 231] on button "Europe (21,455 units available)" at bounding box center [149, 233] width 171 height 37
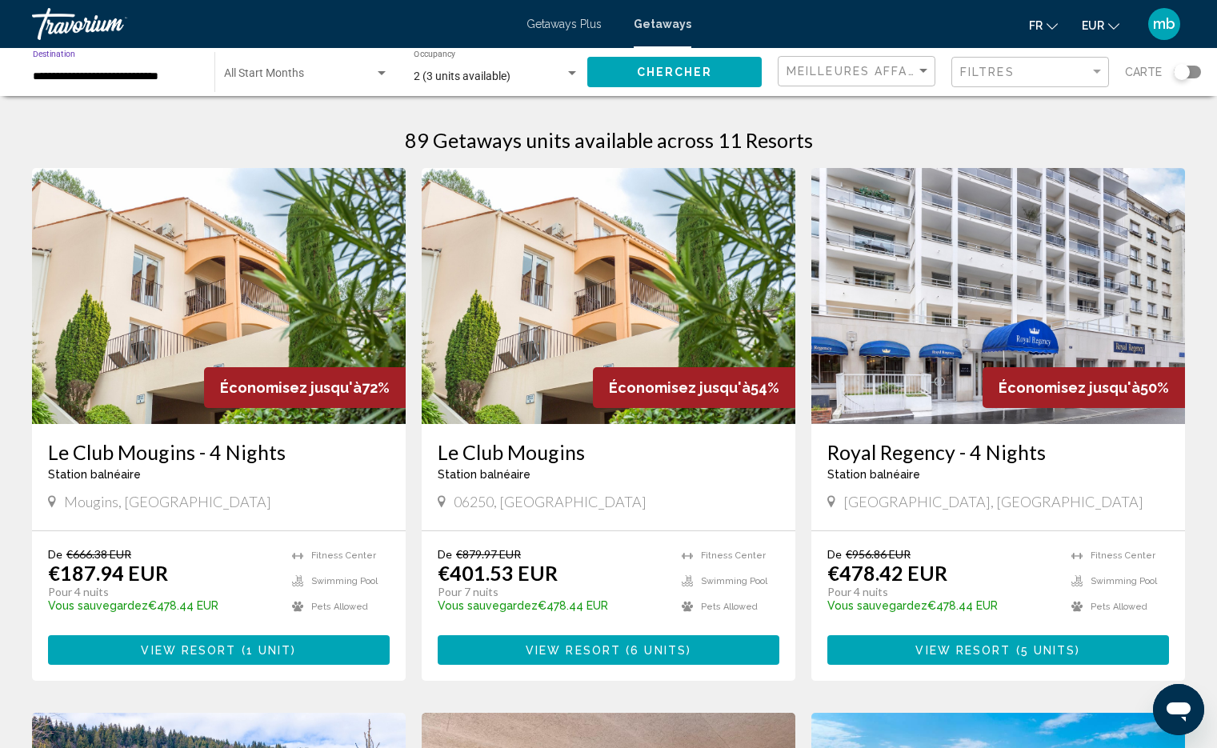
click at [114, 82] on input "**********" at bounding box center [116, 76] width 166 height 13
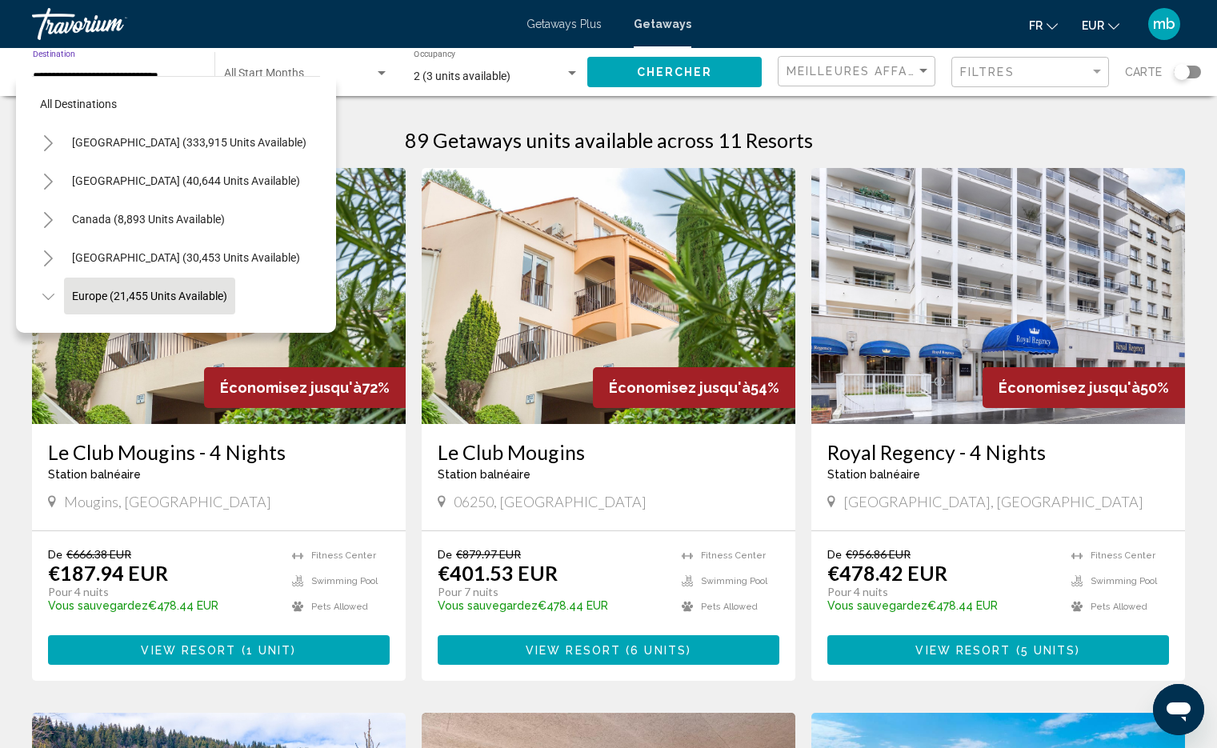
scroll to position [102, 0]
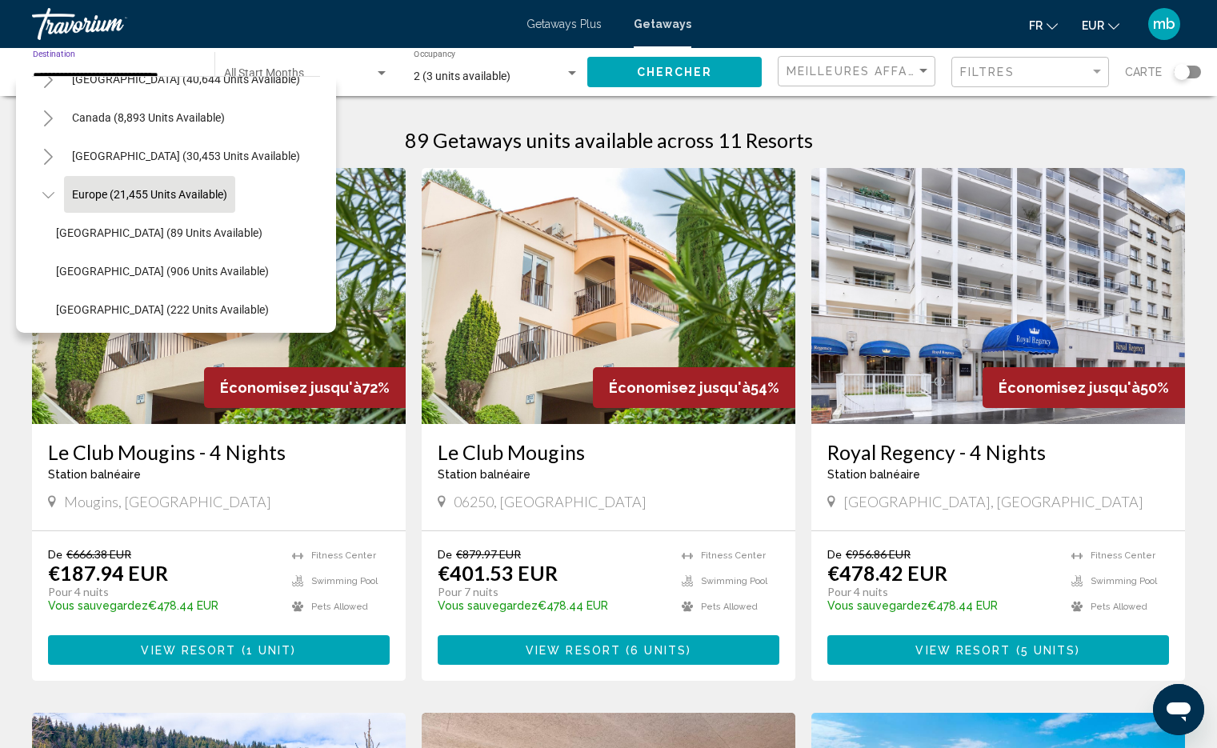
click at [43, 194] on icon "Toggle Europe (21,455 units available)" at bounding box center [48, 195] width 12 height 6
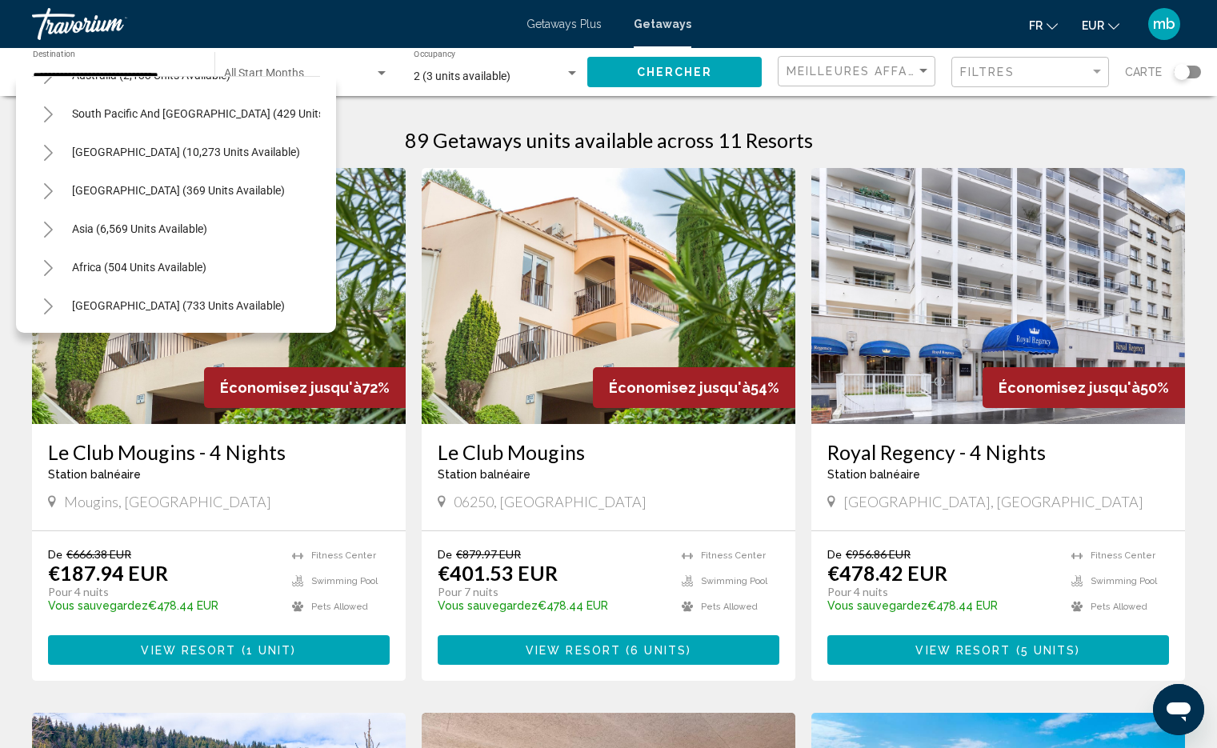
scroll to position [271, 0]
click at [98, 261] on span "Africa (504 units available)" at bounding box center [139, 267] width 134 height 13
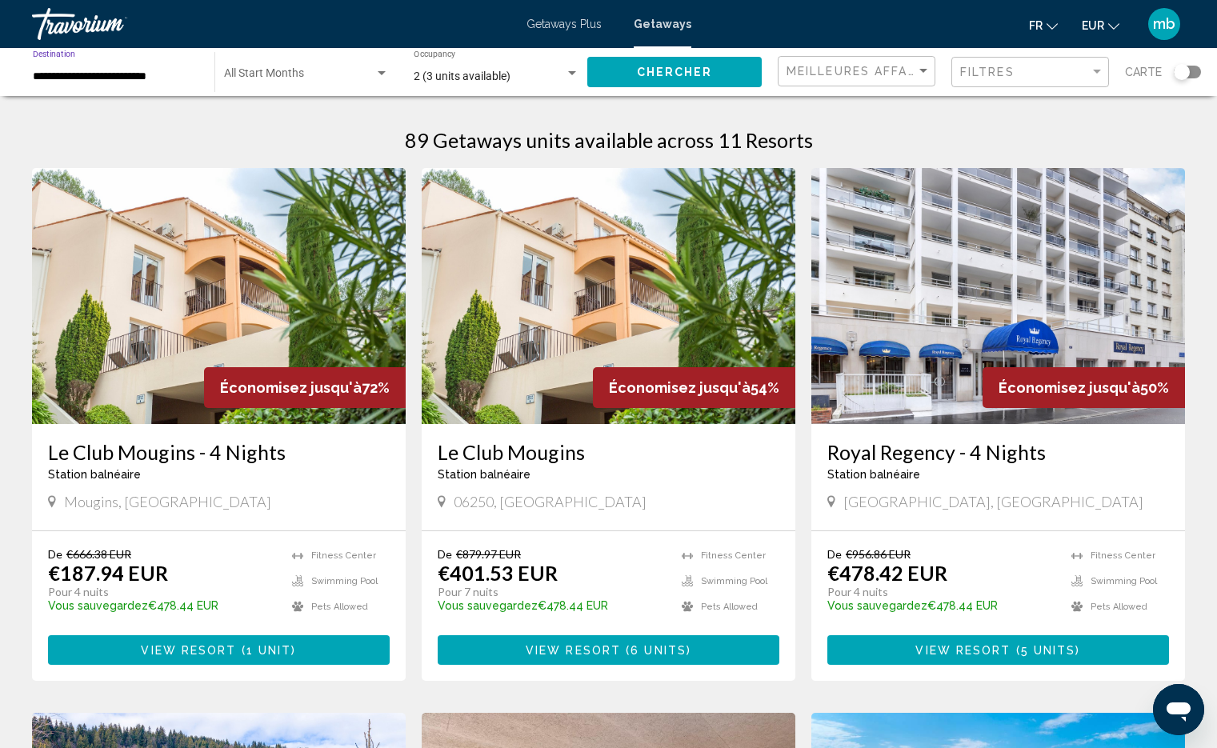
click at [165, 78] on input "**********" at bounding box center [116, 76] width 166 height 13
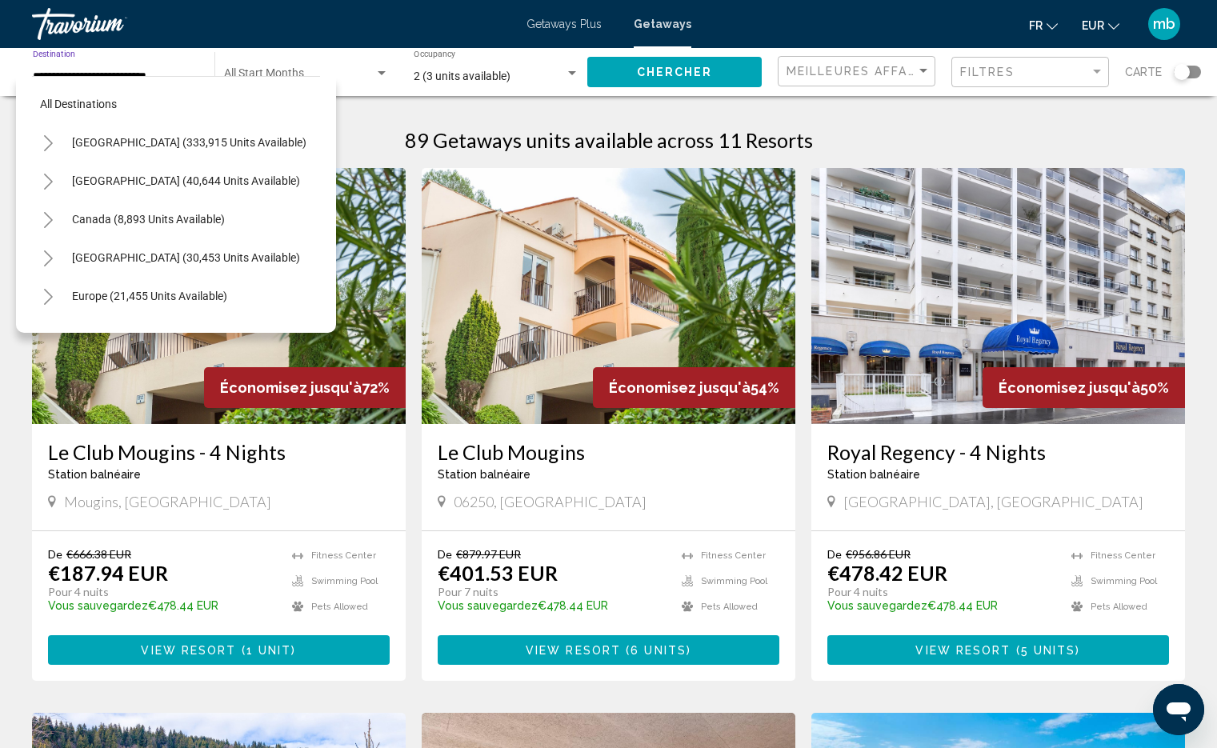
scroll to position [332, 0]
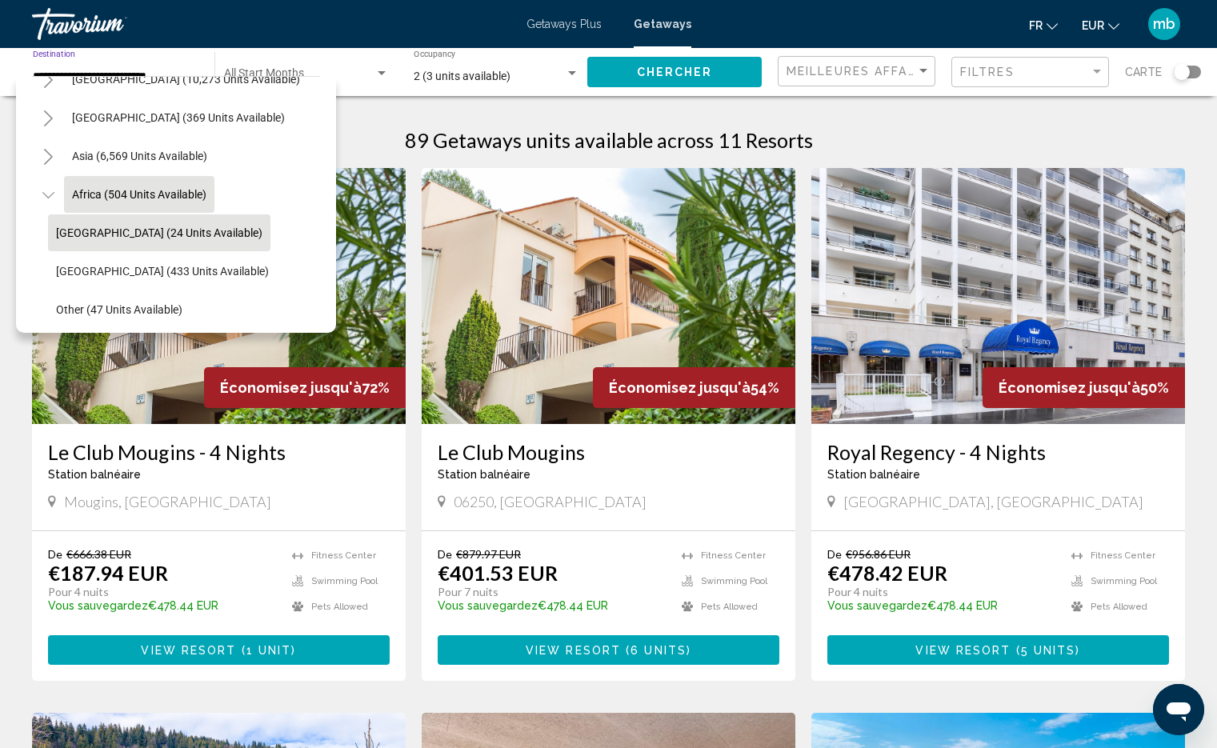
click at [83, 242] on button "[GEOGRAPHIC_DATA] (24 units available)" at bounding box center [159, 232] width 222 height 37
type input "**********"
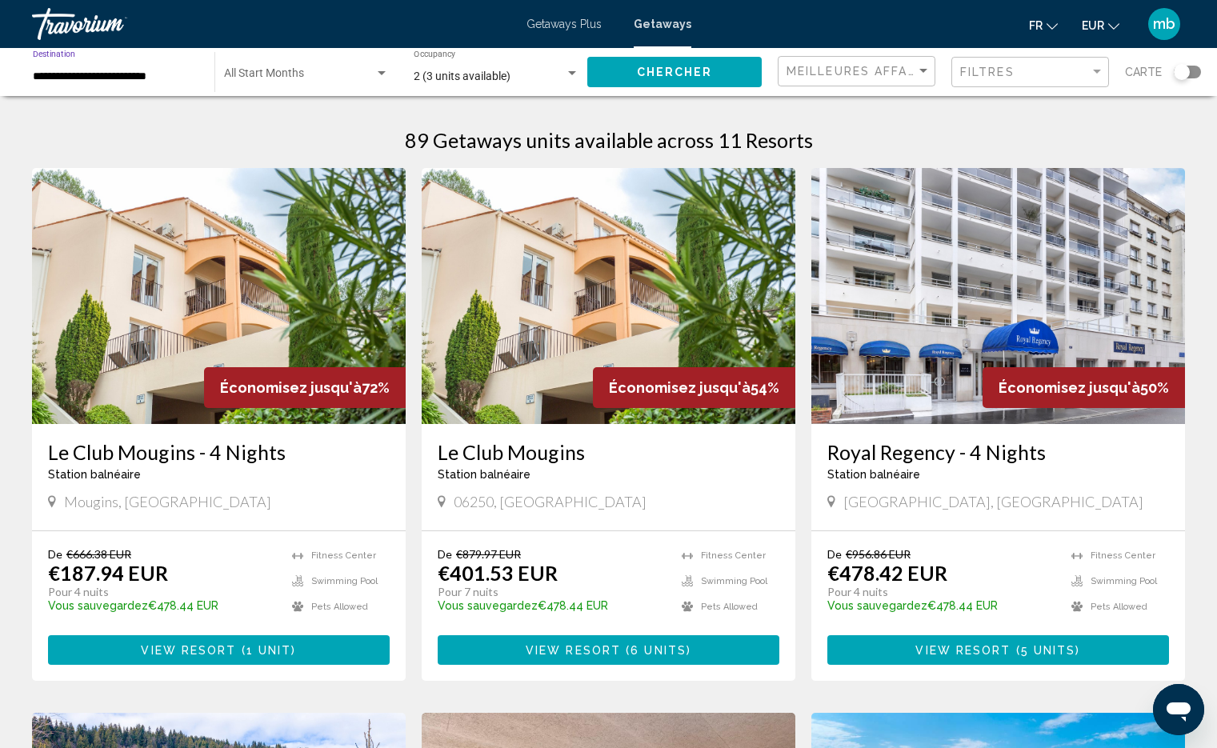
click at [689, 74] on span "Chercher" at bounding box center [675, 72] width 76 height 13
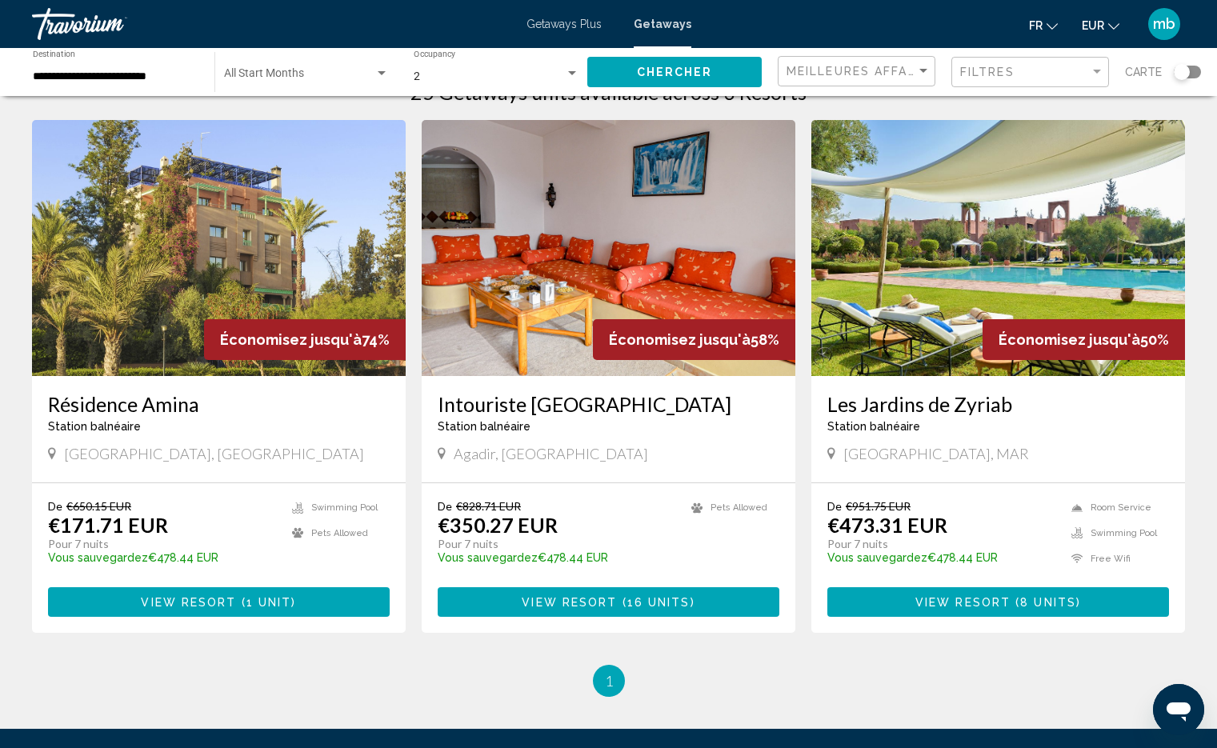
scroll to position [102, 0]
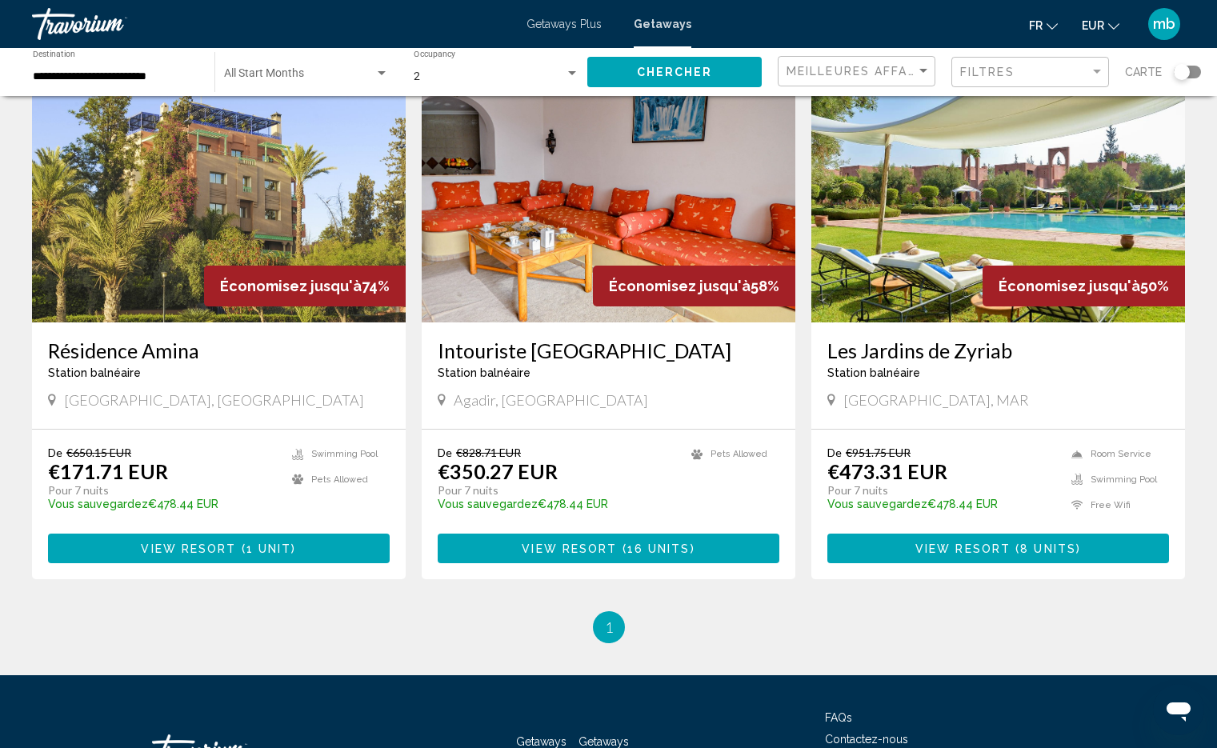
click at [330, 186] on img "Main content" at bounding box center [219, 194] width 374 height 256
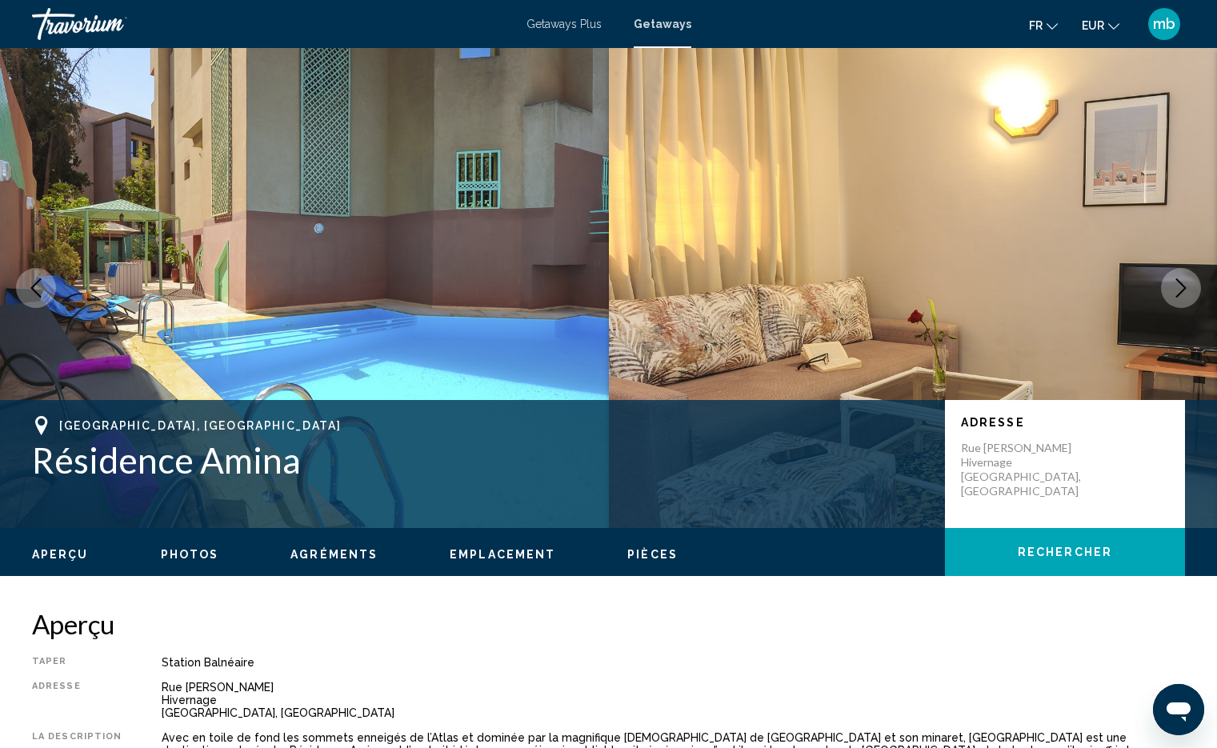
click at [1190, 296] on icon "Next image" at bounding box center [1181, 287] width 19 height 19
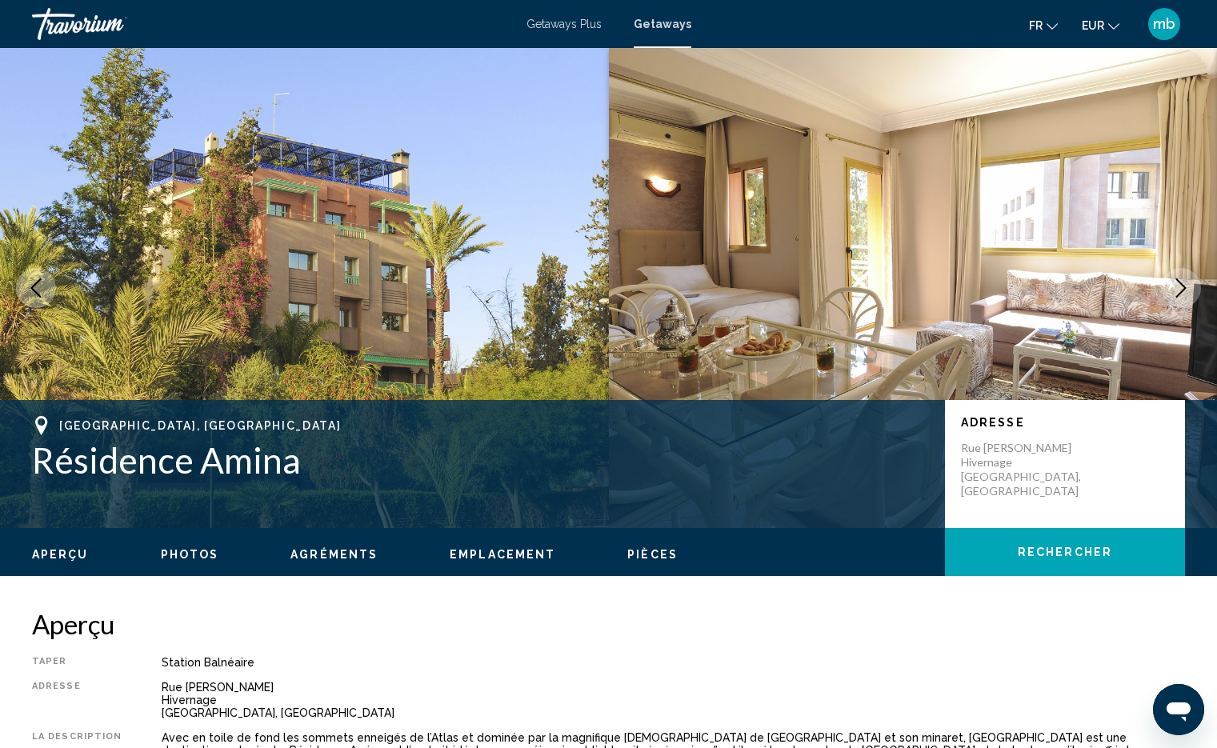
click at [1190, 296] on icon "Next image" at bounding box center [1181, 287] width 19 height 19
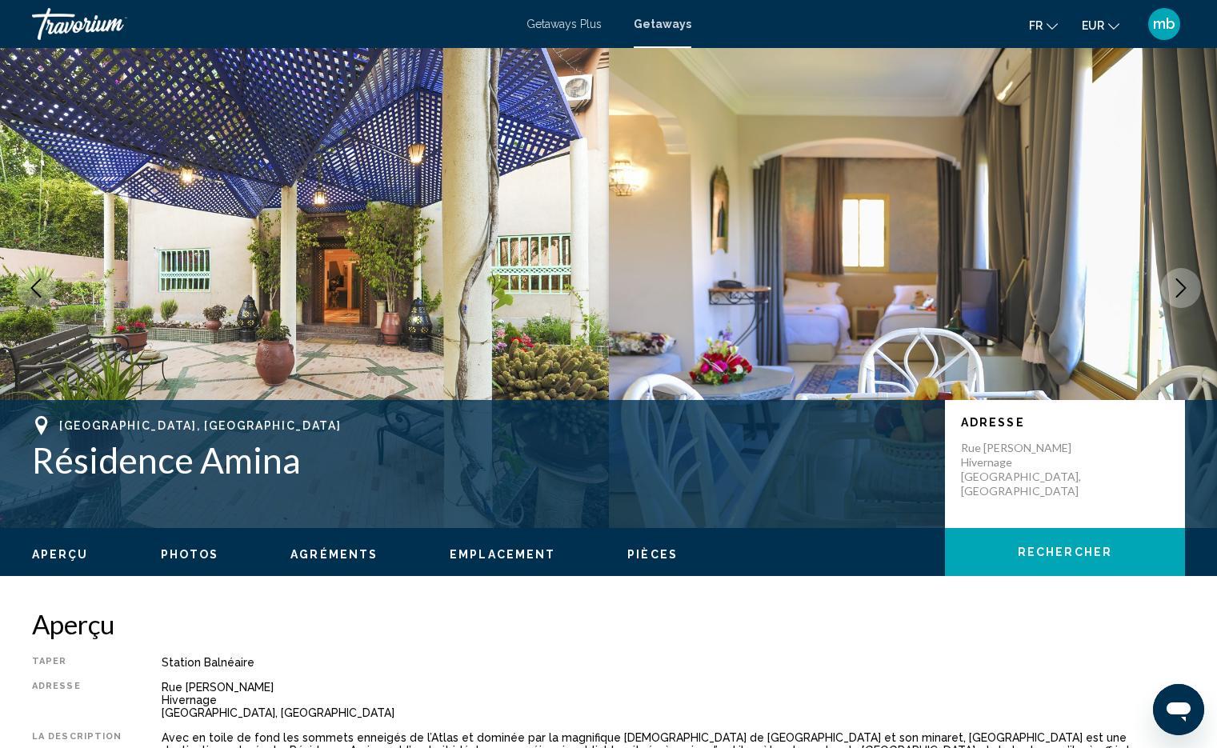
click at [1190, 296] on icon "Next image" at bounding box center [1181, 287] width 19 height 19
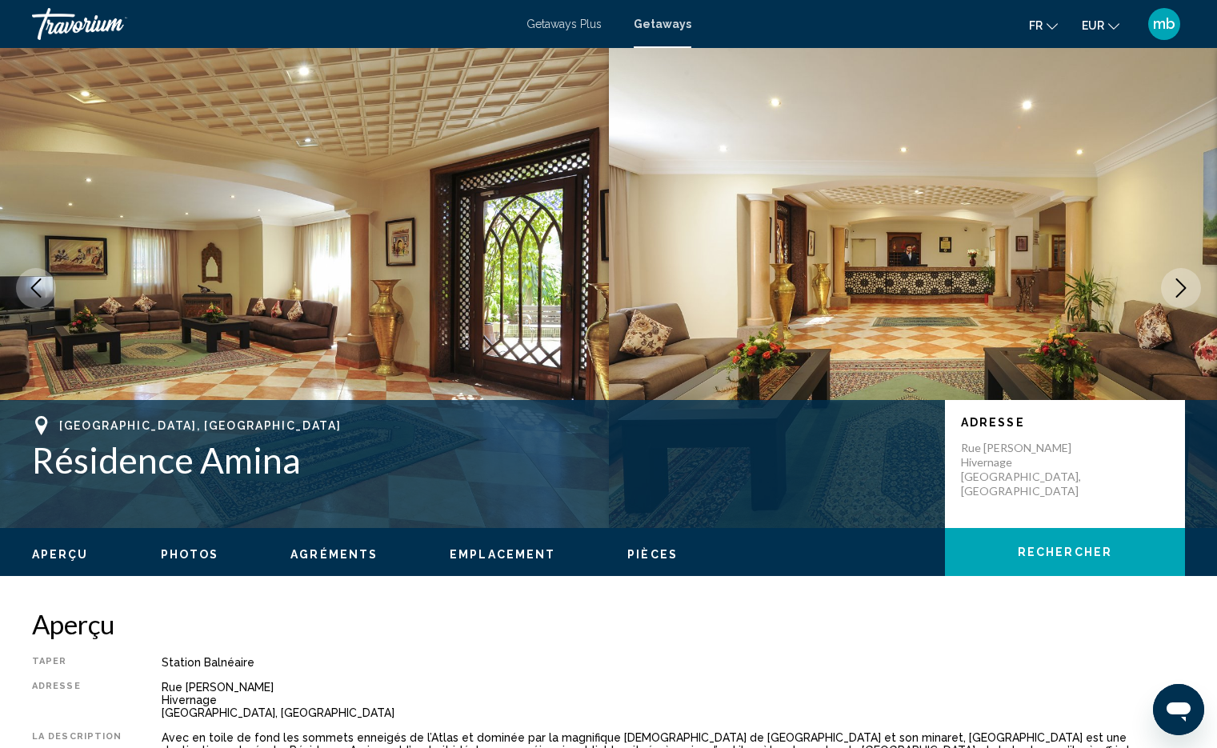
click at [1190, 296] on icon "Next image" at bounding box center [1181, 287] width 19 height 19
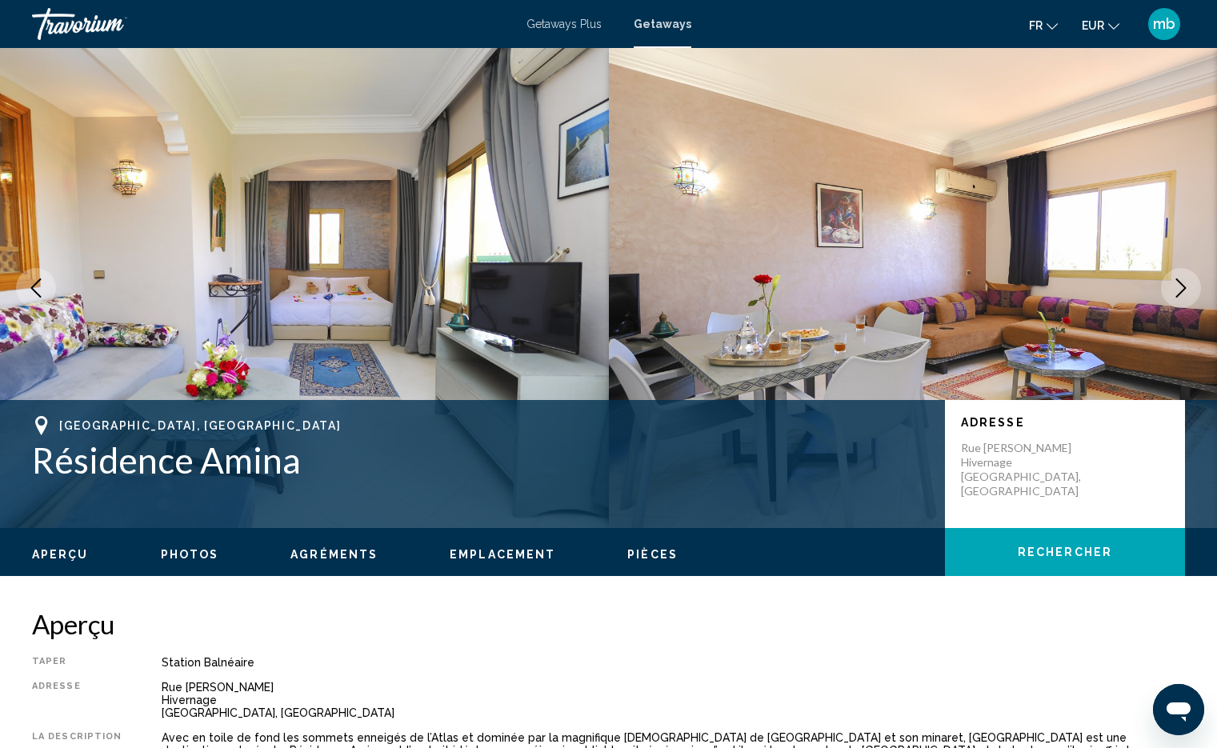
click at [1190, 296] on icon "Next image" at bounding box center [1181, 287] width 19 height 19
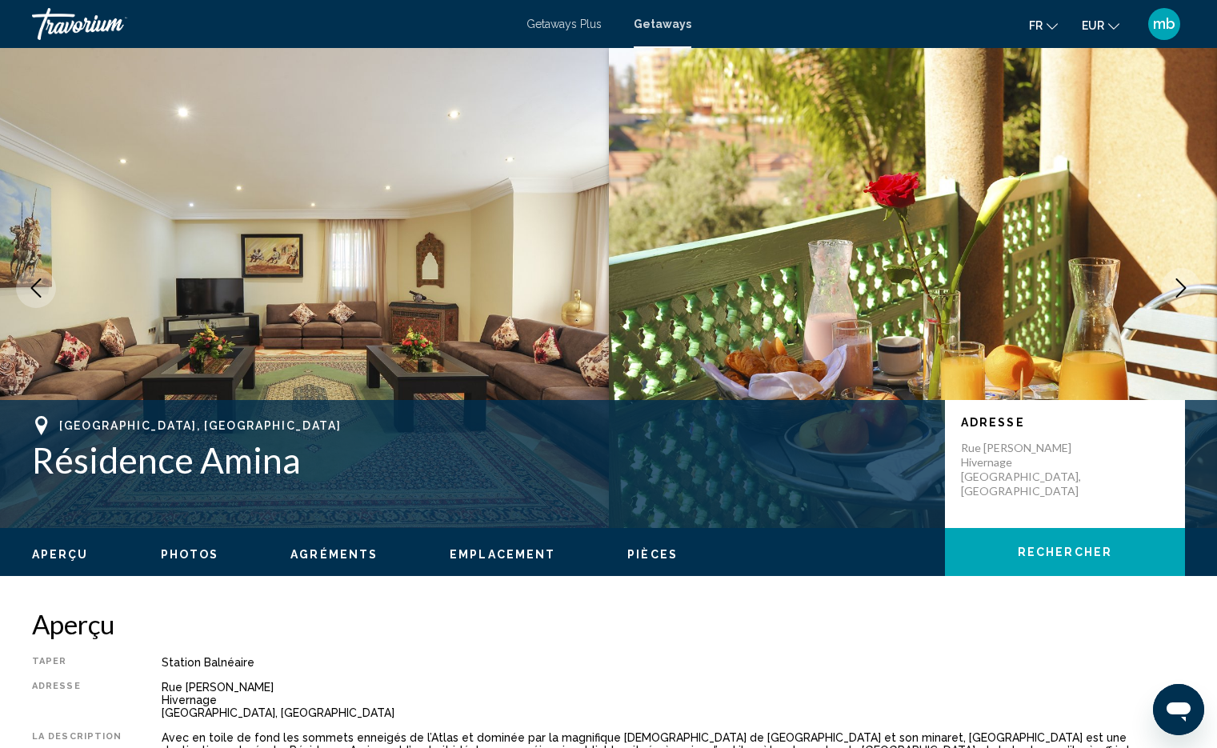
click at [1182, 283] on icon "Next image" at bounding box center [1181, 287] width 19 height 19
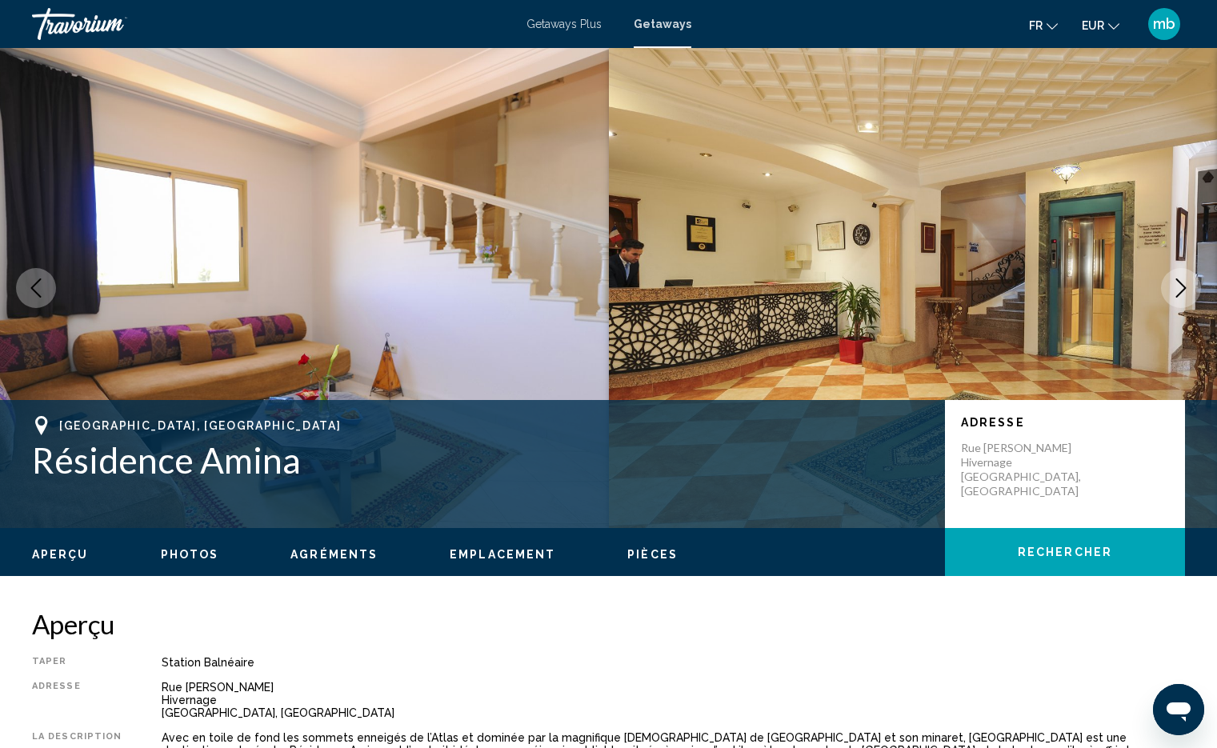
click at [1196, 271] on img "Main content" at bounding box center [913, 288] width 609 height 480
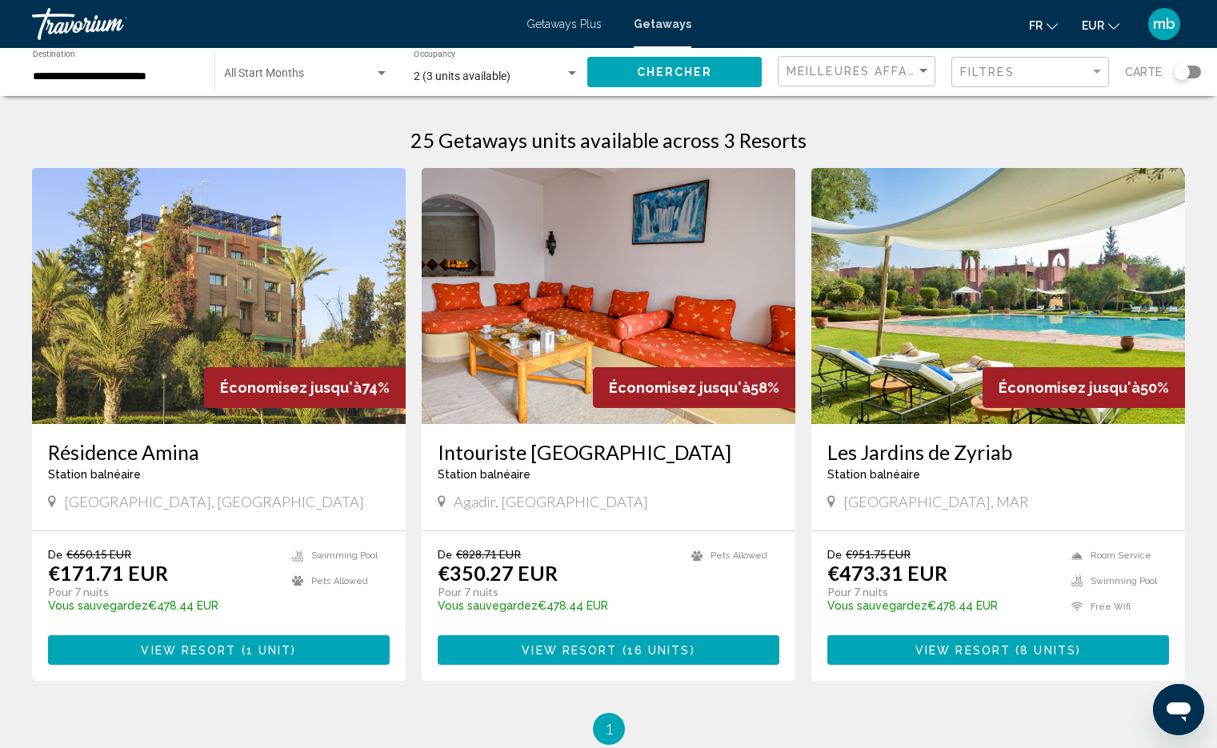
click at [650, 234] on img "Main content" at bounding box center [609, 296] width 374 height 256
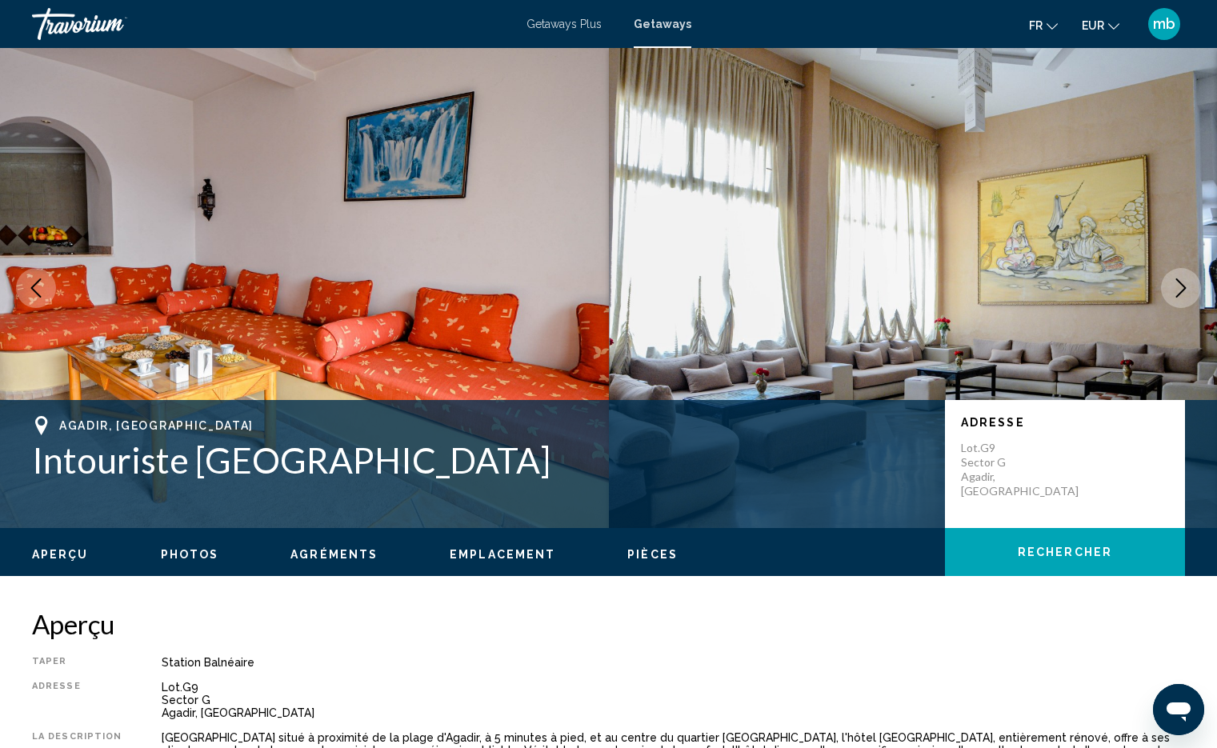
click at [1170, 287] on button "Next image" at bounding box center [1181, 288] width 40 height 40
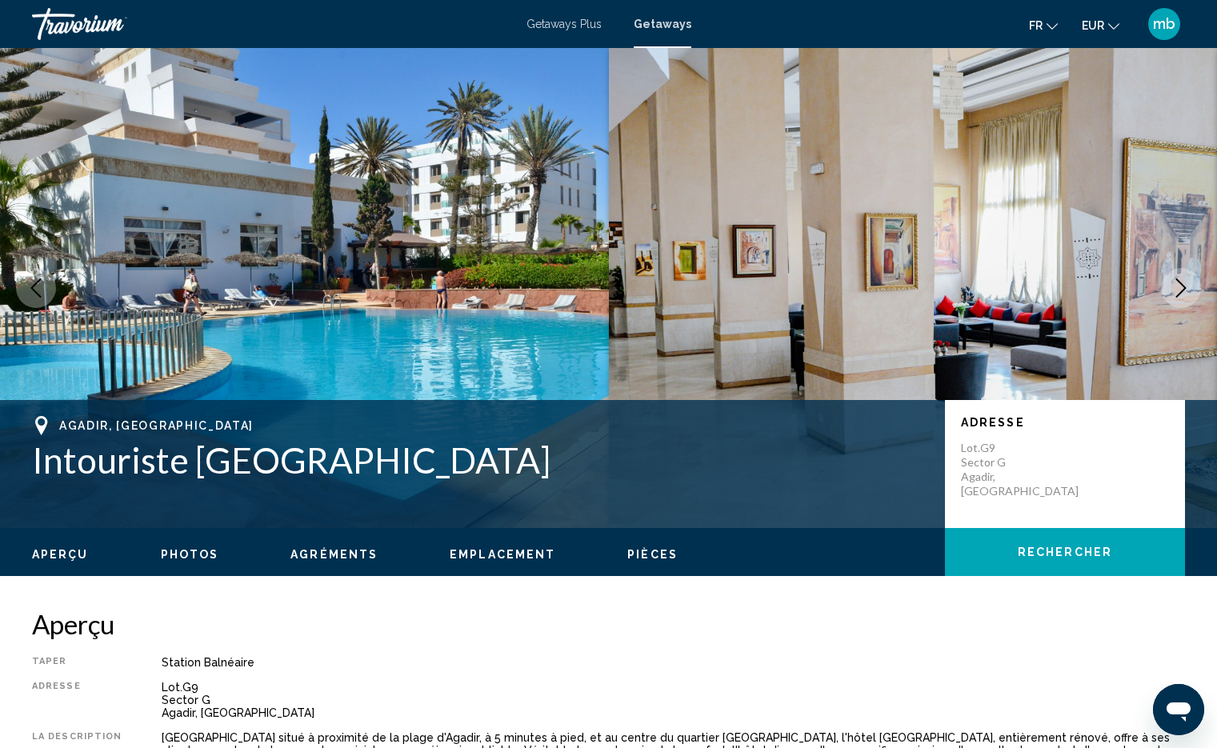
click at [1170, 287] on button "Next image" at bounding box center [1181, 288] width 40 height 40
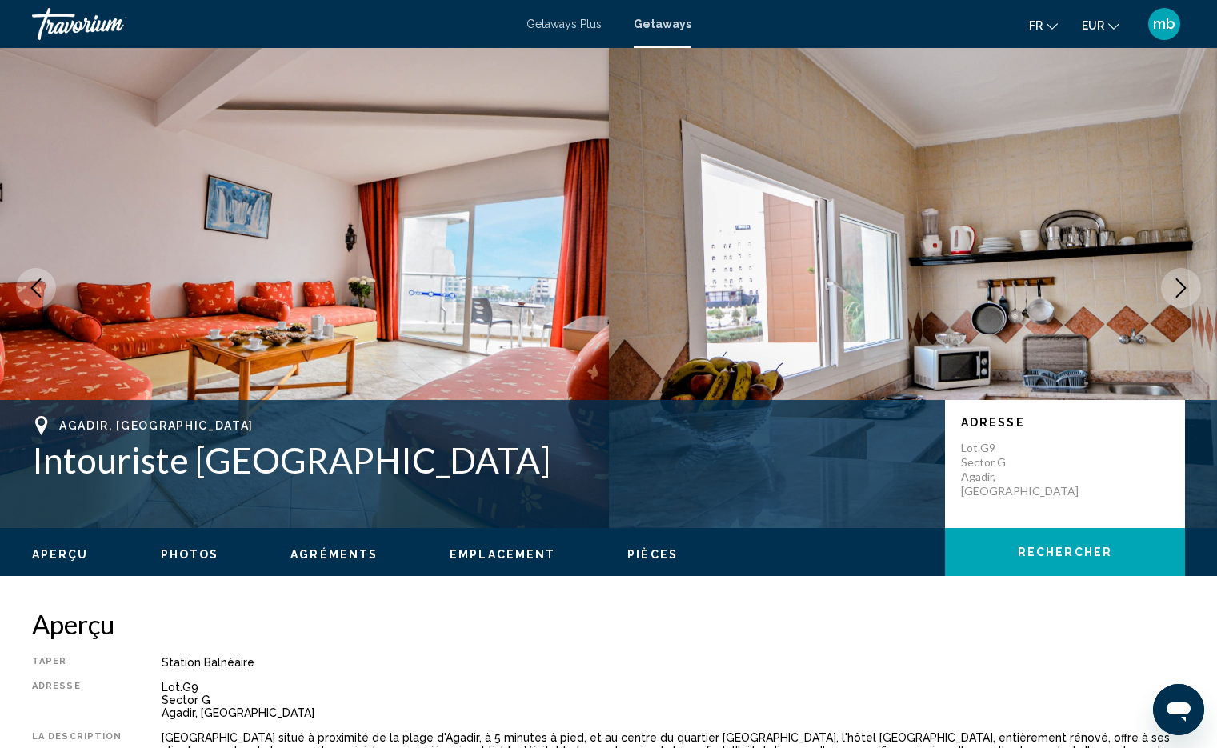
click at [1170, 287] on button "Next image" at bounding box center [1181, 288] width 40 height 40
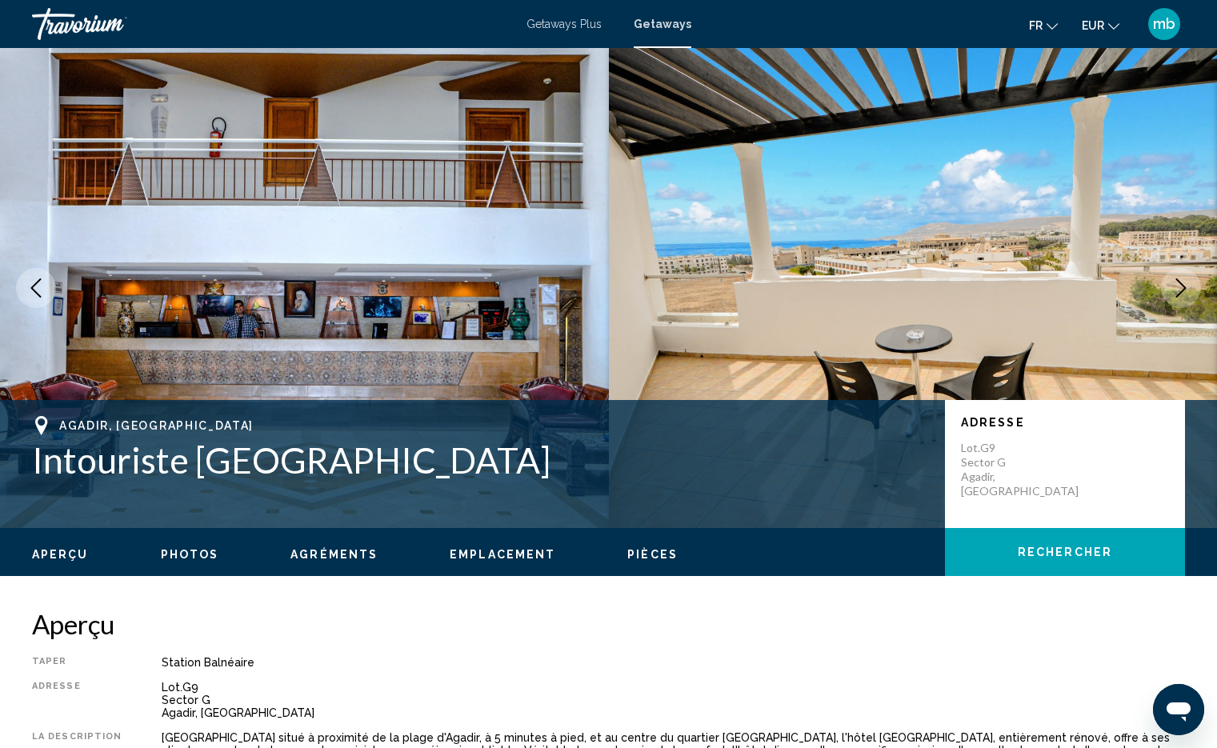
click at [1170, 287] on button "Next image" at bounding box center [1181, 288] width 40 height 40
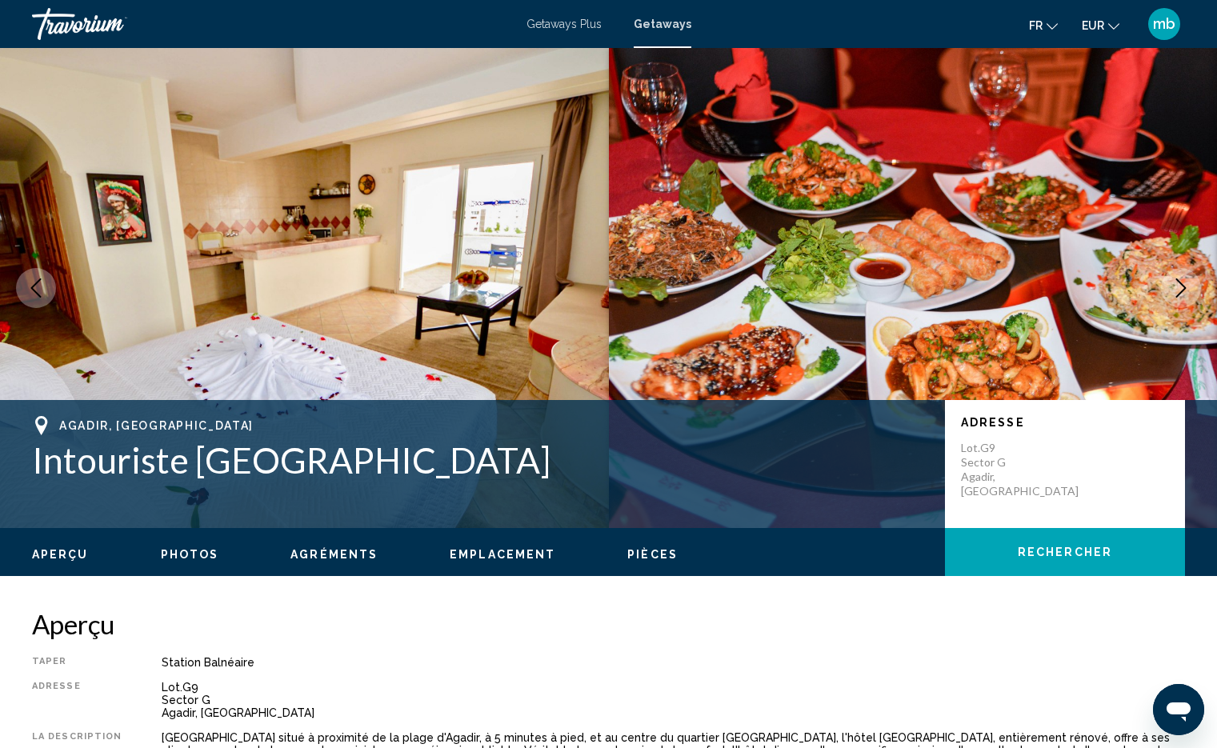
click at [1170, 287] on button "Next image" at bounding box center [1181, 288] width 40 height 40
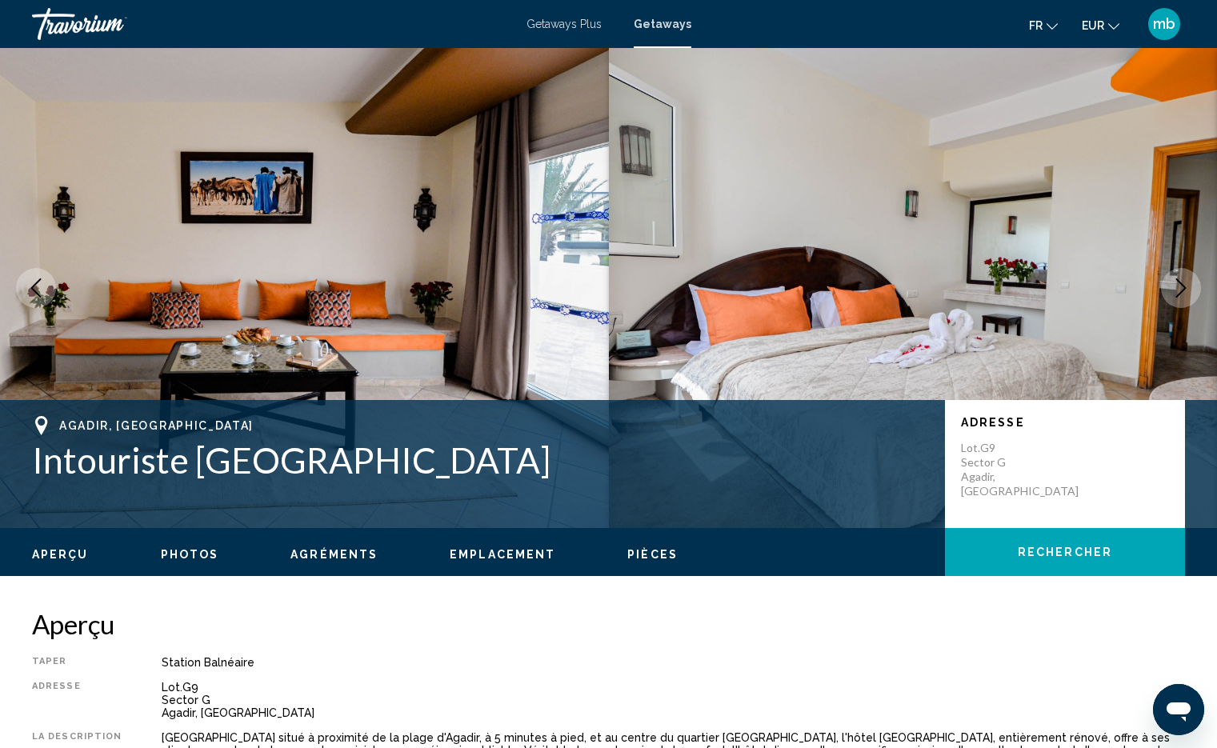
click at [1170, 287] on button "Next image" at bounding box center [1181, 288] width 40 height 40
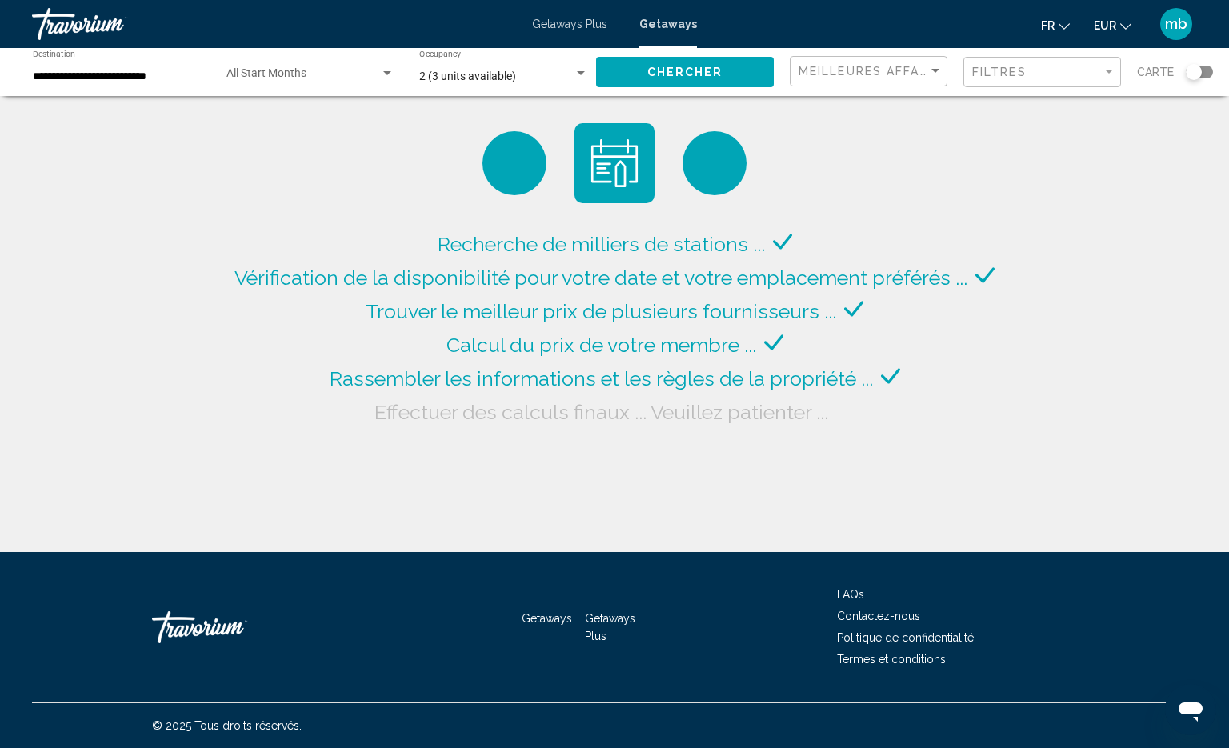
click at [559, 26] on span "Getaways Plus" at bounding box center [569, 24] width 75 height 13
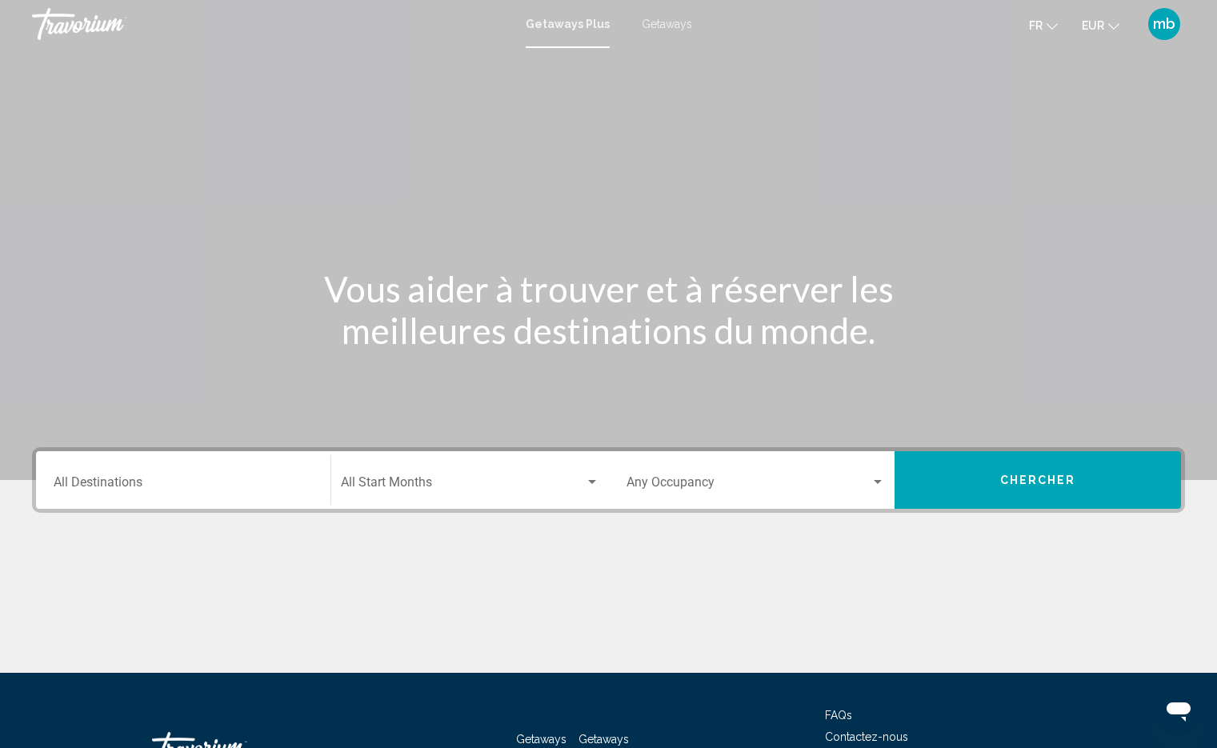
click at [262, 477] on div "Destination All Destinations" at bounding box center [183, 480] width 259 height 50
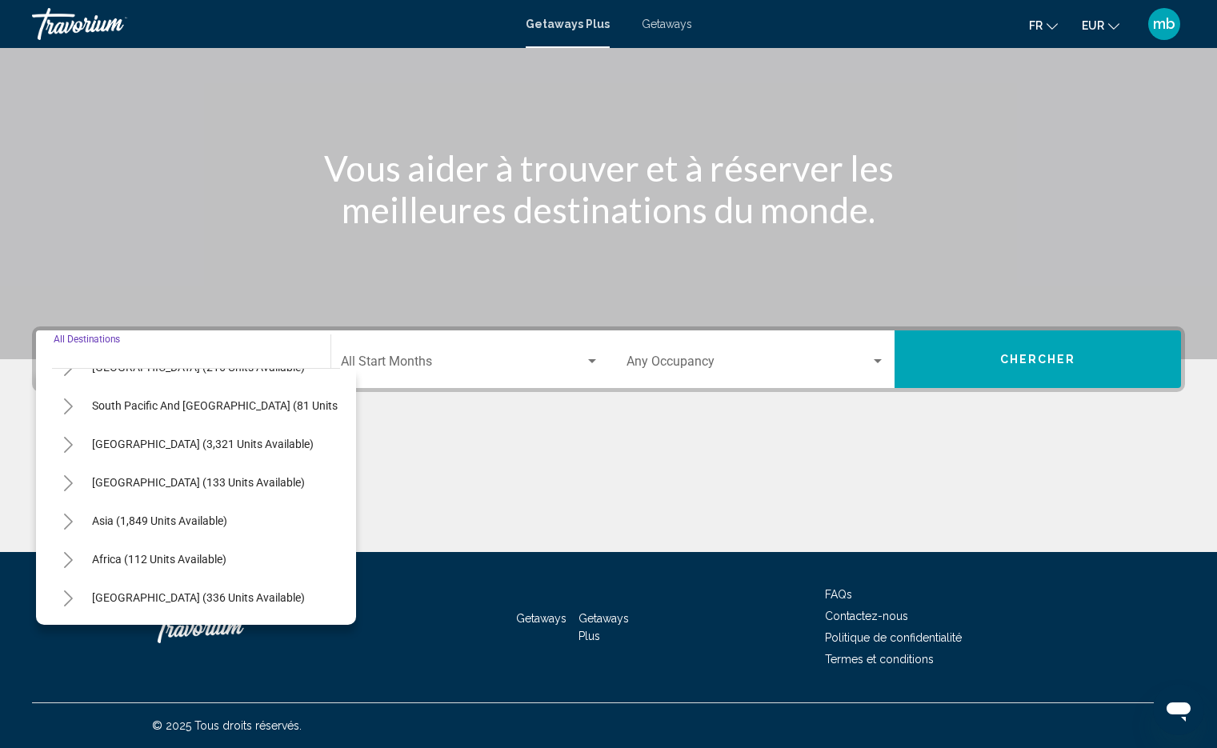
scroll to position [271, 0]
click at [74, 544] on button "Toggle Africa (112 units available)" at bounding box center [68, 559] width 32 height 32
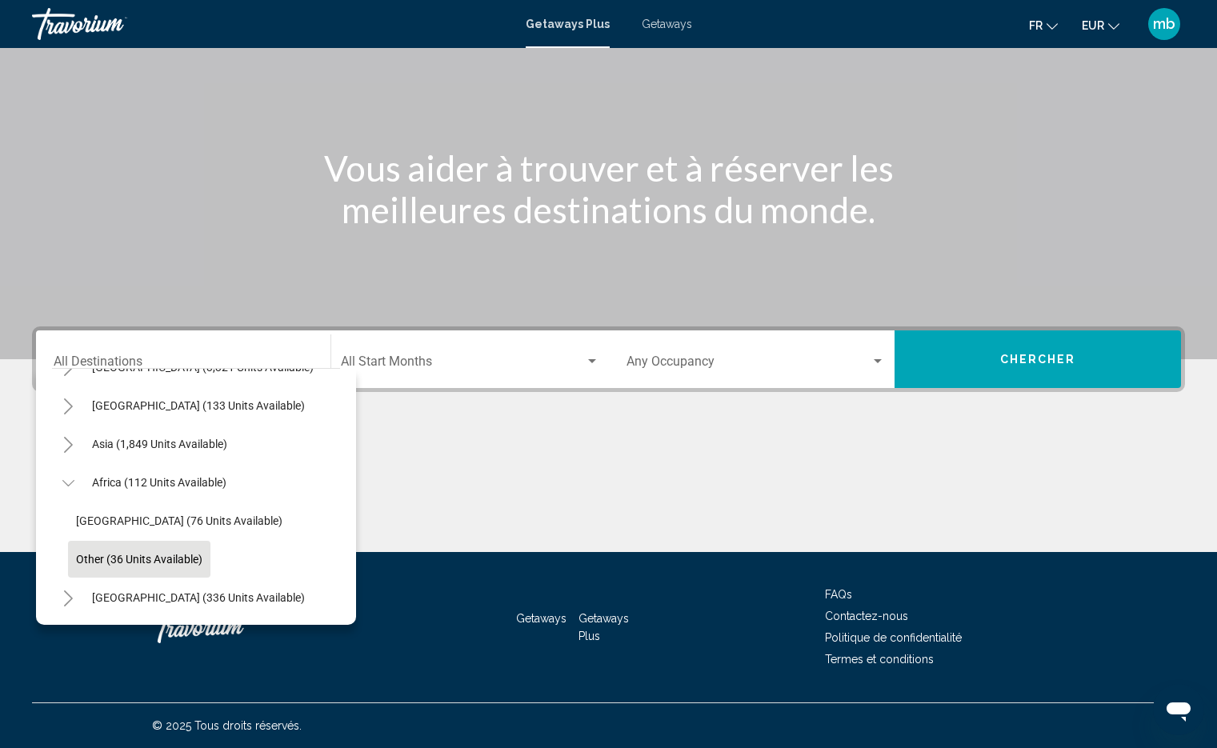
scroll to position [348, 0]
click at [104, 553] on span "Other (36 units available)" at bounding box center [139, 559] width 126 height 13
type input "**********"
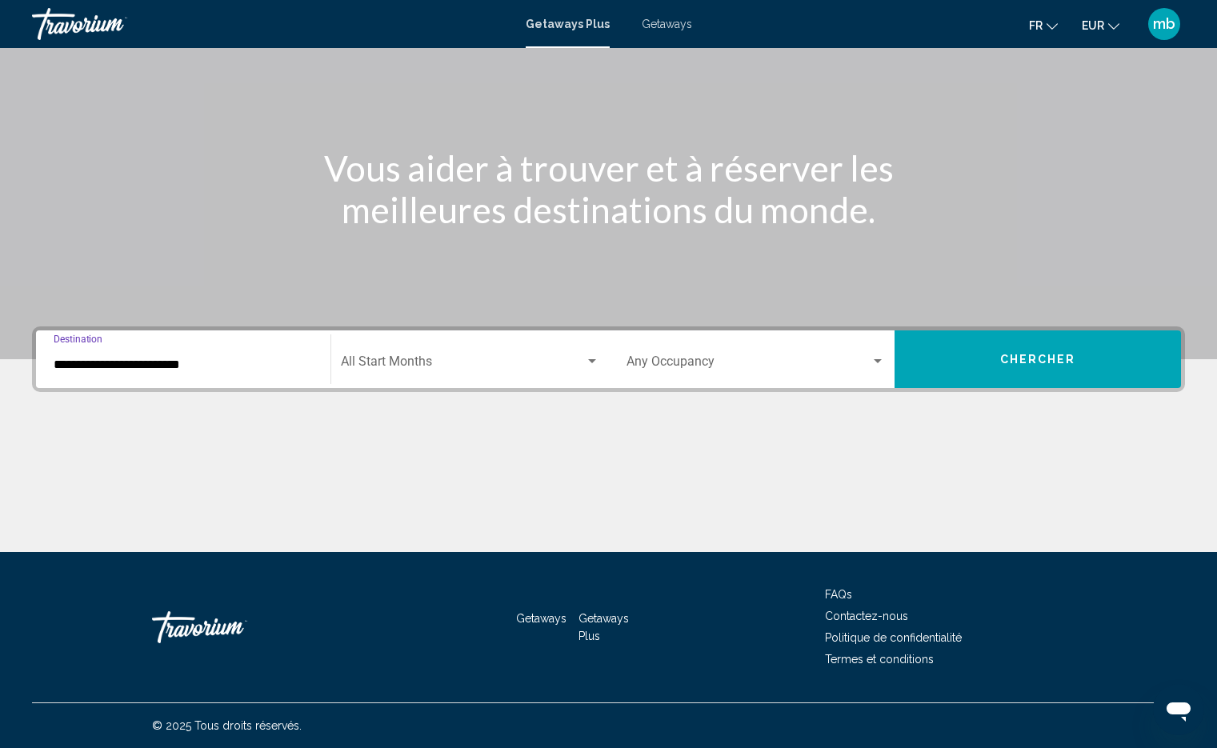
click at [235, 367] on input "**********" at bounding box center [183, 365] width 259 height 14
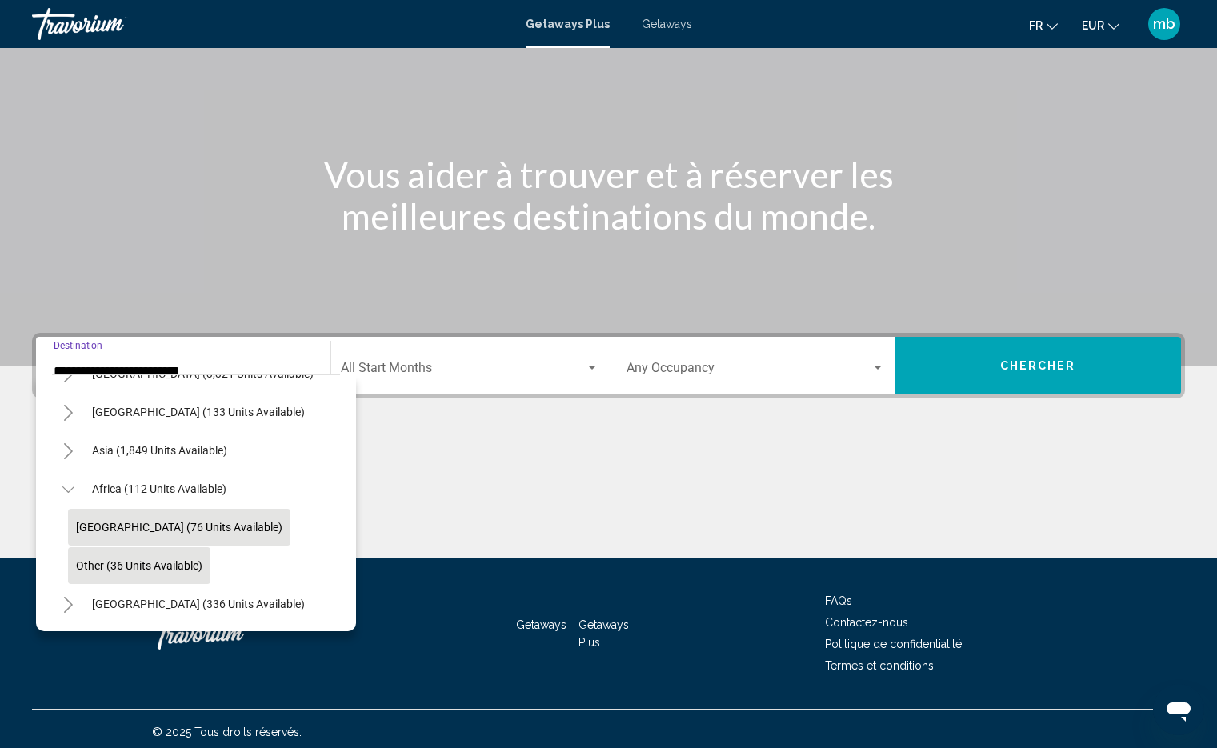
scroll to position [115, 0]
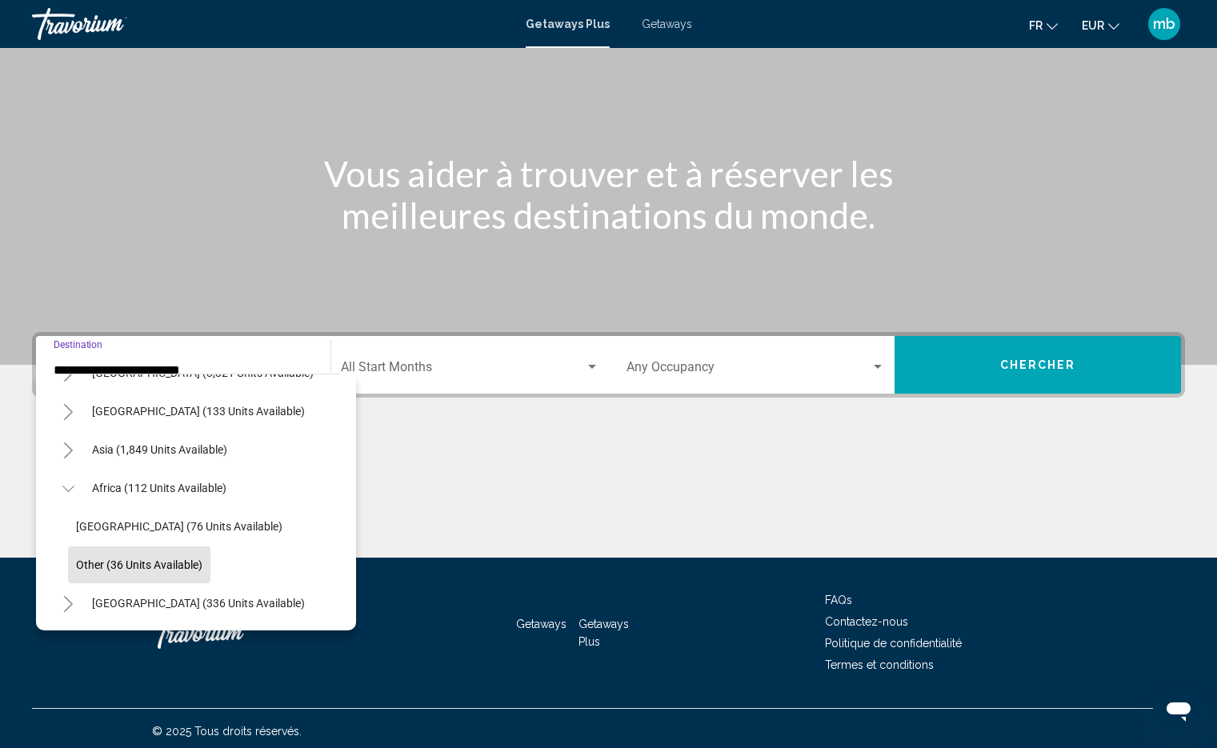
click at [951, 357] on button "Chercher" at bounding box center [1038, 365] width 286 height 58
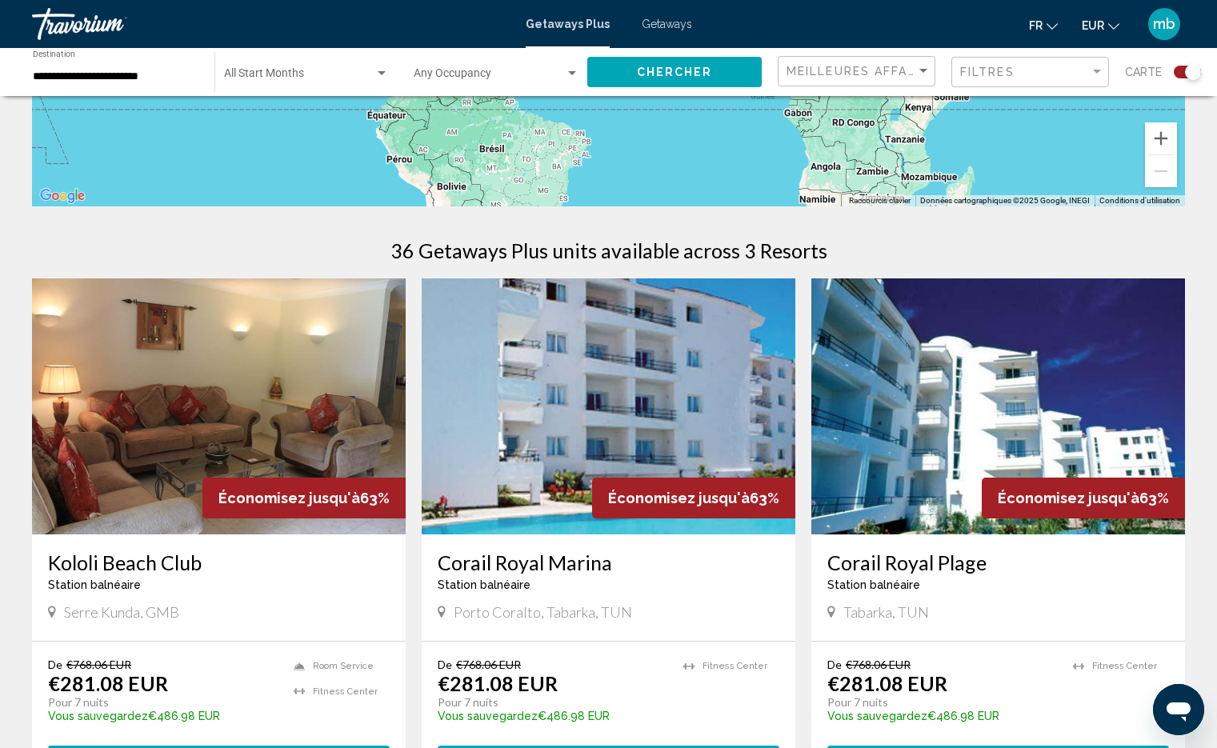
scroll to position [392, 0]
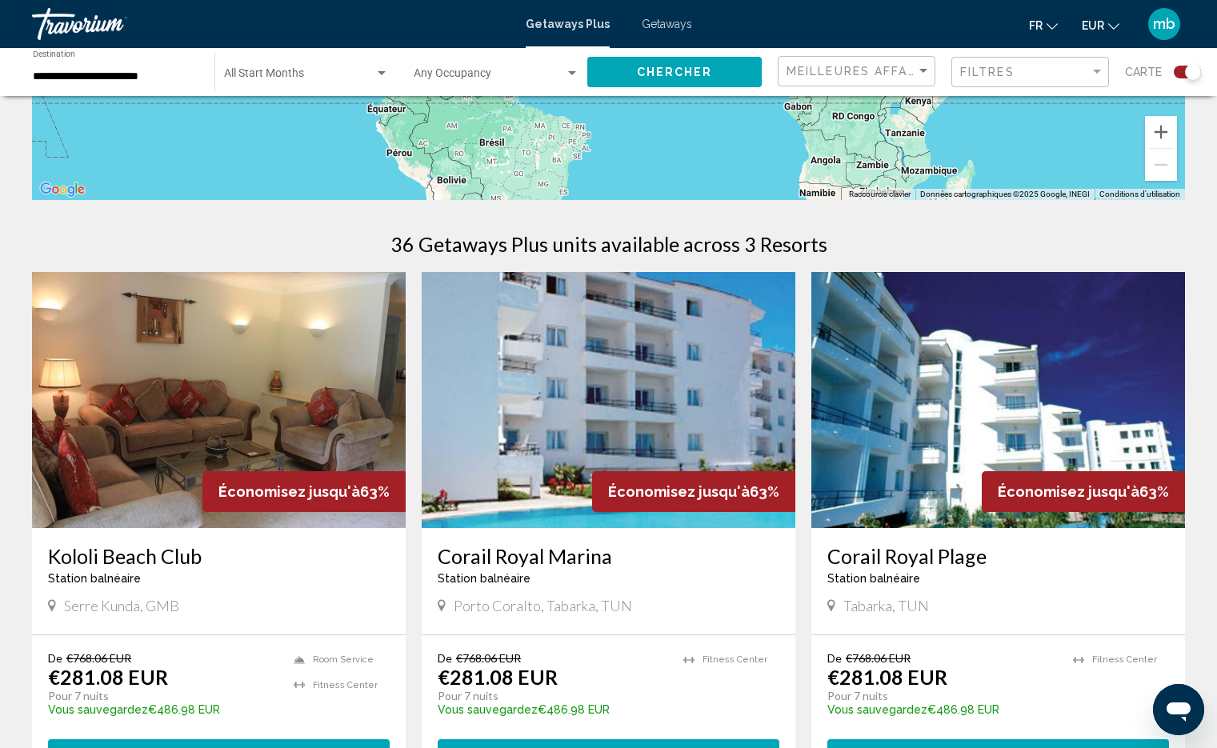
click at [652, 26] on span "Getaways" at bounding box center [667, 24] width 50 height 13
